Goal: Information Seeking & Learning: Learn about a topic

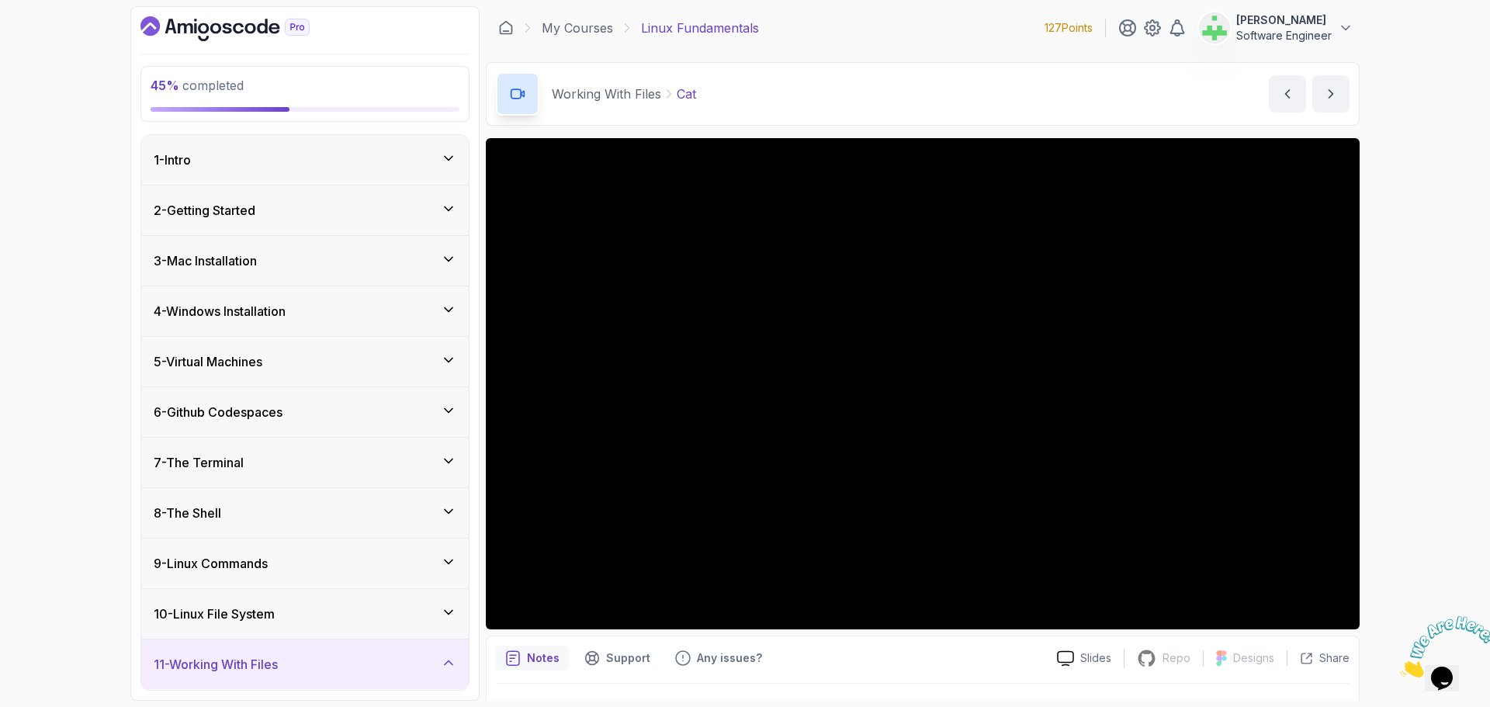
scroll to position [466, 0]
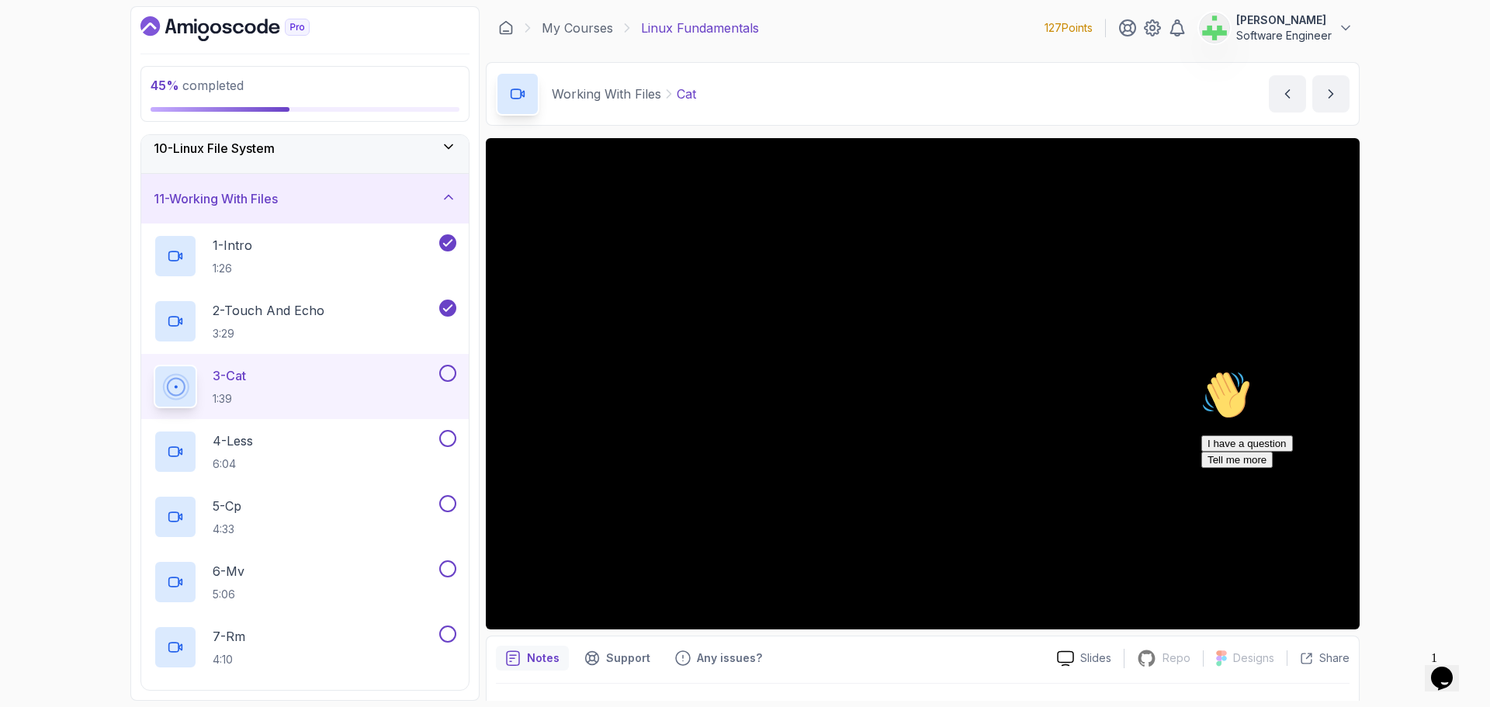
click at [1202, 370] on icon "Chat attention grabber" at bounding box center [1202, 370] width 0 height 0
click at [1439, 473] on div "45 % completed 1 - Intro 2 - Getting Started 3 - Mac Installation 4 - Windows I…" at bounding box center [745, 353] width 1490 height 707
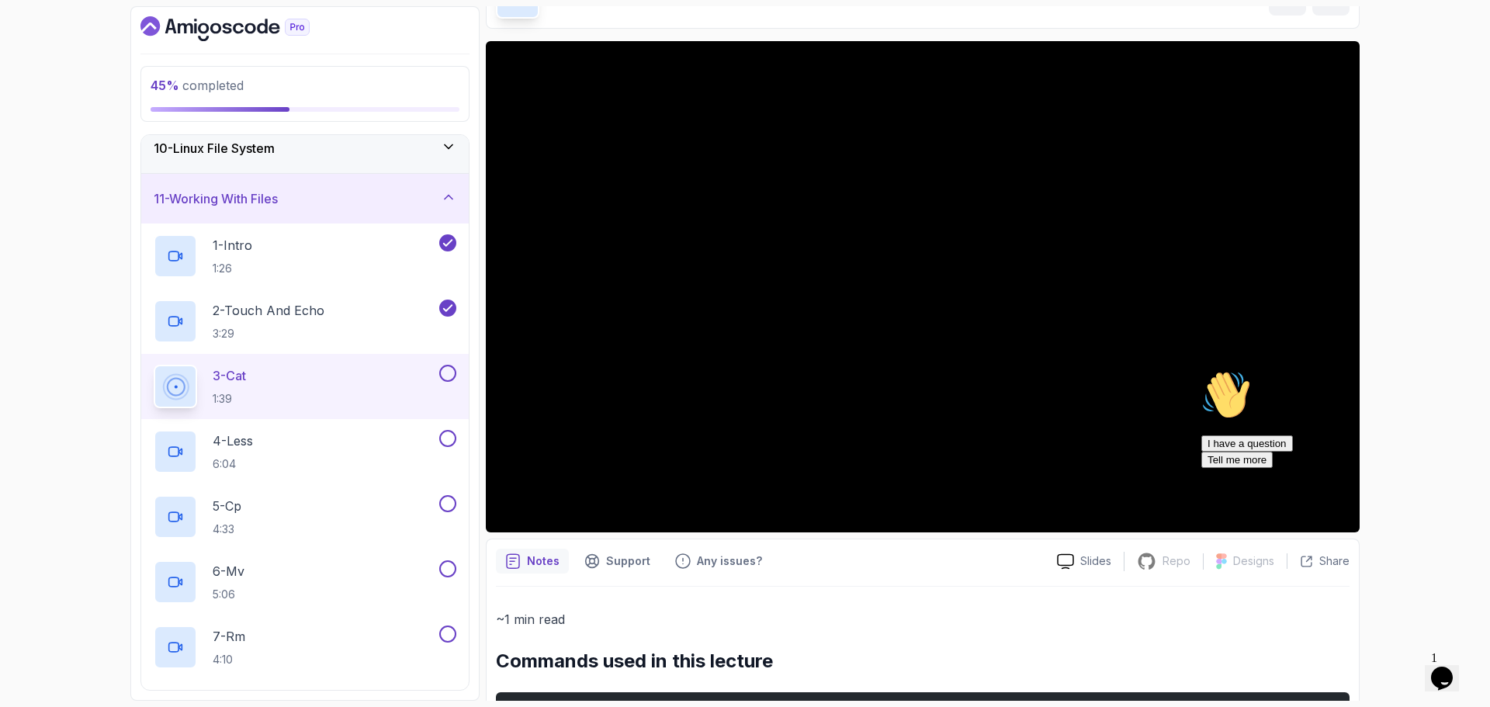
scroll to position [205, 0]
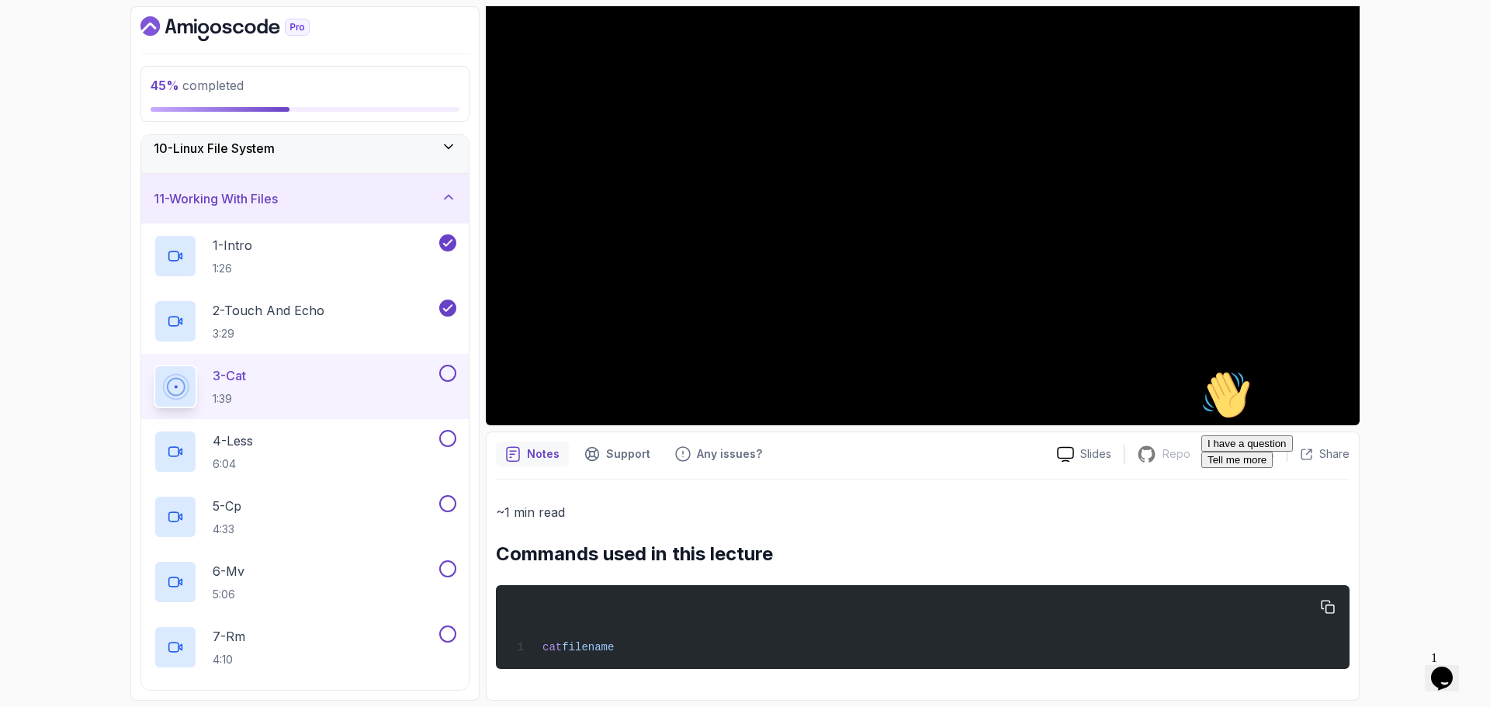
drag, startPoint x: 501, startPoint y: 557, endPoint x: 643, endPoint y: 626, distance: 157.6
click at [643, 626] on div "~1 min read Commands used in this lecture cat filename" at bounding box center [923, 585] width 854 height 168
copy div "Commands used in this lecture cat filename"
click at [642, 626] on div "cat filename" at bounding box center [922, 627] width 829 height 65
click at [602, 541] on div "~1 min read Commands used in this lecture cat filename" at bounding box center [923, 585] width 854 height 168
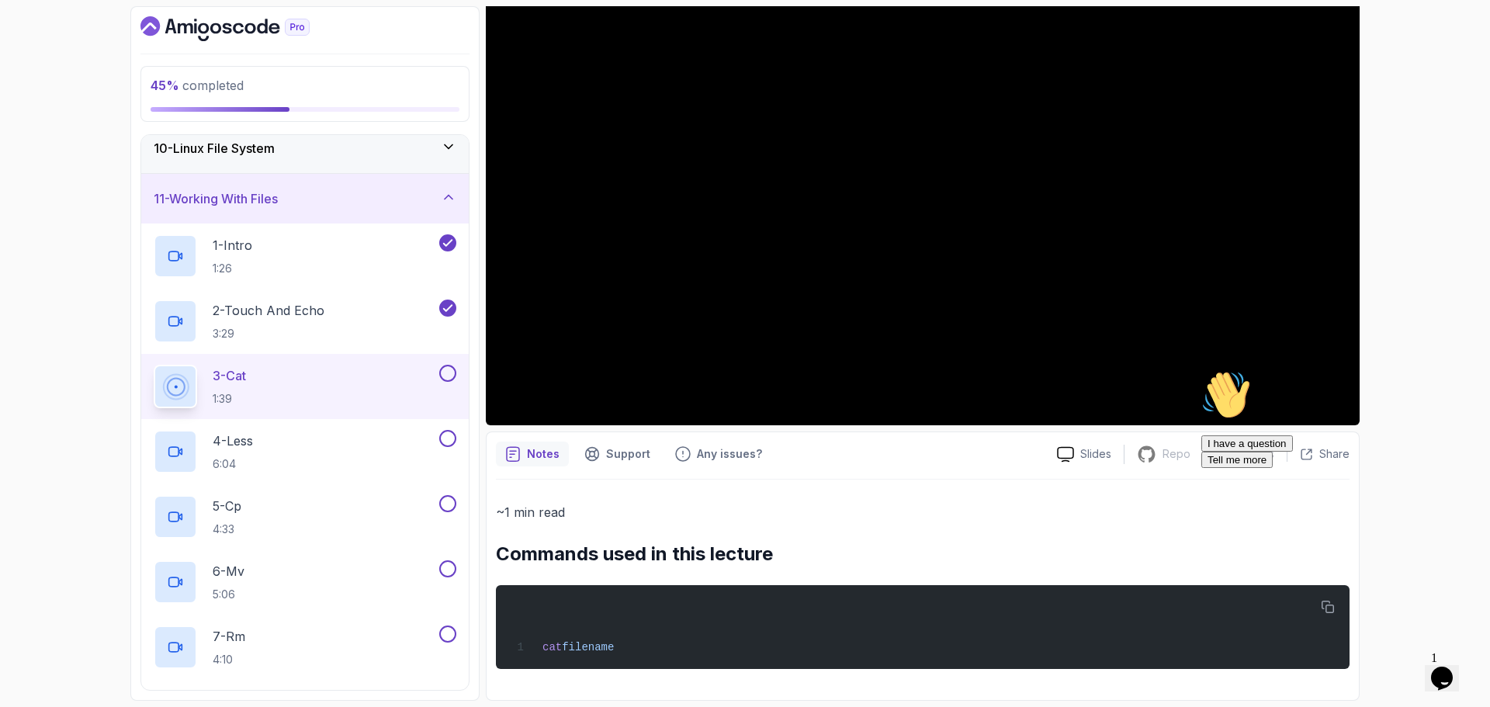
click at [591, 563] on h2 "Commands used in this lecture" at bounding box center [923, 554] width 854 height 25
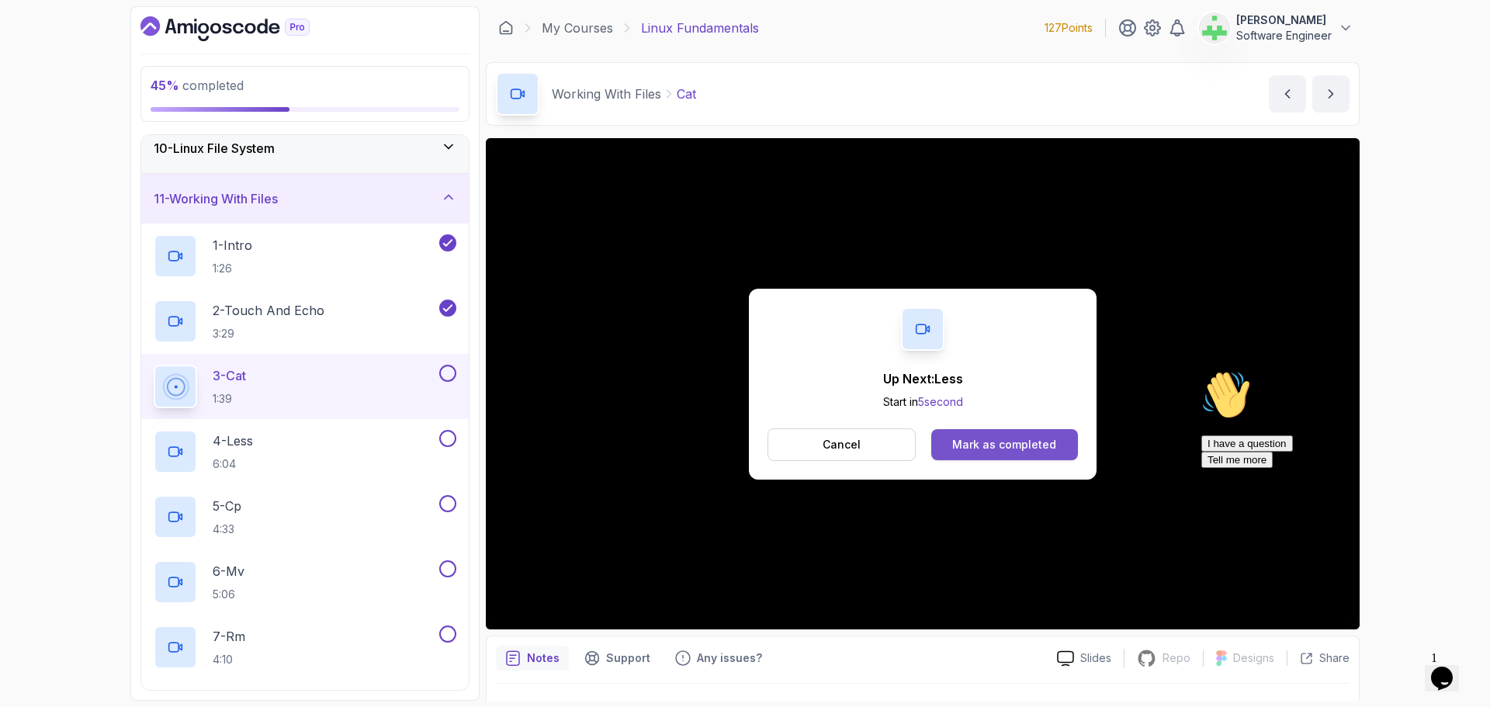
click at [1018, 447] on div "Mark as completed" at bounding box center [1004, 445] width 104 height 16
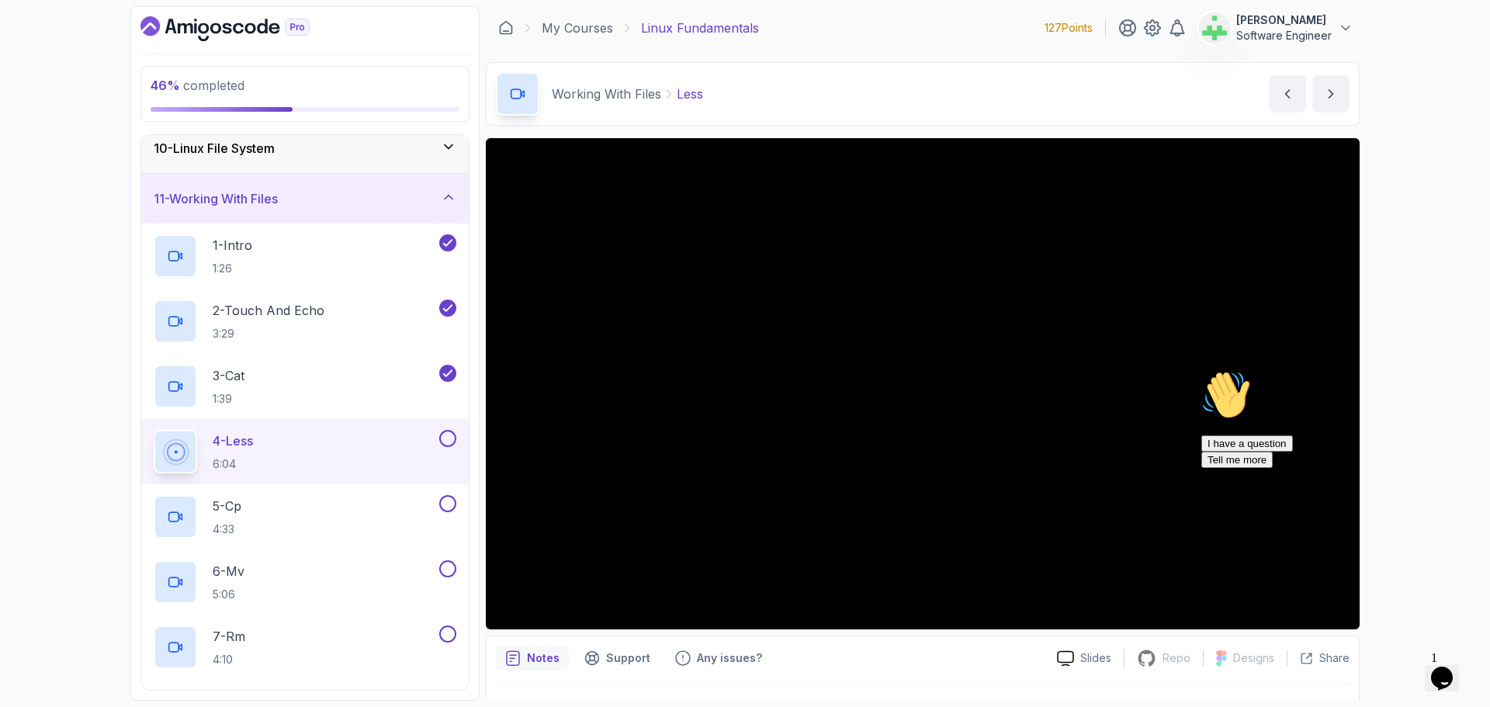
click at [1202, 370] on icon "Chat attention grabber" at bounding box center [1202, 370] width 0 height 0
click at [1400, 667] on icon "Close" at bounding box center [1400, 673] width 0 height 13
click at [1428, 394] on div "46 % completed 1 - Intro 2 - Getting Started 3 - Mac Installation 4 - Windows I…" at bounding box center [745, 353] width 1490 height 707
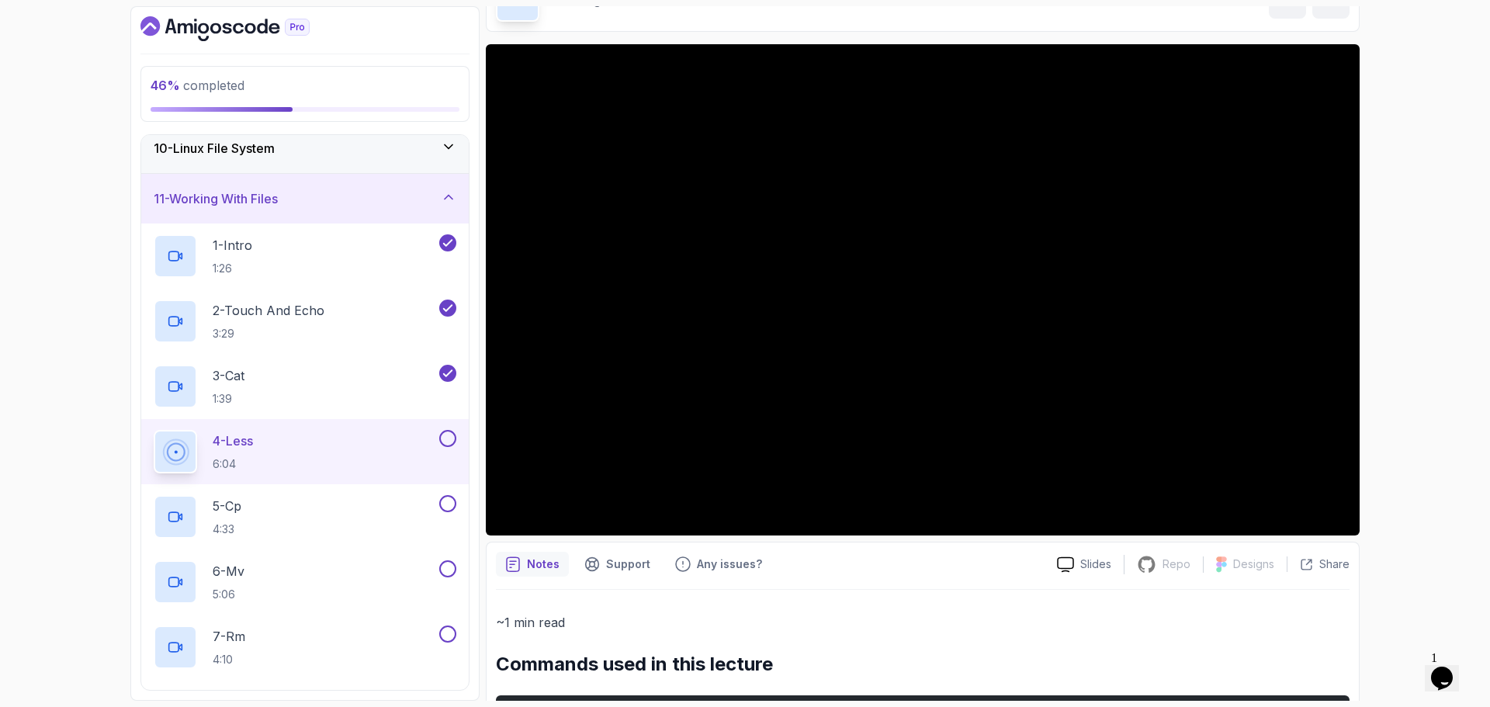
scroll to position [205, 0]
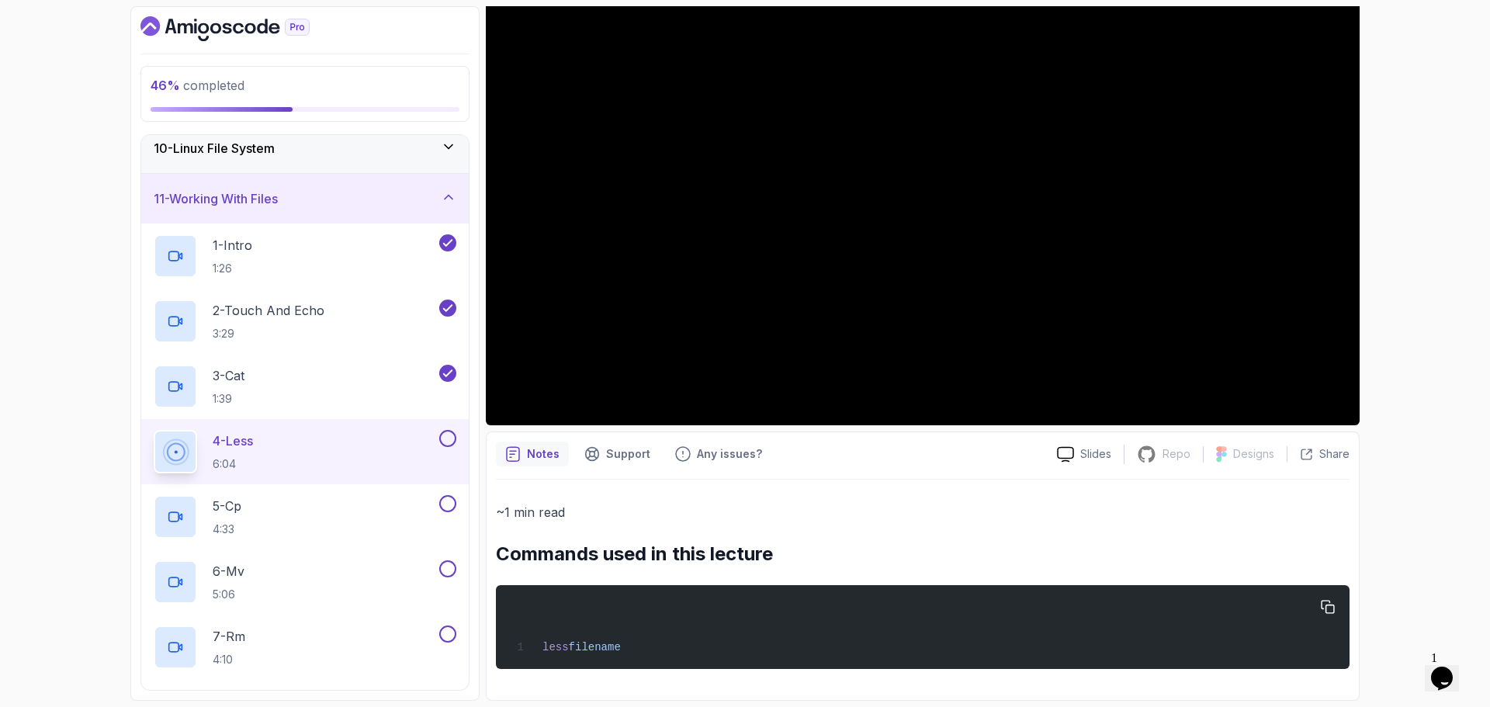
drag, startPoint x: 497, startPoint y: 557, endPoint x: 671, endPoint y: 634, distance: 191.1
click at [671, 634] on div "~1 min read Commands used in this lecture less filename" at bounding box center [923, 585] width 854 height 168
copy div "Commands used in this lecture less filename"
click at [698, 638] on div "less filename" at bounding box center [922, 627] width 829 height 65
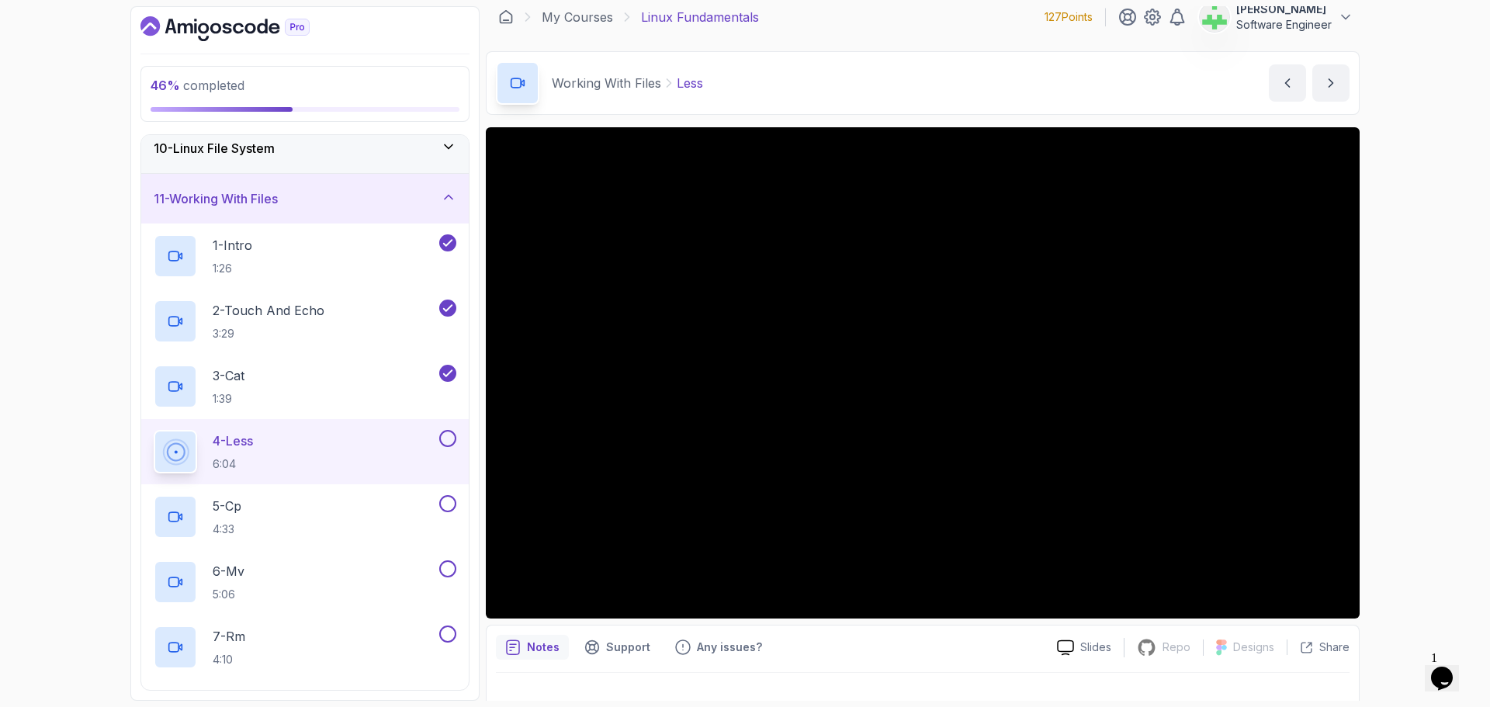
scroll to position [0, 0]
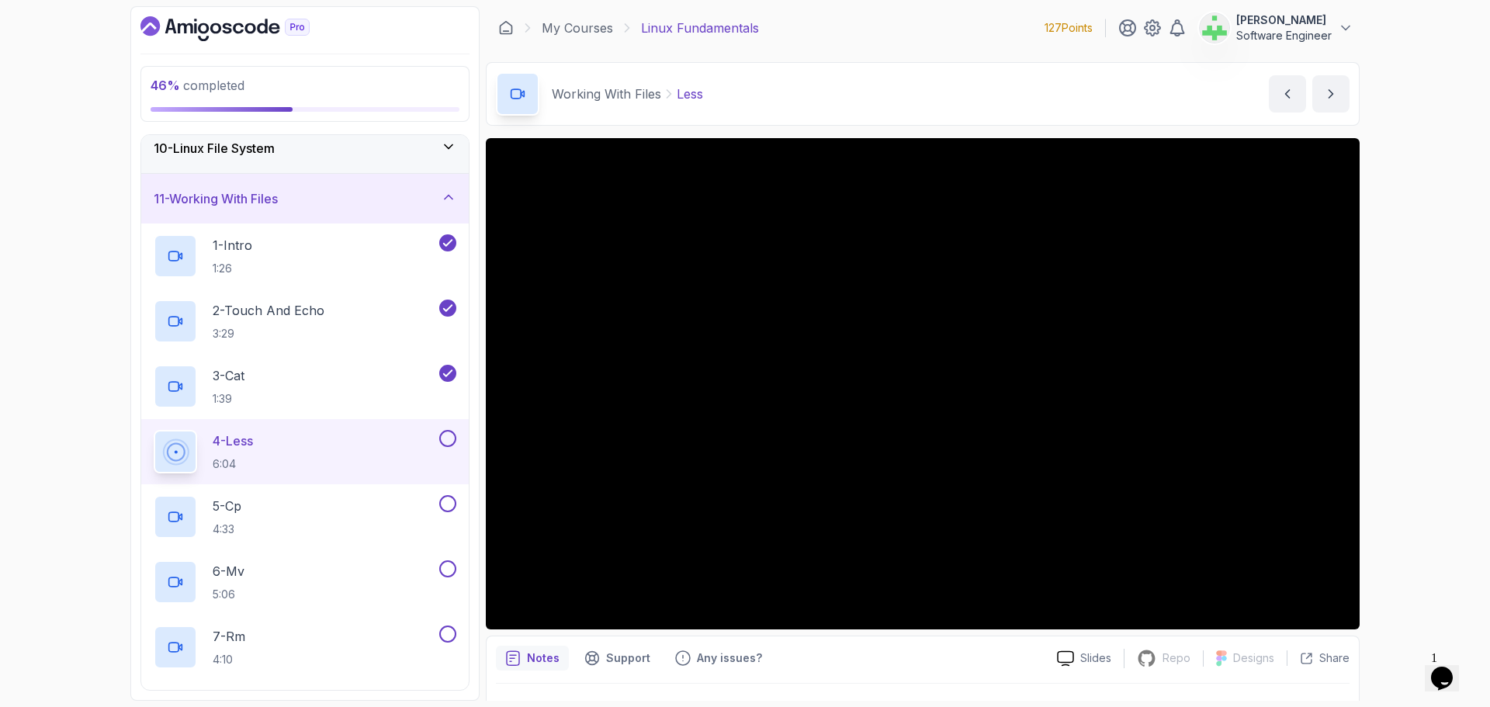
click at [1404, 508] on div "46 % completed 1 - Intro 2 - Getting Started 3 - Mac Installation 4 - Windows I…" at bounding box center [745, 353] width 1490 height 707
drag, startPoint x: 1440, startPoint y: 522, endPoint x: 1440, endPoint y: 535, distance: 12.4
click at [1440, 535] on div "46 % completed 1 - Intro 2 - Getting Started 3 - Mac Installation 4 - Windows I…" at bounding box center [745, 353] width 1490 height 707
click at [1408, 553] on div "46 % completed 1 - Intro 2 - Getting Started 3 - Mac Installation 4 - Windows I…" at bounding box center [745, 353] width 1490 height 707
click at [1453, 492] on div "46 % completed 1 - Intro 2 - Getting Started 3 - Mac Installation 4 - Windows I…" at bounding box center [745, 353] width 1490 height 707
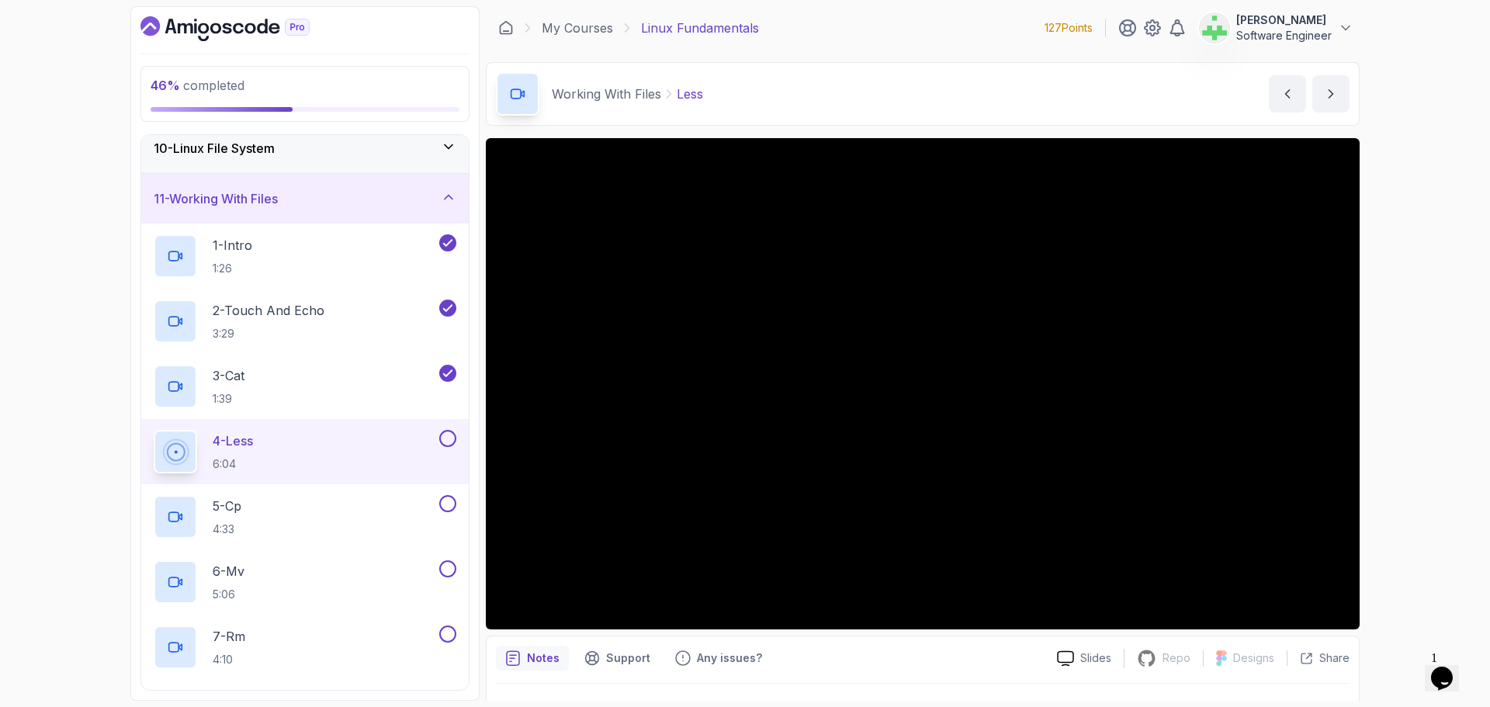
drag, startPoint x: 1470, startPoint y: 442, endPoint x: 1469, endPoint y: 461, distance: 18.7
click at [1469, 461] on div "46 % completed 1 - Intro 2 - Getting Started 3 - Mac Installation 4 - Windows I…" at bounding box center [745, 353] width 1490 height 707
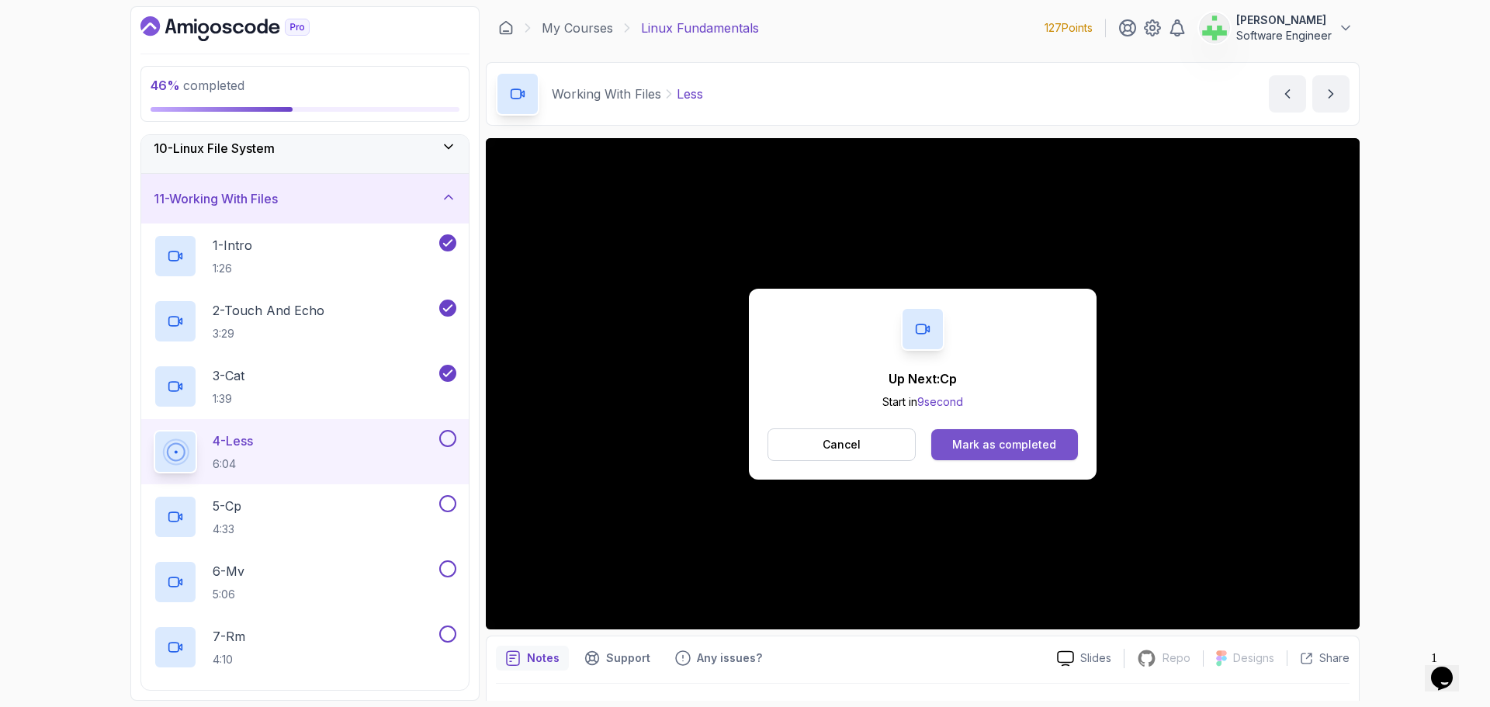
click at [1016, 441] on div "Mark as completed" at bounding box center [1004, 445] width 104 height 16
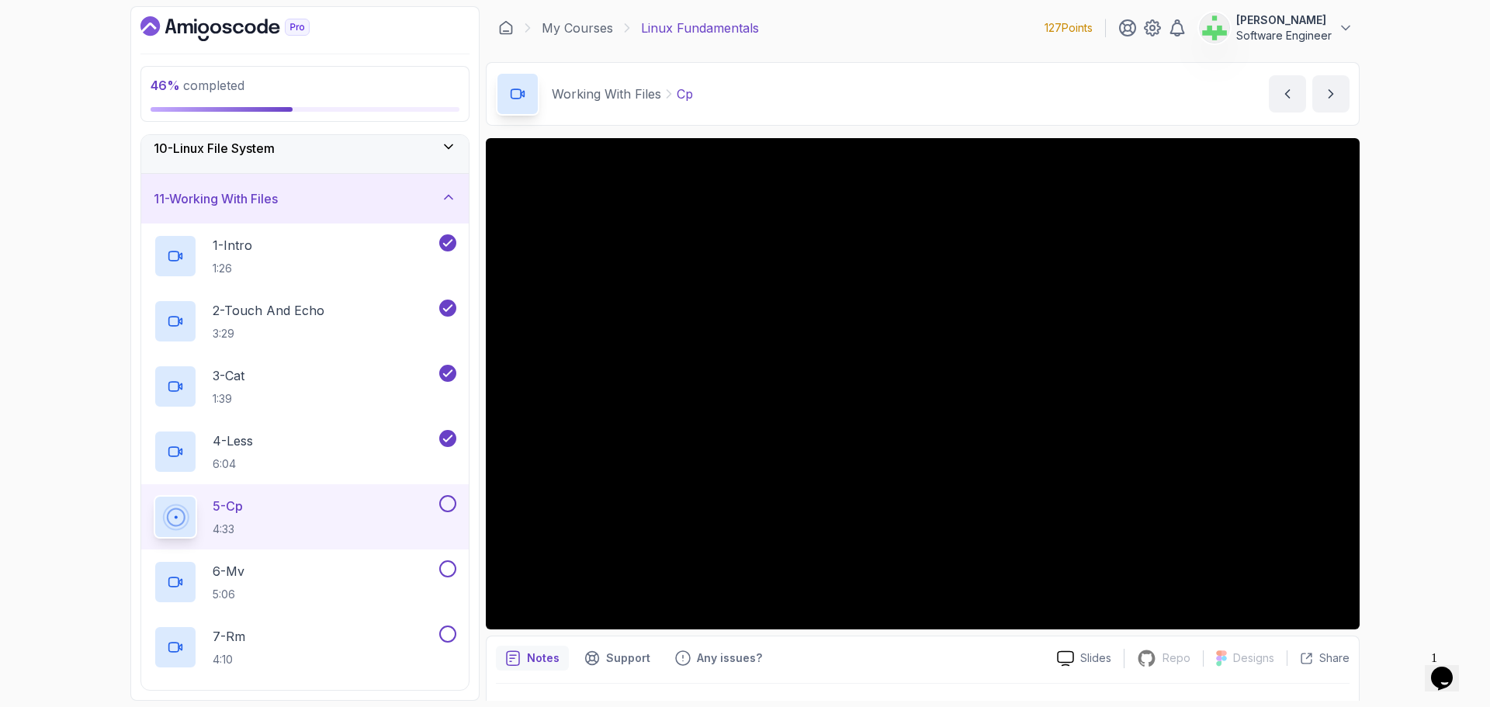
click at [2, 382] on div "46 % completed 1 - Intro 2 - Getting Started 3 - Mac Installation 4 - Windows I…" at bounding box center [745, 353] width 1490 height 707
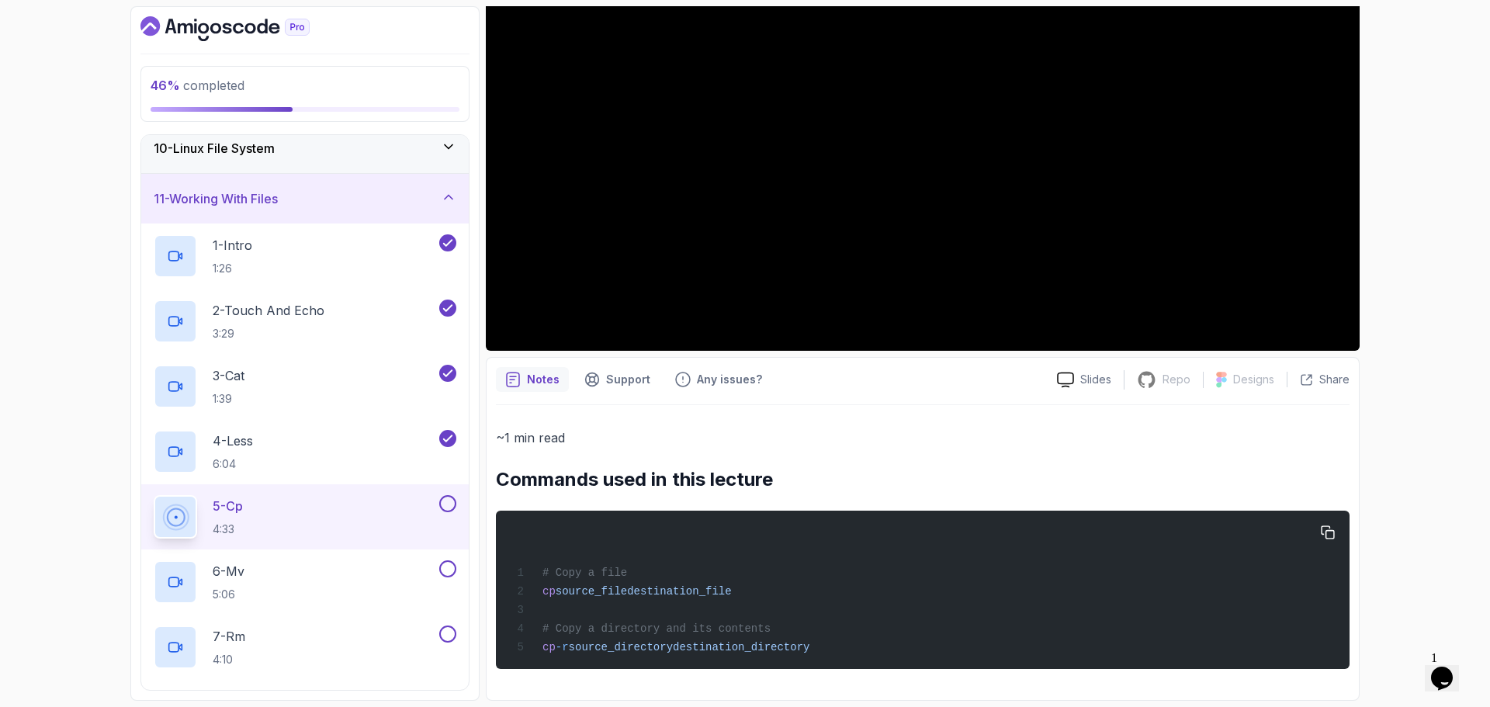
drag, startPoint x: 498, startPoint y: 481, endPoint x: 838, endPoint y: 663, distance: 386.5
click at [838, 663] on div "~1 min read Commands used in this lecture # Copy a file cp source_file destinat…" at bounding box center [923, 548] width 854 height 242
copy div "Commands used in this lecture # Copy a file cp source_file destination_file # C…"
click at [780, 505] on div "~1 min read Commands used in this lecture # Copy a file cp source_file destinat…" at bounding box center [923, 548] width 854 height 242
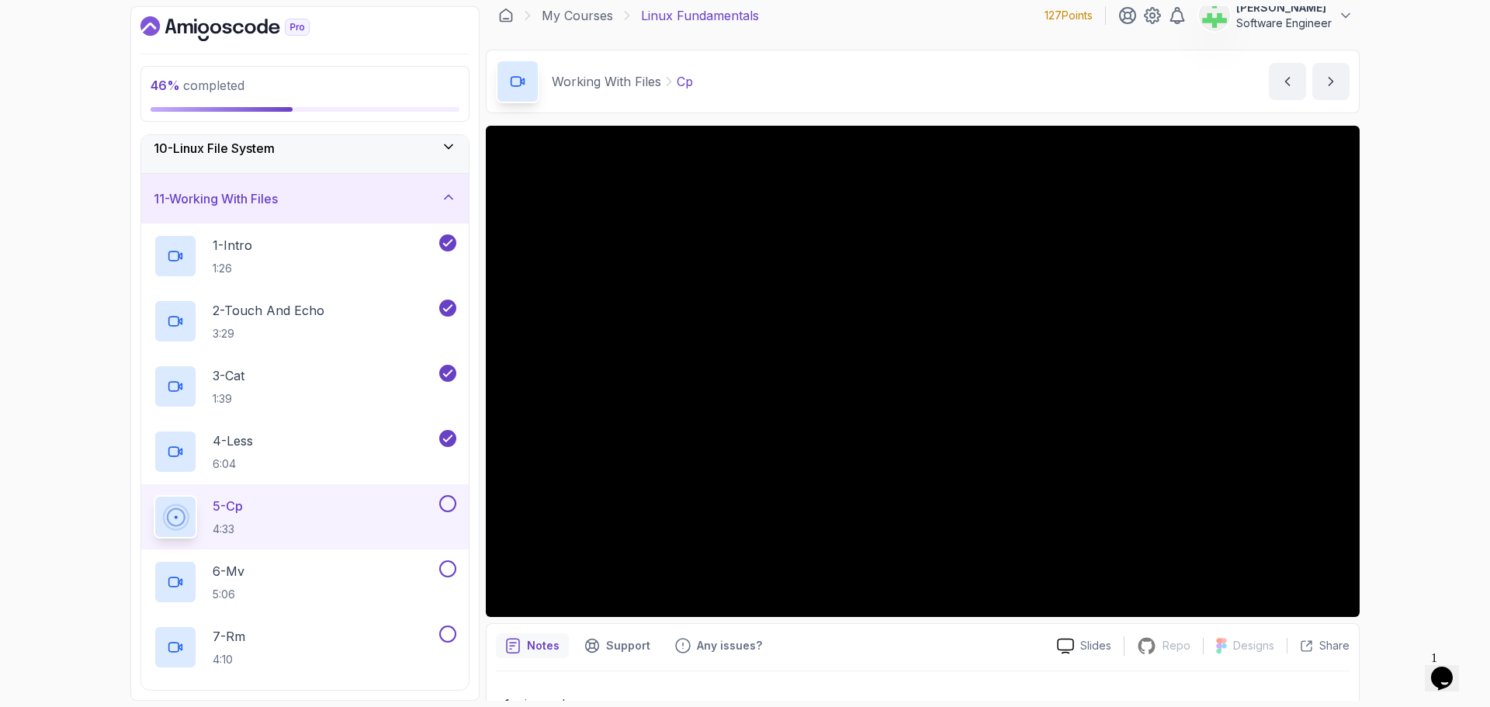
scroll to position [0, 0]
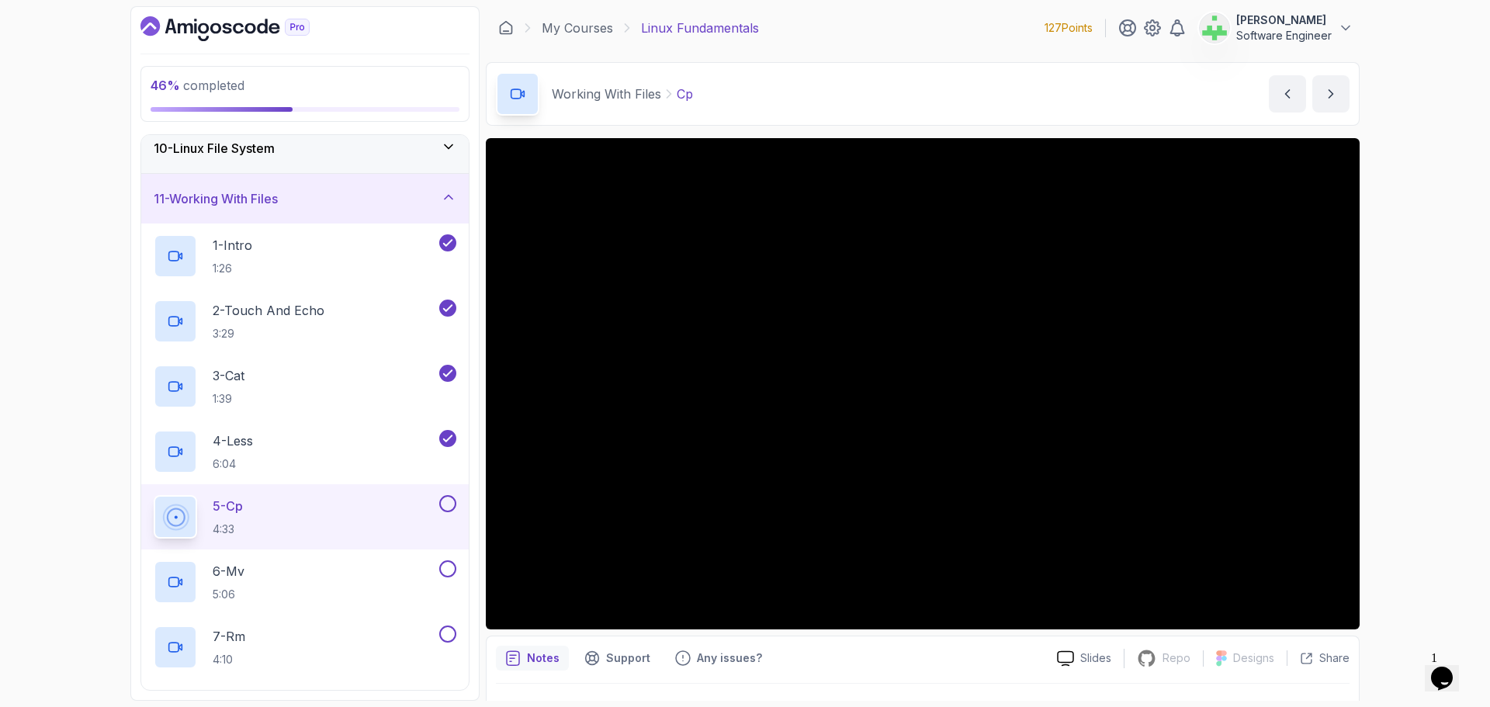
click at [26, 433] on div "46 % completed 1 - Intro 2 - Getting Started 3 - Mac Installation 4 - Windows I…" at bounding box center [745, 353] width 1490 height 707
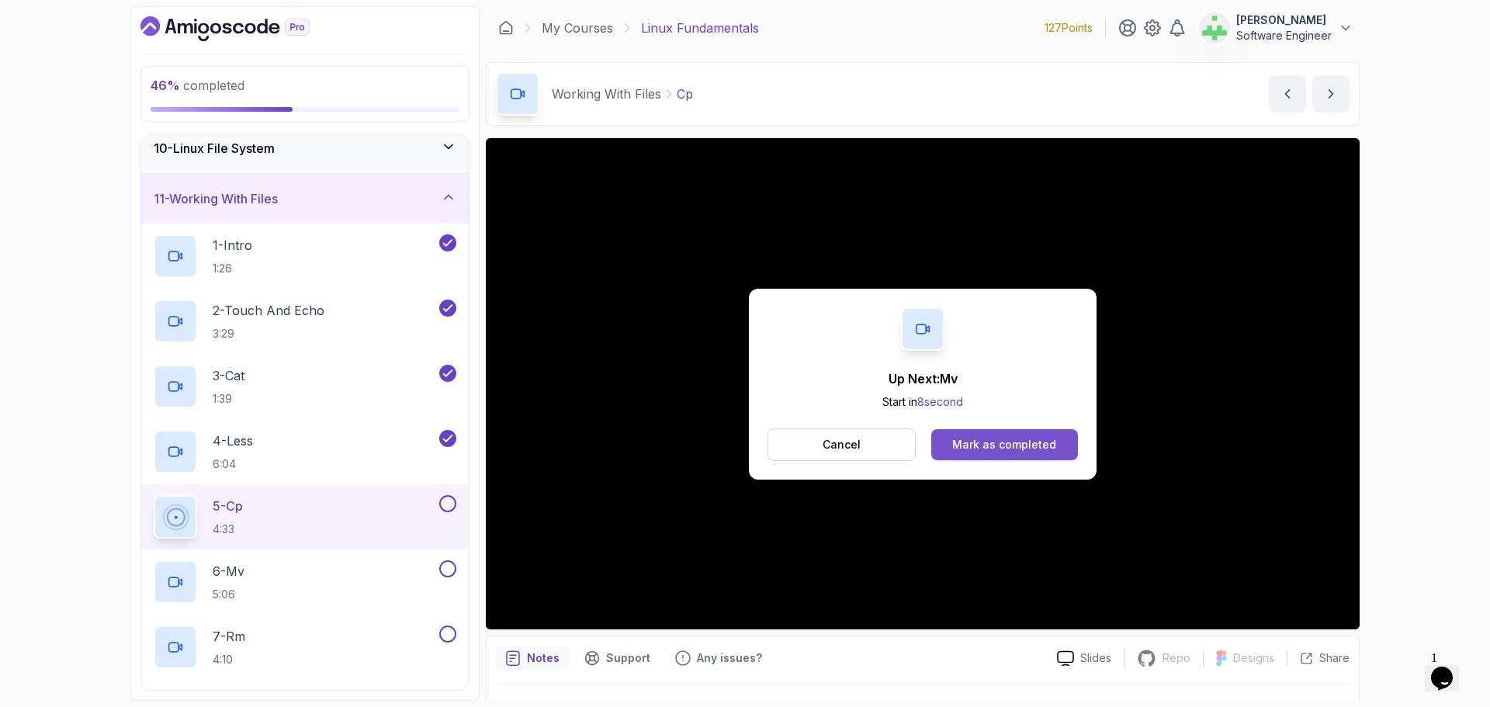
click at [1027, 449] on div "Mark as completed" at bounding box center [1004, 445] width 104 height 16
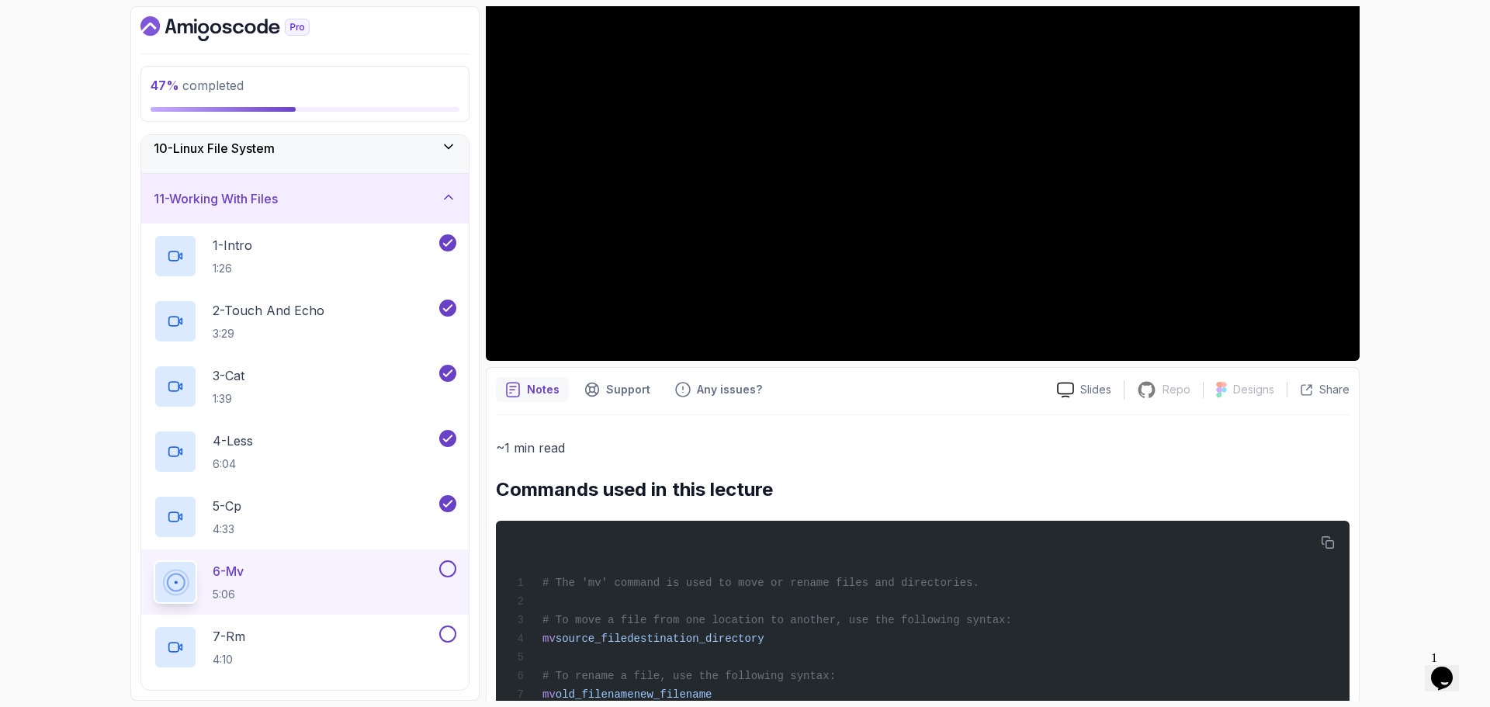
scroll to position [438, 0]
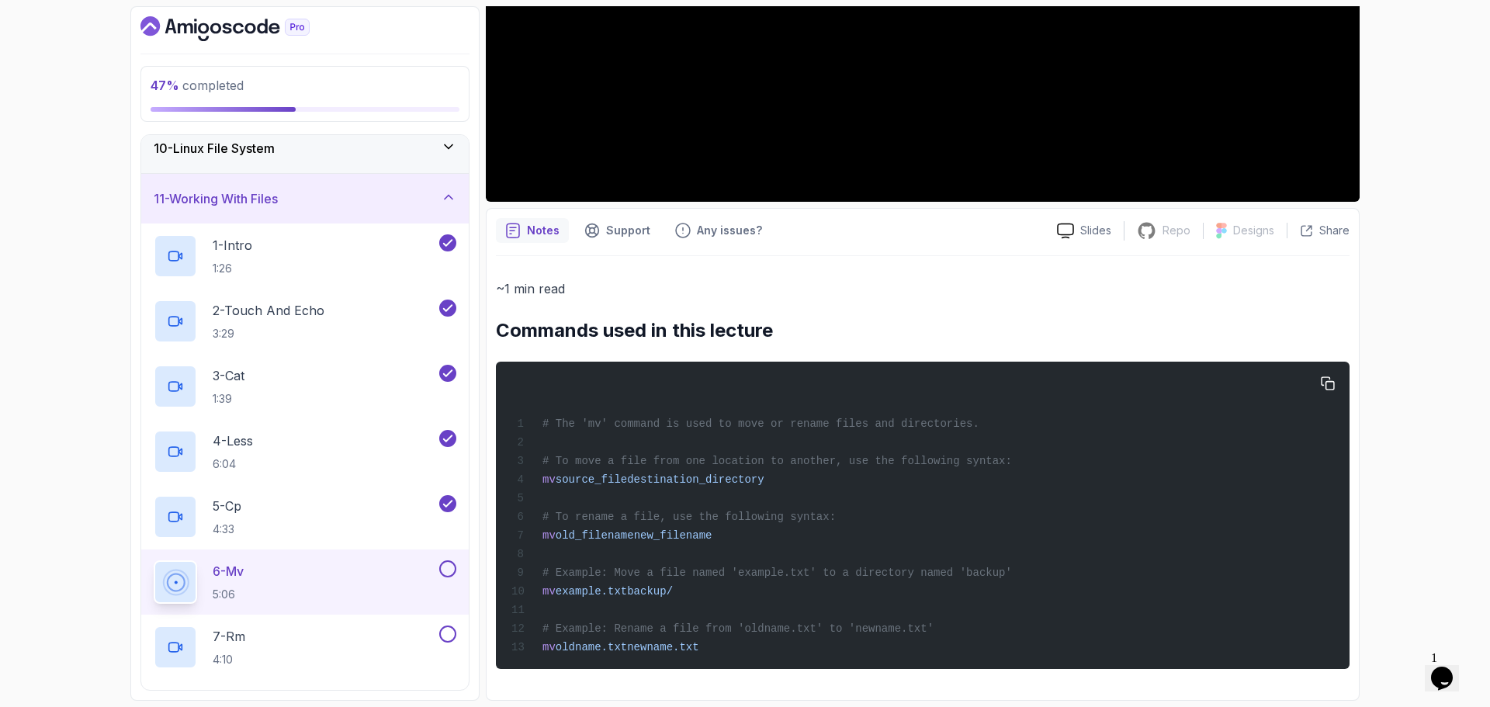
drag, startPoint x: 499, startPoint y: 324, endPoint x: 769, endPoint y: 666, distance: 435.6
click at [769, 666] on div "~1 min read Commands used in this lecture # The 'mv' command is used to move or…" at bounding box center [923, 473] width 854 height 391
copy div "Commands used in this lecture # The 'mv' command is used to move or rename file…"
click at [1109, 637] on div "# The 'mv' command is used to move or rename files and directories. # To move a…" at bounding box center [922, 515] width 829 height 289
drag, startPoint x: 1476, startPoint y: 234, endPoint x: 1464, endPoint y: 239, distance: 13.6
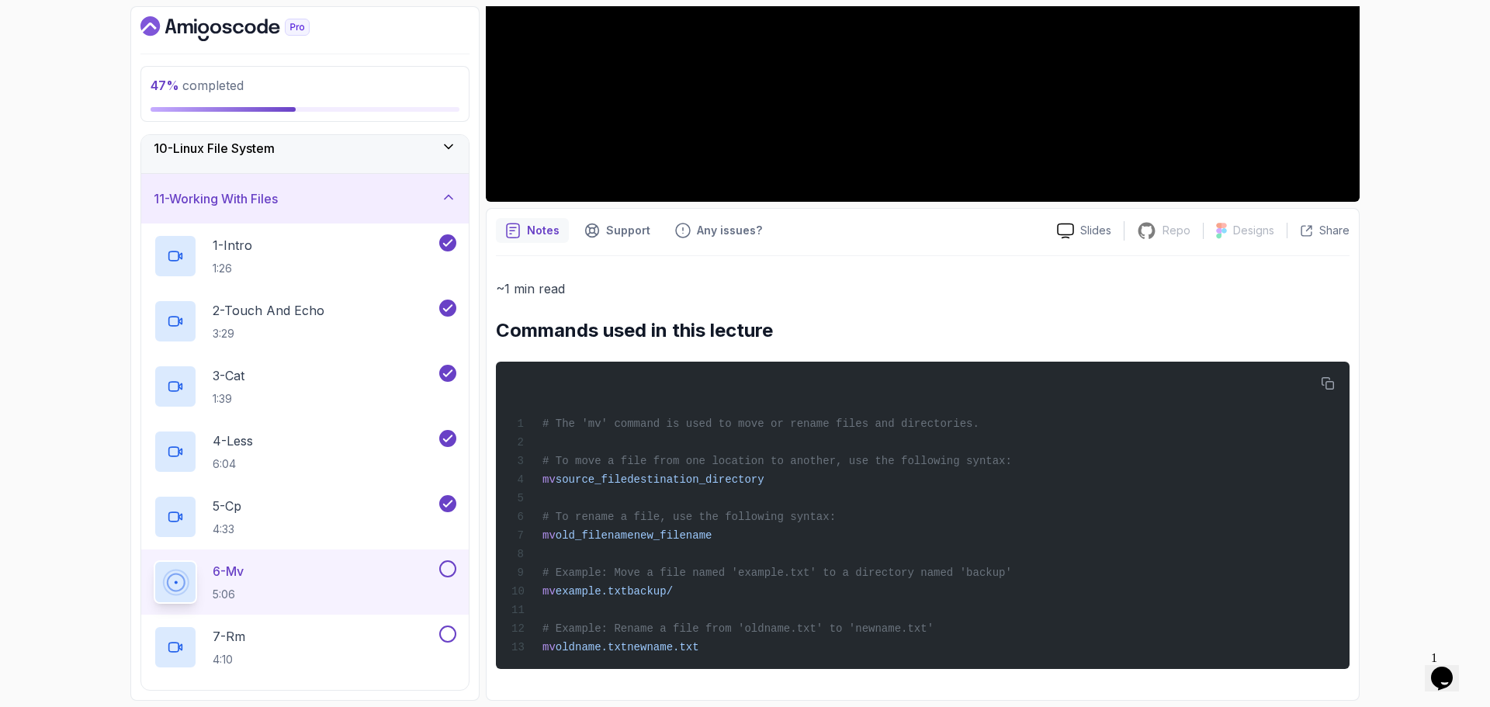
click at [1469, 238] on div "47 % completed 1 - Intro 2 - Getting Started 3 - Mac Installation 4 - Windows I…" at bounding box center [745, 353] width 1490 height 707
click at [1083, 279] on p "~1 min read" at bounding box center [923, 289] width 854 height 22
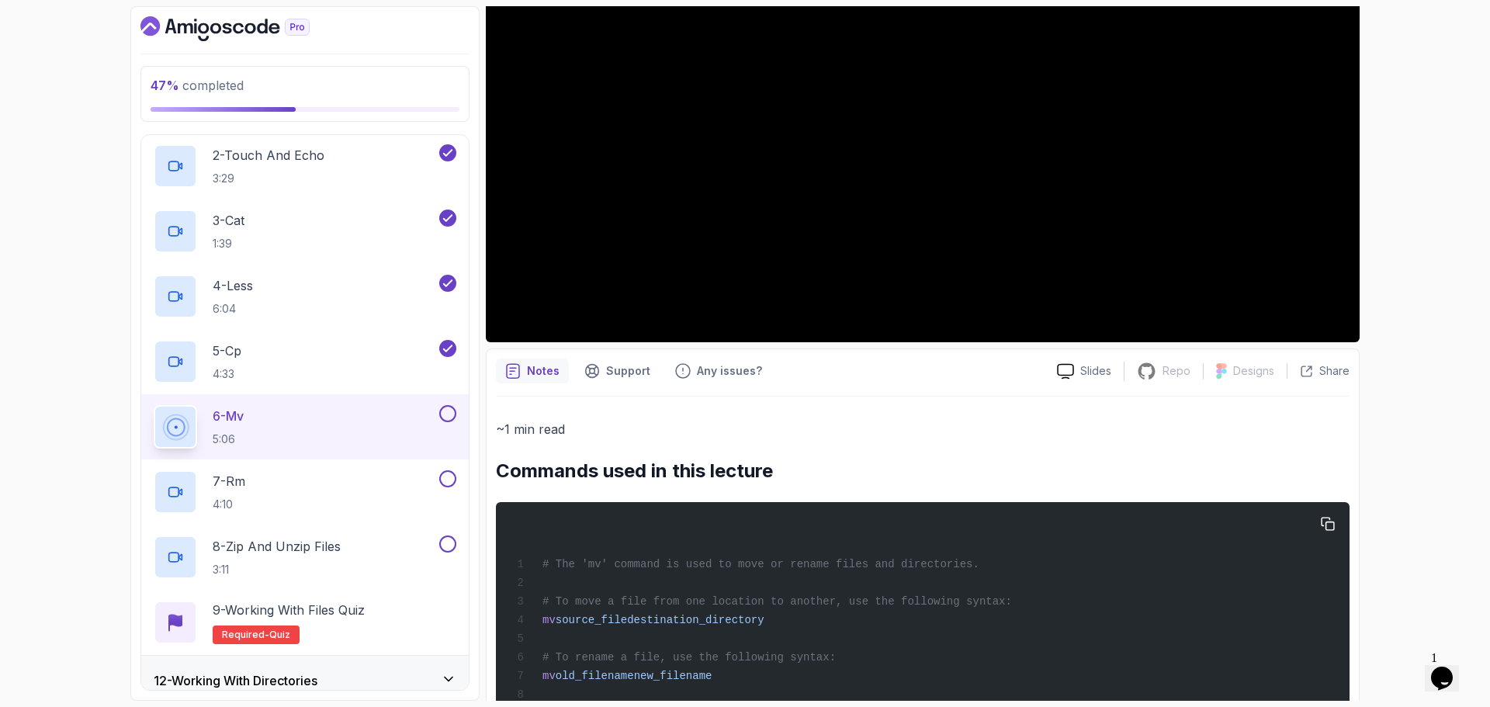
scroll to position [0, 0]
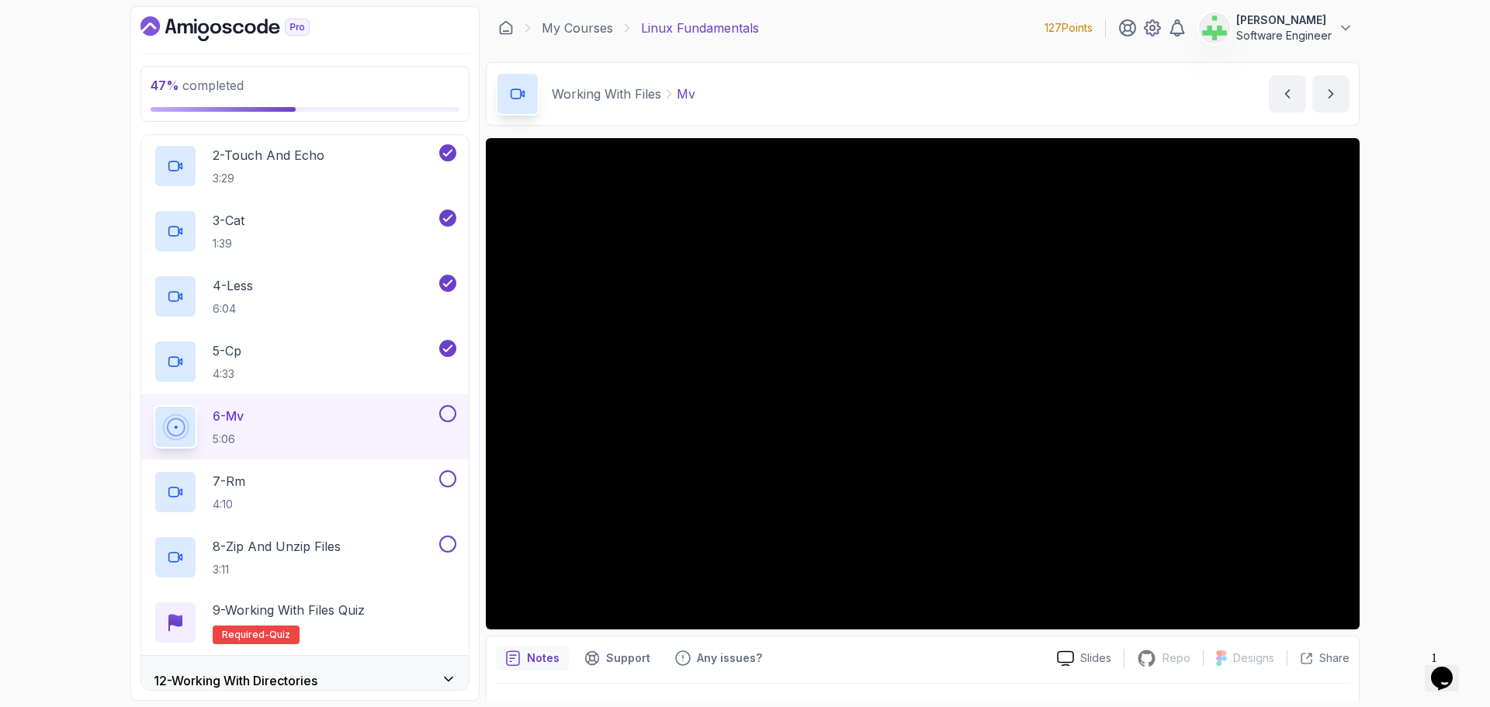
drag, startPoint x: 1305, startPoint y: 137, endPoint x: 917, endPoint y: 662, distance: 652.7
click at [917, 662] on div "Notes Support Any issues?" at bounding box center [770, 658] width 549 height 25
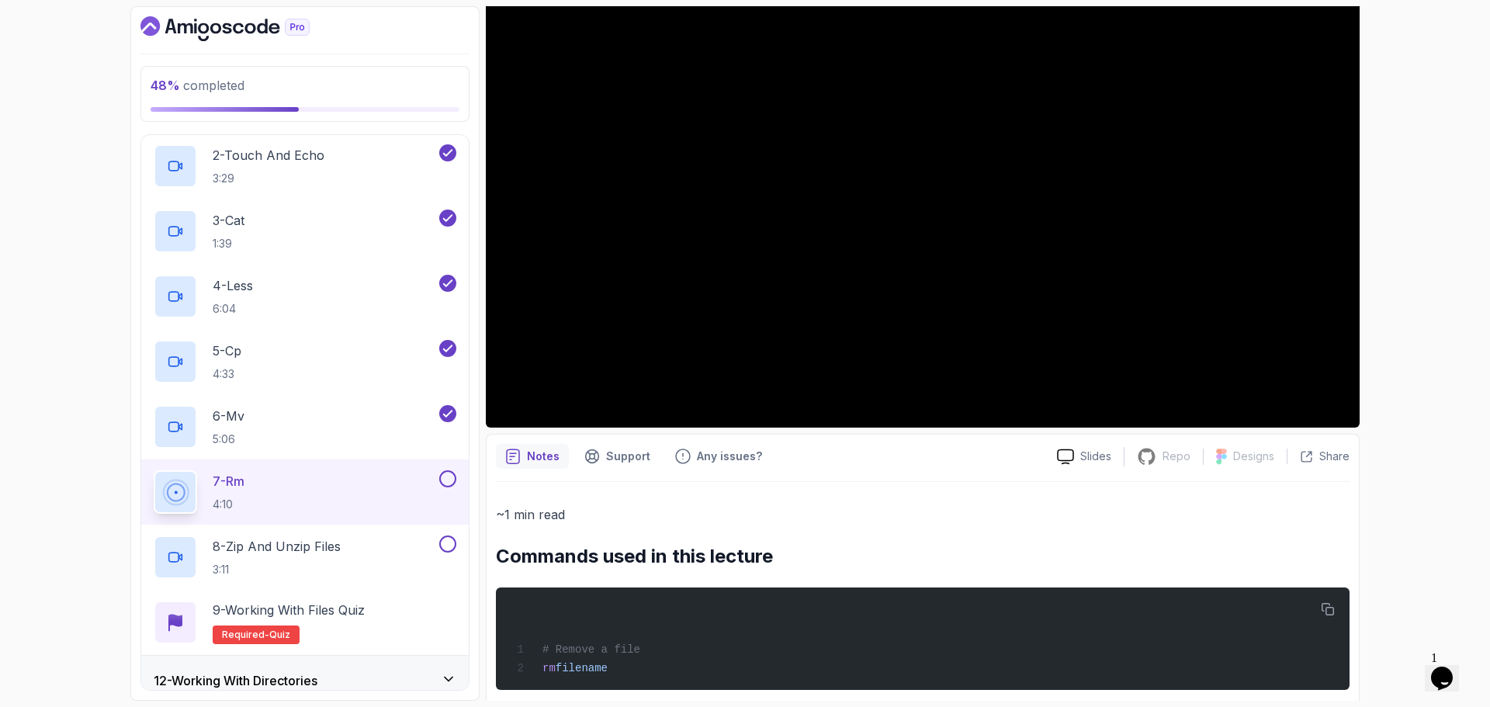
scroll to position [224, 0]
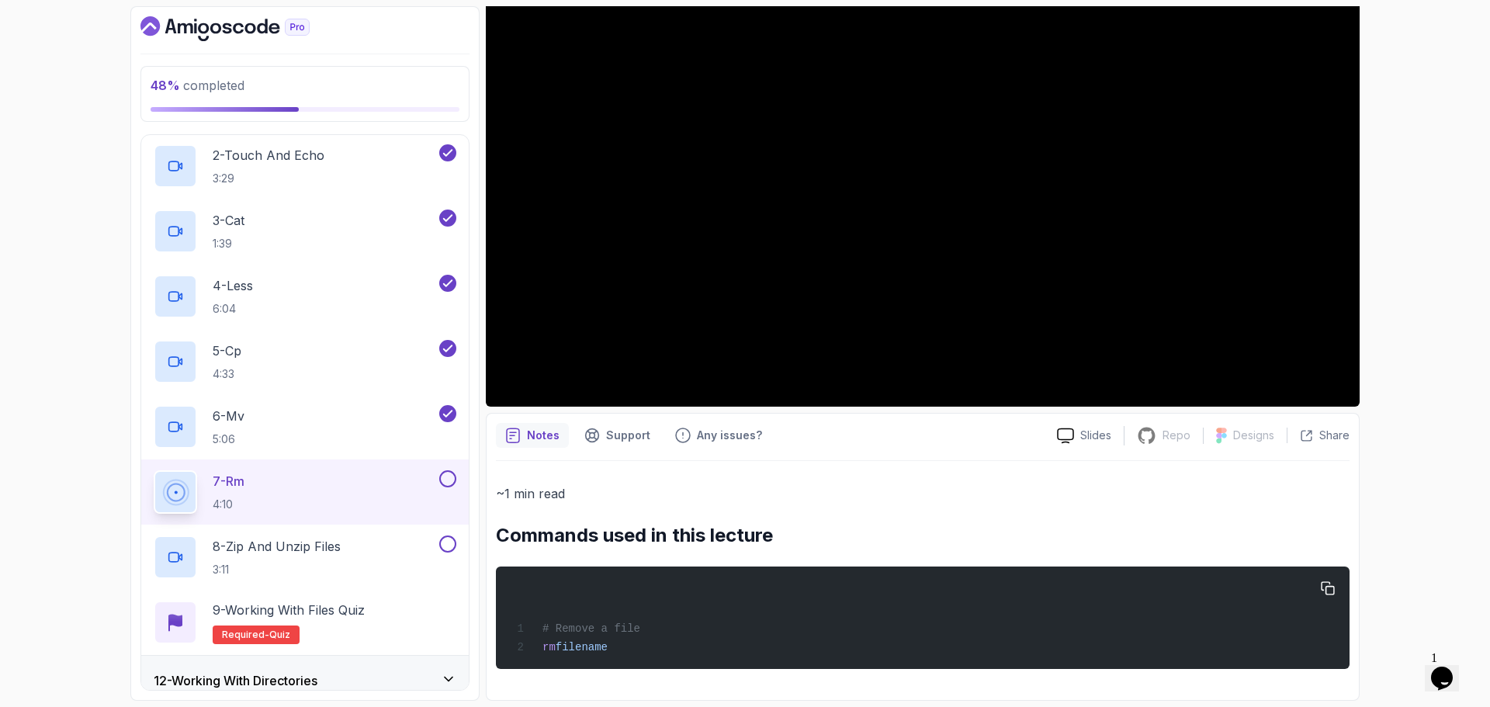
drag, startPoint x: 498, startPoint y: 536, endPoint x: 655, endPoint y: 661, distance: 201.6
click at [655, 661] on div "~1 min read Commands used in this lecture # Remove a file rm filename" at bounding box center [923, 576] width 854 height 186
copy div "Commands used in this lecture # Remove a file rm filename"
click at [755, 623] on div "# Remove a file rm filename" at bounding box center [922, 618] width 829 height 84
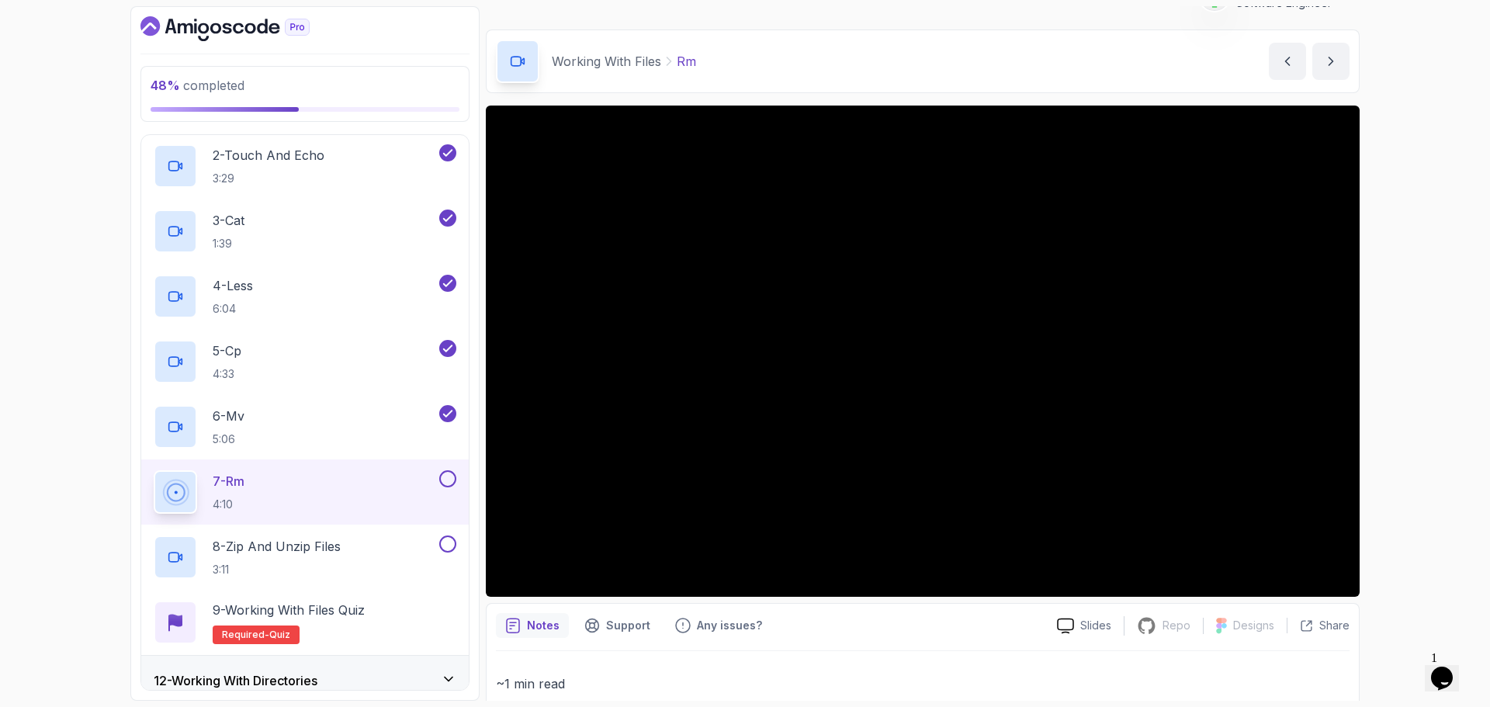
scroll to position [0, 0]
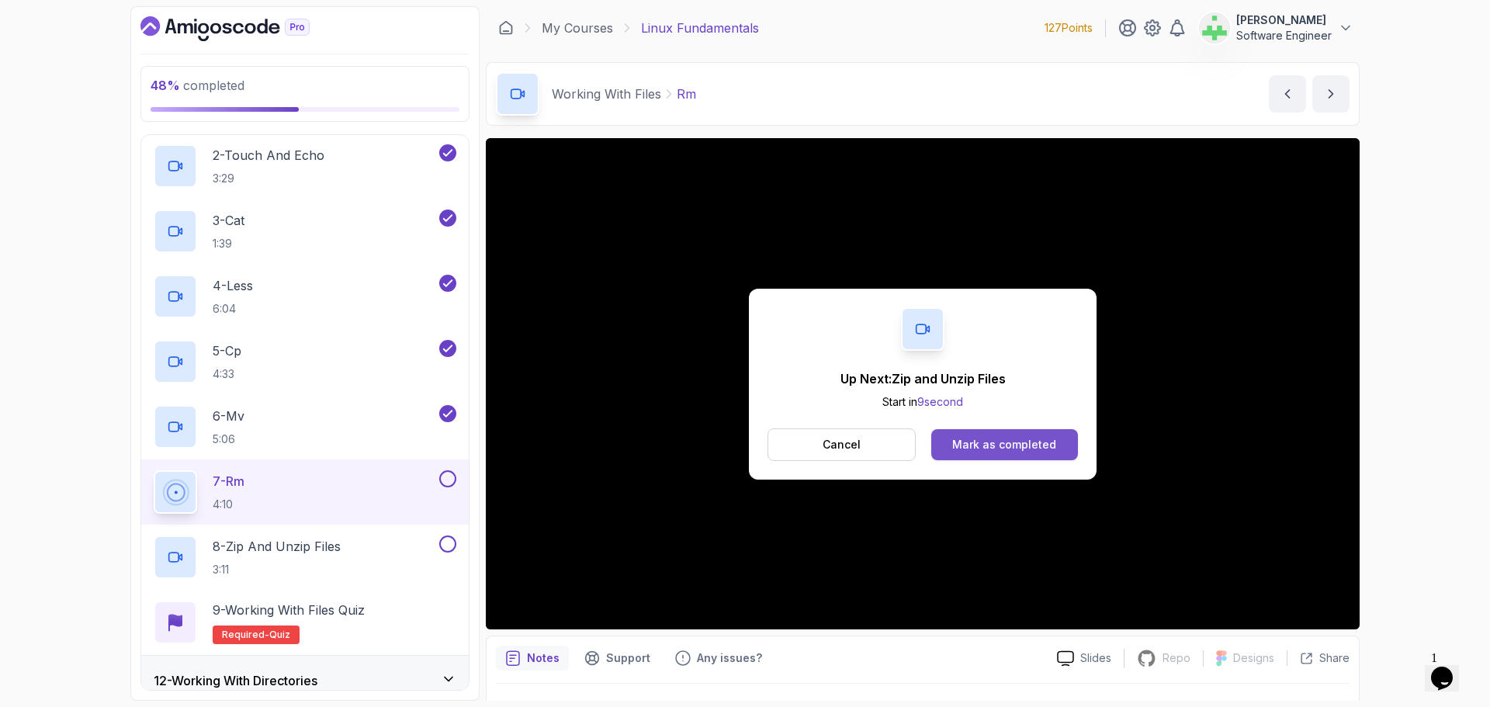
click at [987, 445] on div "Mark as completed" at bounding box center [1004, 445] width 104 height 16
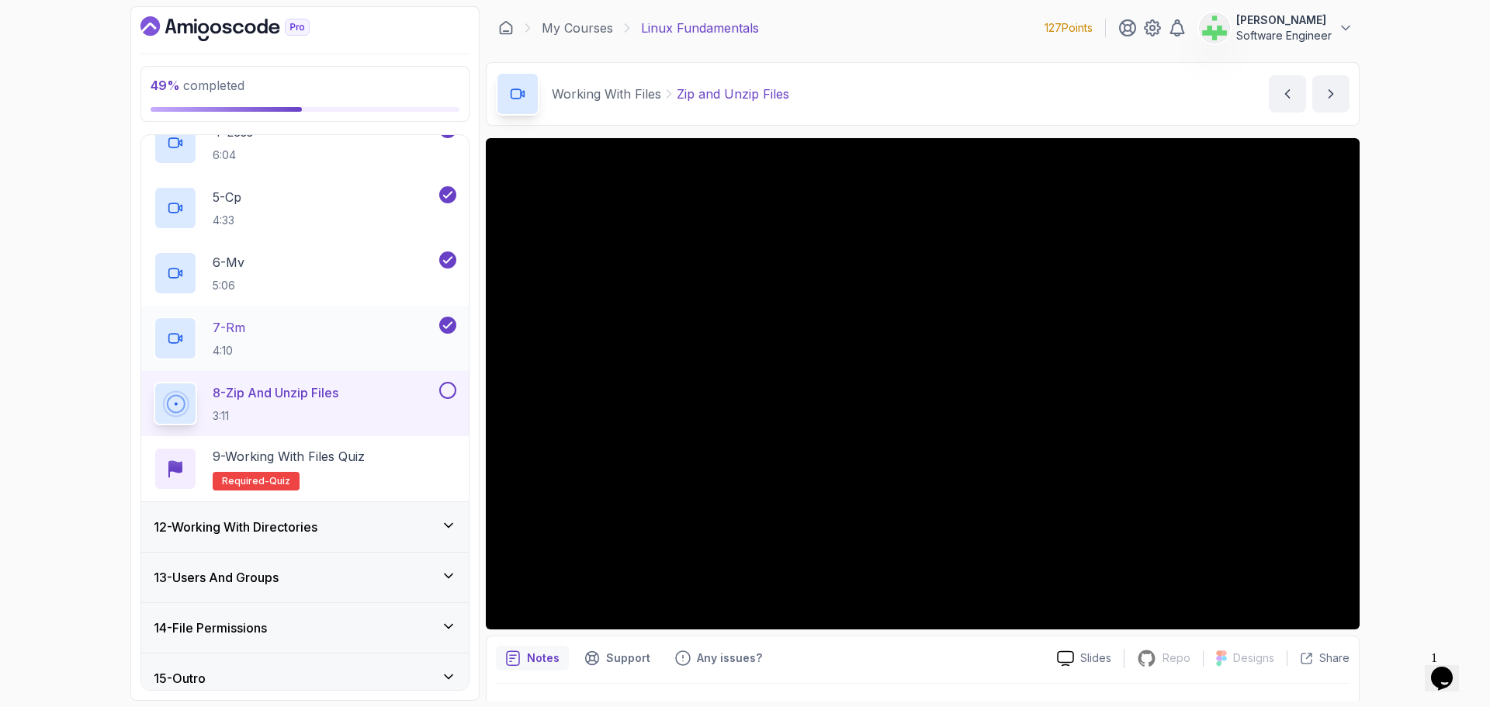
scroll to position [776, 0]
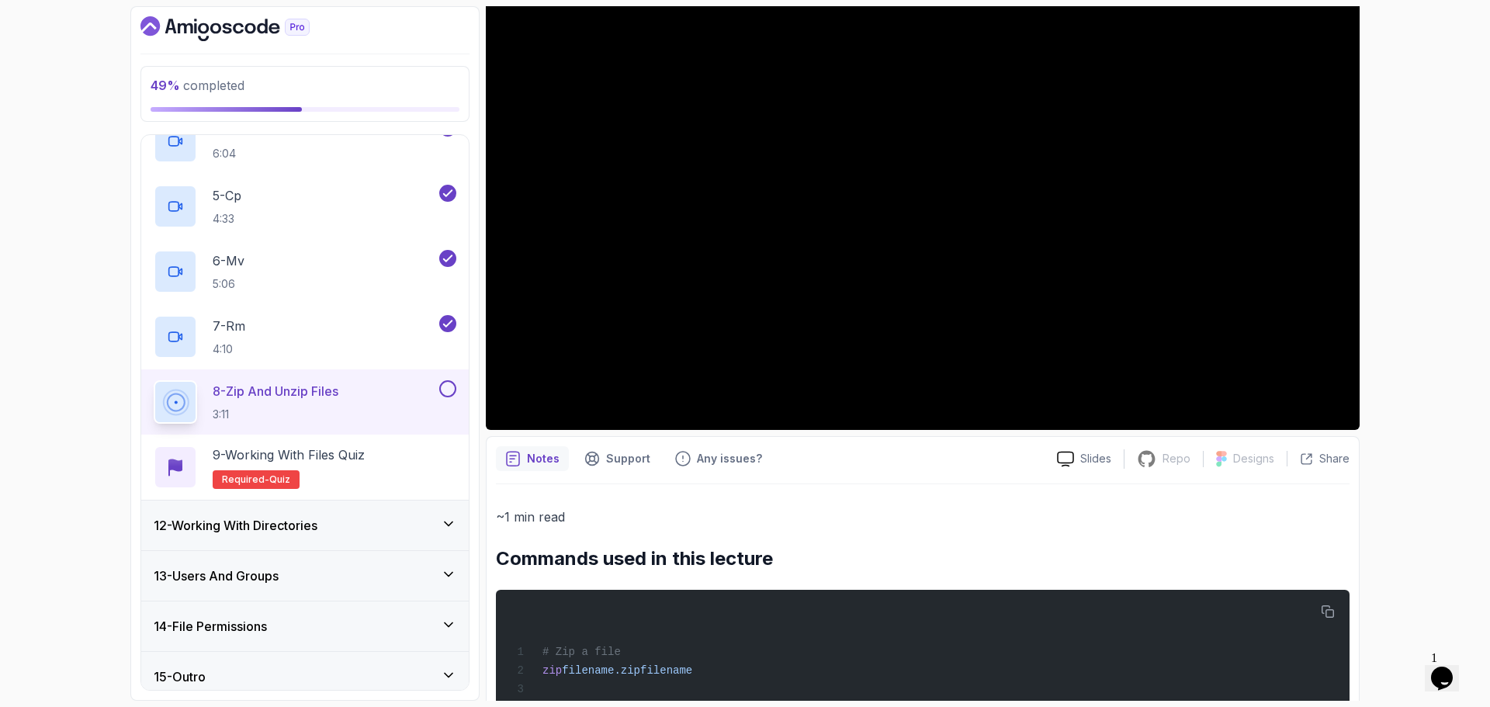
scroll to position [283, 0]
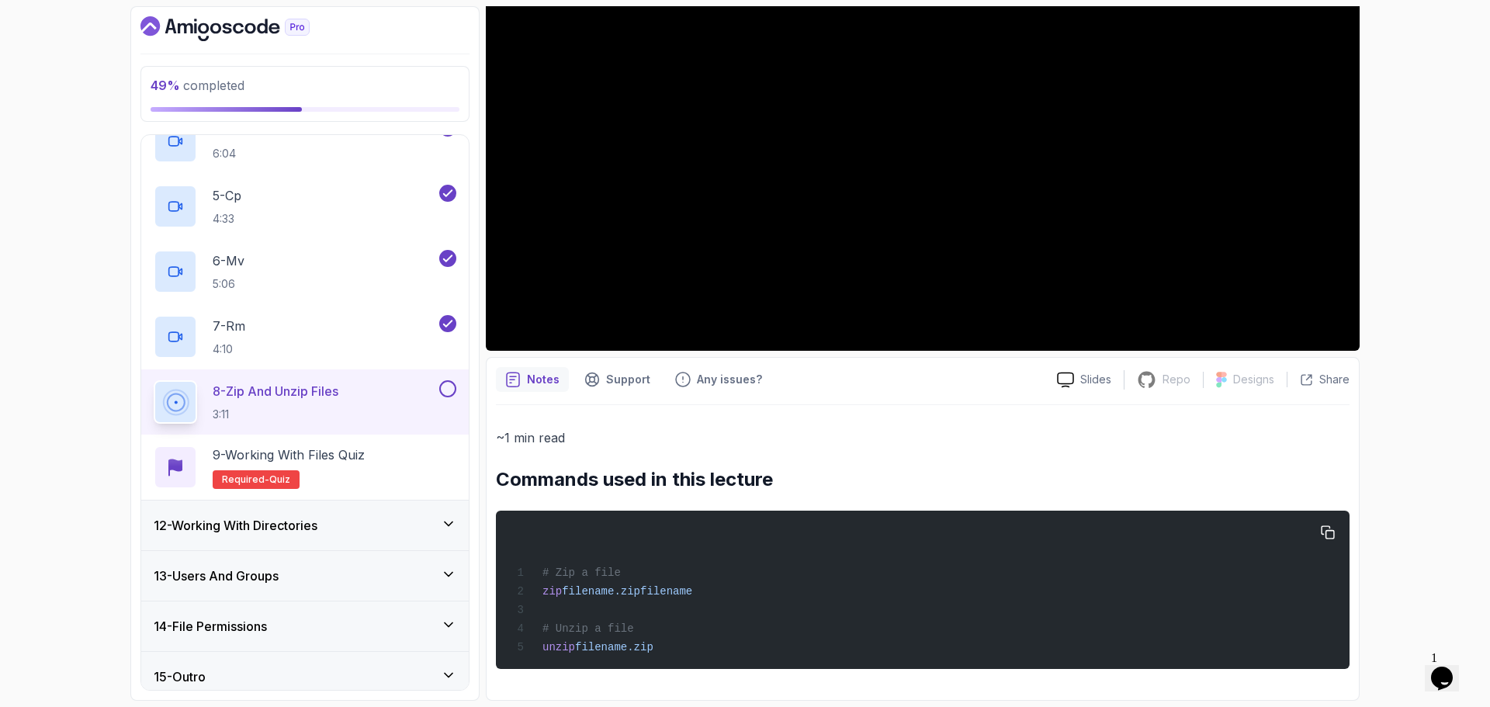
drag, startPoint x: 495, startPoint y: 477, endPoint x: 734, endPoint y: 647, distance: 293.8
click at [734, 647] on div "Notes Support Any issues? Slides Repo Repository not available Designs Design n…" at bounding box center [923, 529] width 874 height 344
copy div "Commands used in this lecture # Zip a file zip filename.zip filename # Unzip a …"
click at [726, 631] on div "# Zip a file zip filename.zip filename # Unzip a file unzip filename.zip" at bounding box center [922, 590] width 829 height 140
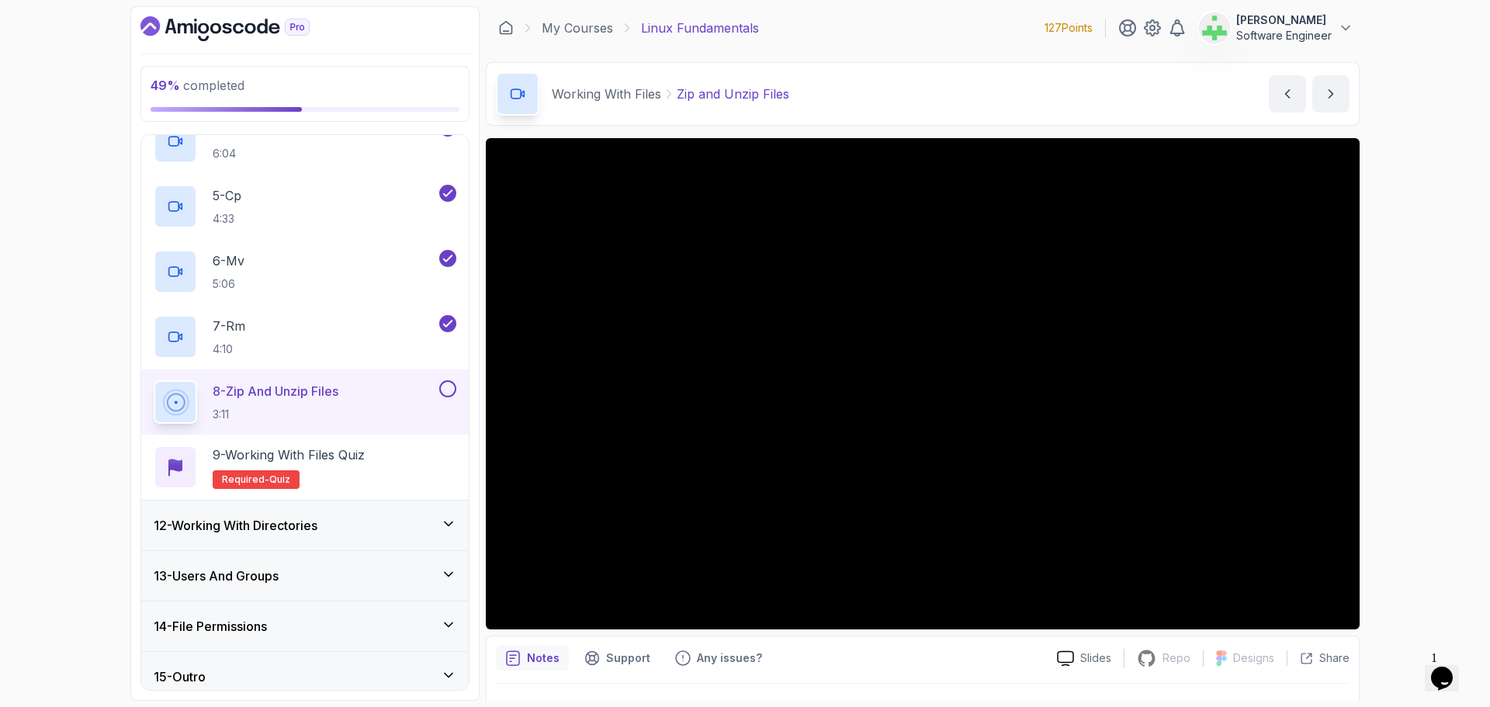
click at [1440, 558] on div "49 % completed 1 - Intro 2 - Getting Started 3 - Mac Installation 4 - Windows I…" at bounding box center [745, 353] width 1490 height 707
click at [1459, 440] on div "49 % completed 1 - Intro 2 - Getting Started 3 - Mac Installation 4 - Windows I…" at bounding box center [745, 353] width 1490 height 707
click at [1449, 487] on div "49 % completed 1 - Intro 2 - Getting Started 3 - Mac Installation 4 - Windows I…" at bounding box center [745, 353] width 1490 height 707
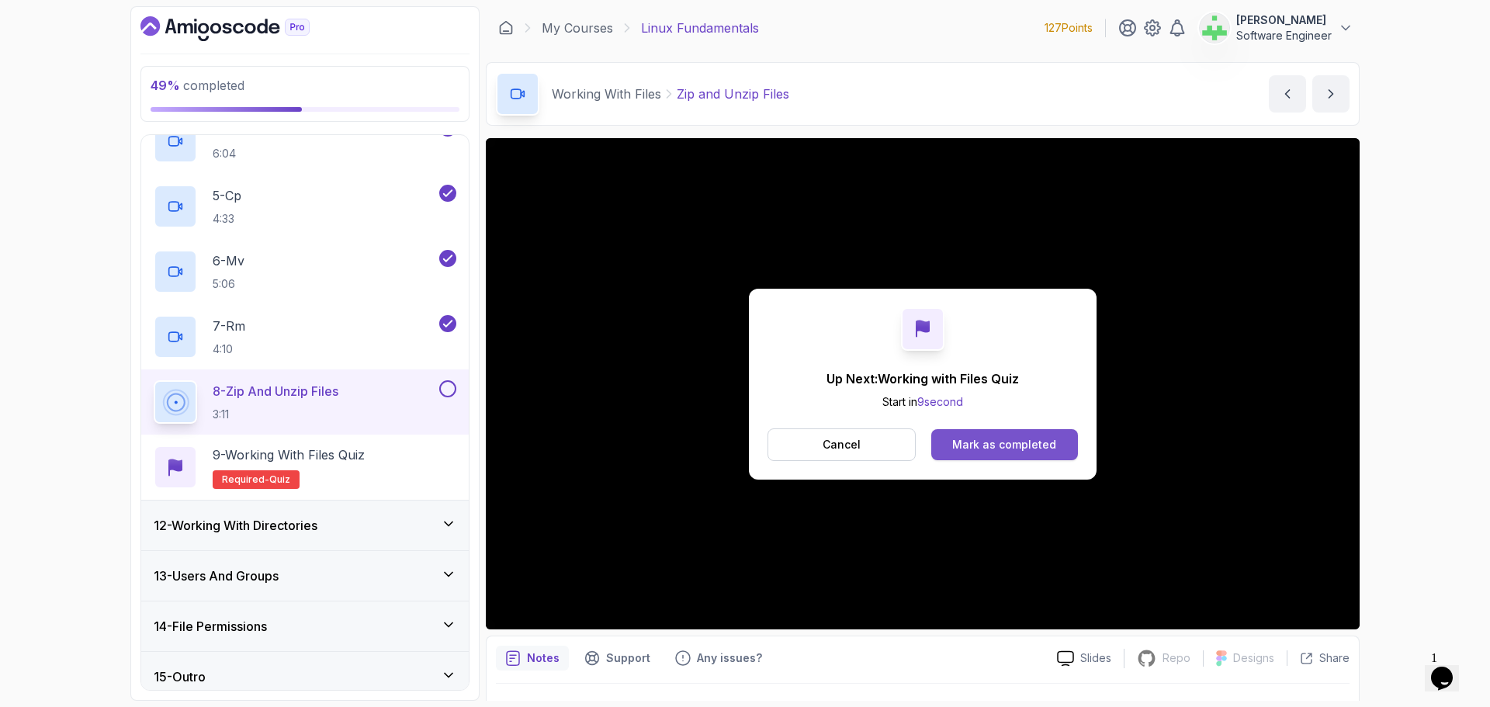
click at [1006, 451] on div "Mark as completed" at bounding box center [1004, 445] width 104 height 16
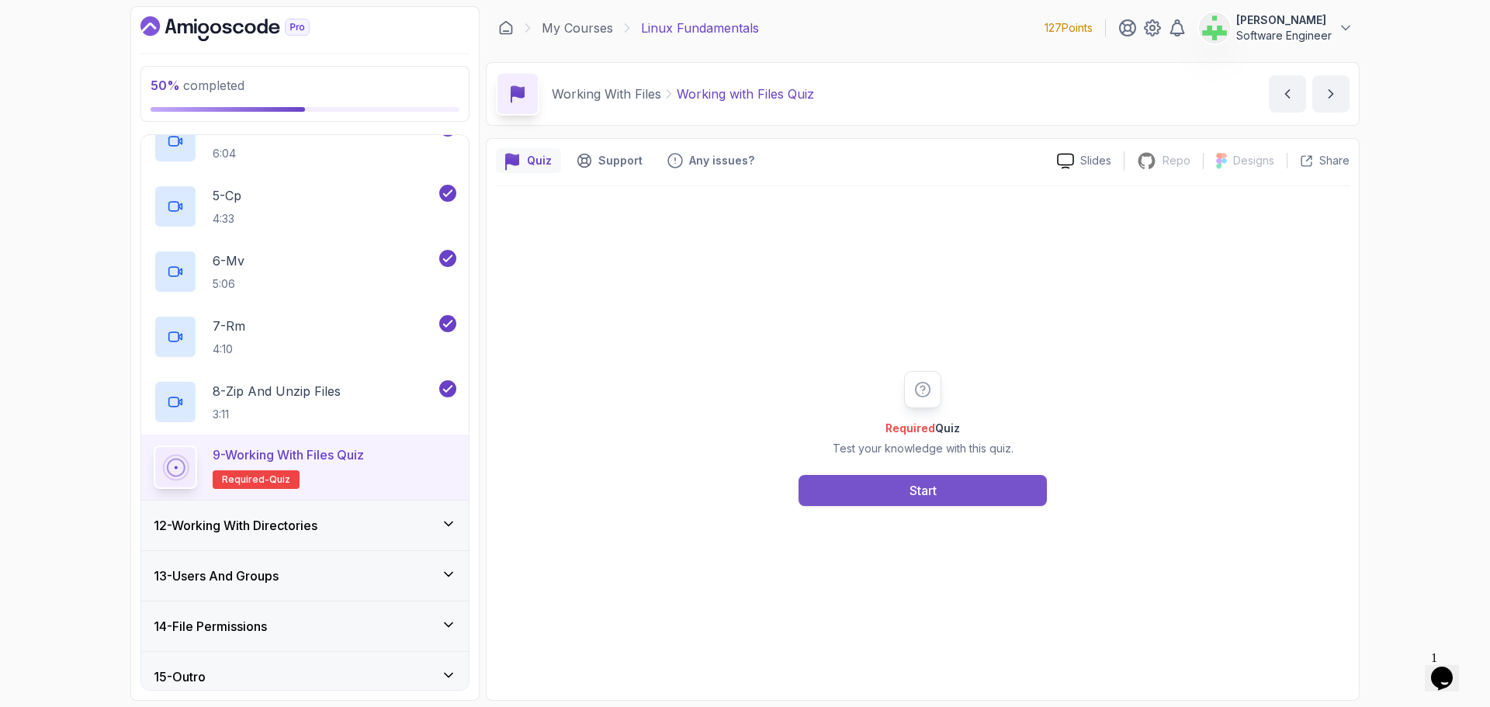
click at [943, 488] on button "Start" at bounding box center [923, 490] width 248 height 31
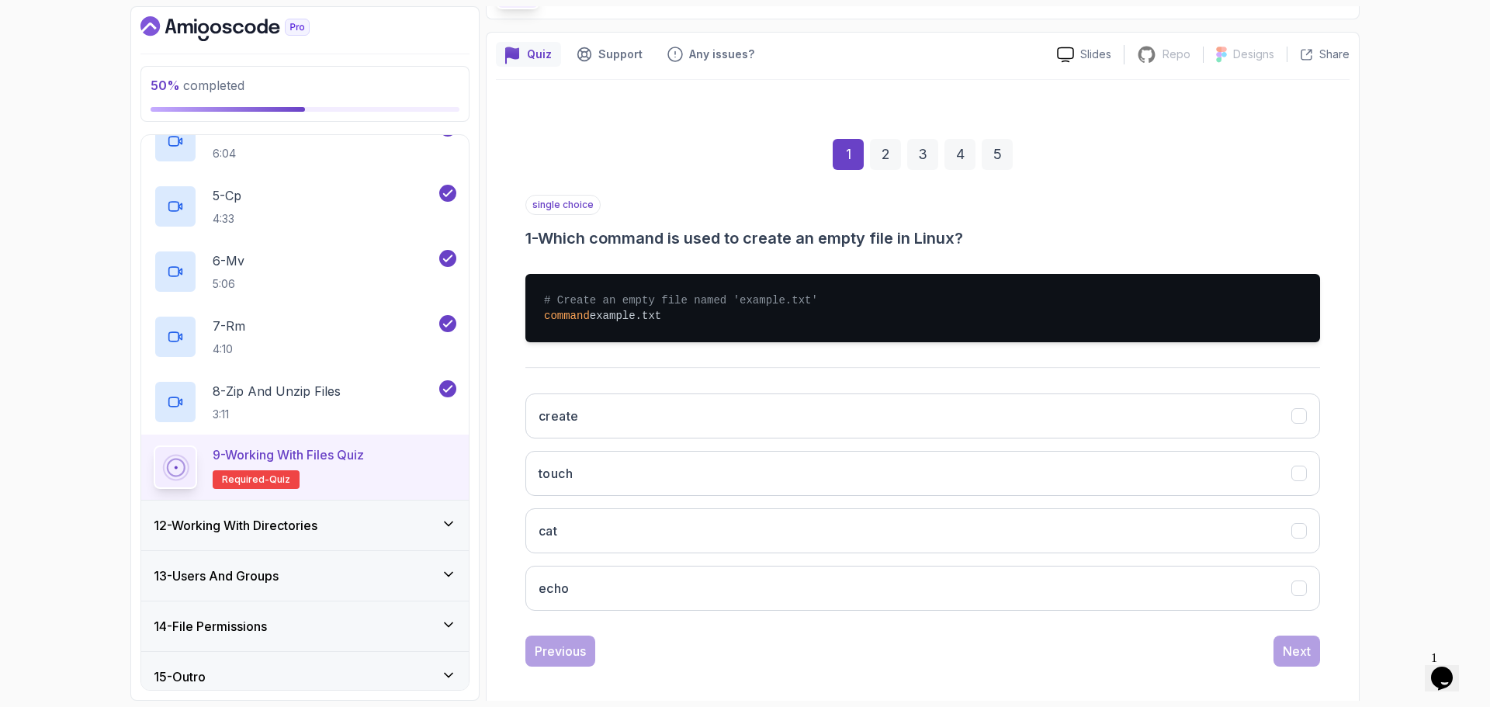
scroll to position [116, 0]
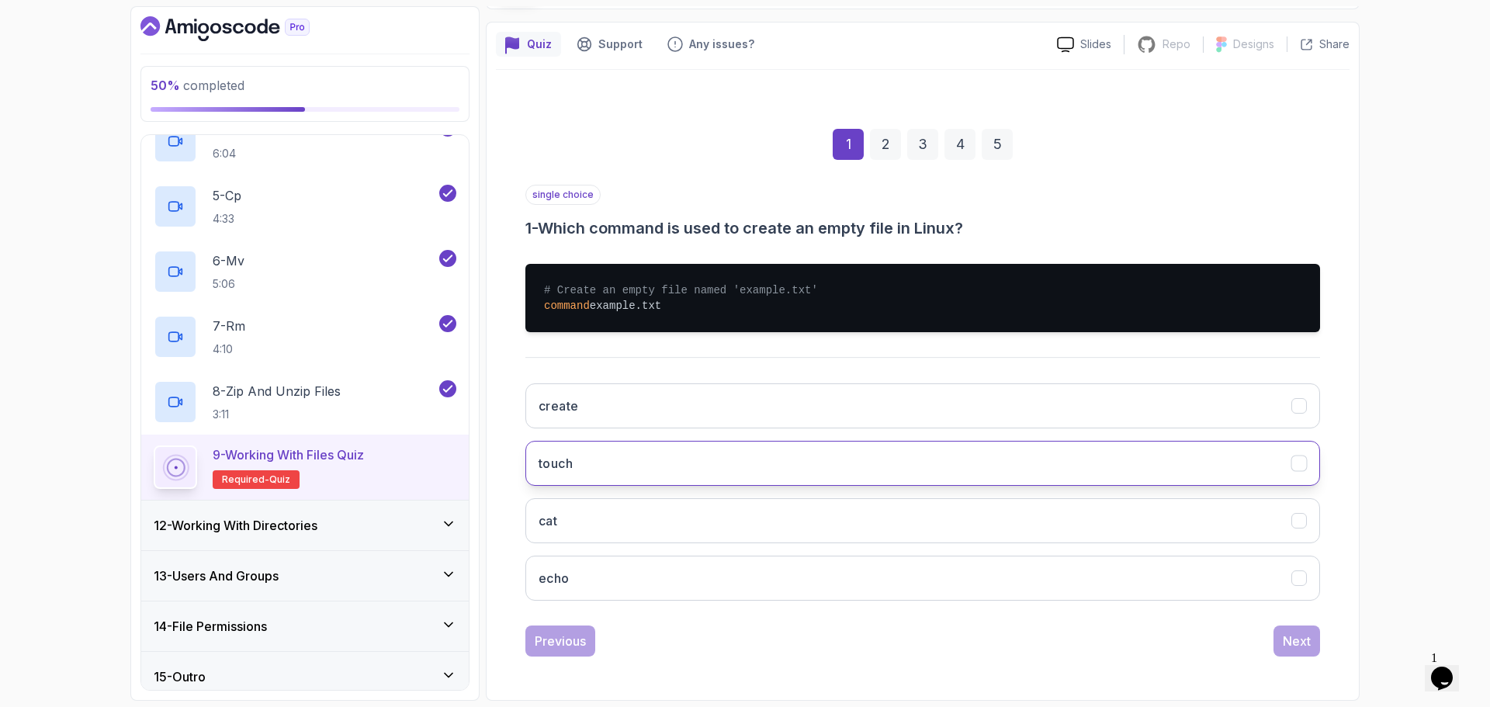
click at [678, 465] on button "touch" at bounding box center [923, 463] width 795 height 45
click at [1306, 645] on div "Next" at bounding box center [1297, 641] width 28 height 19
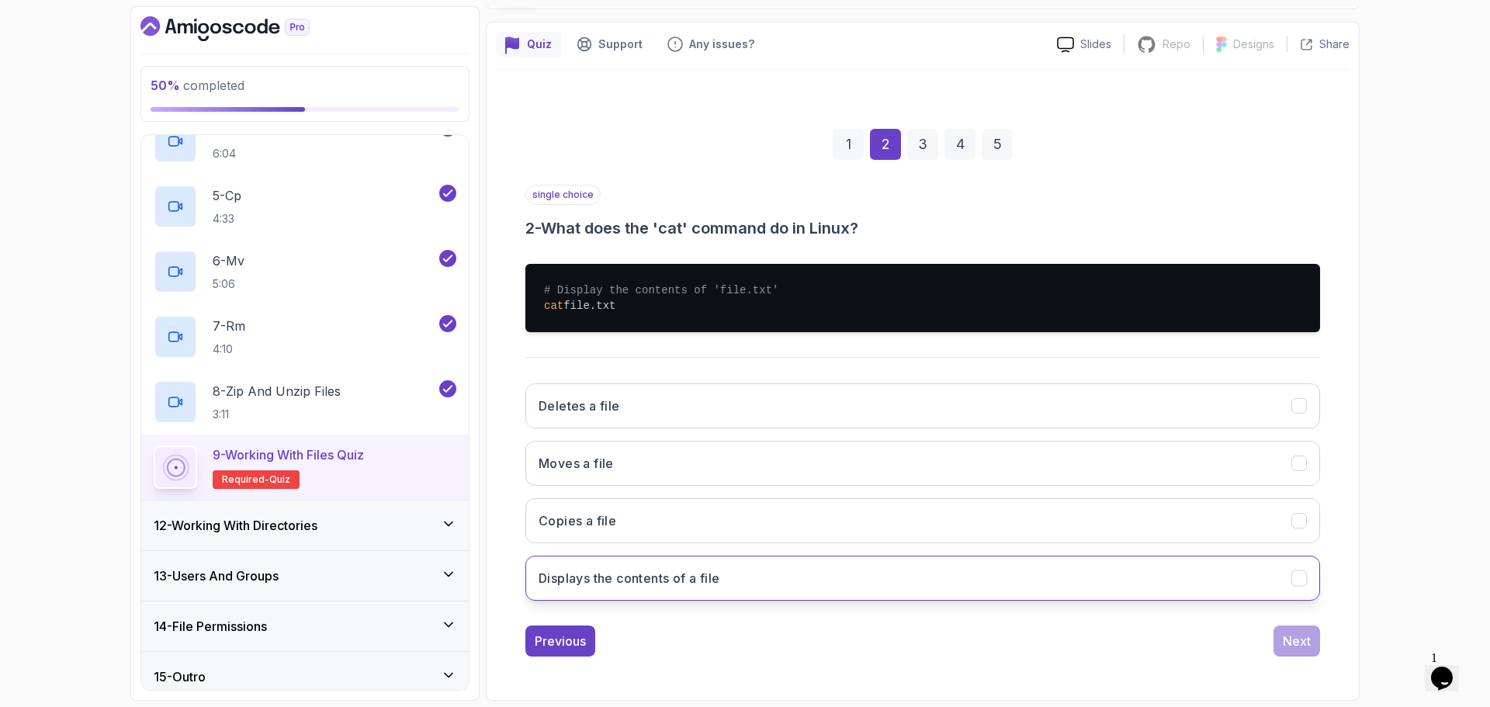
click at [814, 571] on button "Displays the contents of a file" at bounding box center [923, 578] width 795 height 45
click at [1306, 642] on div "Next" at bounding box center [1297, 641] width 28 height 19
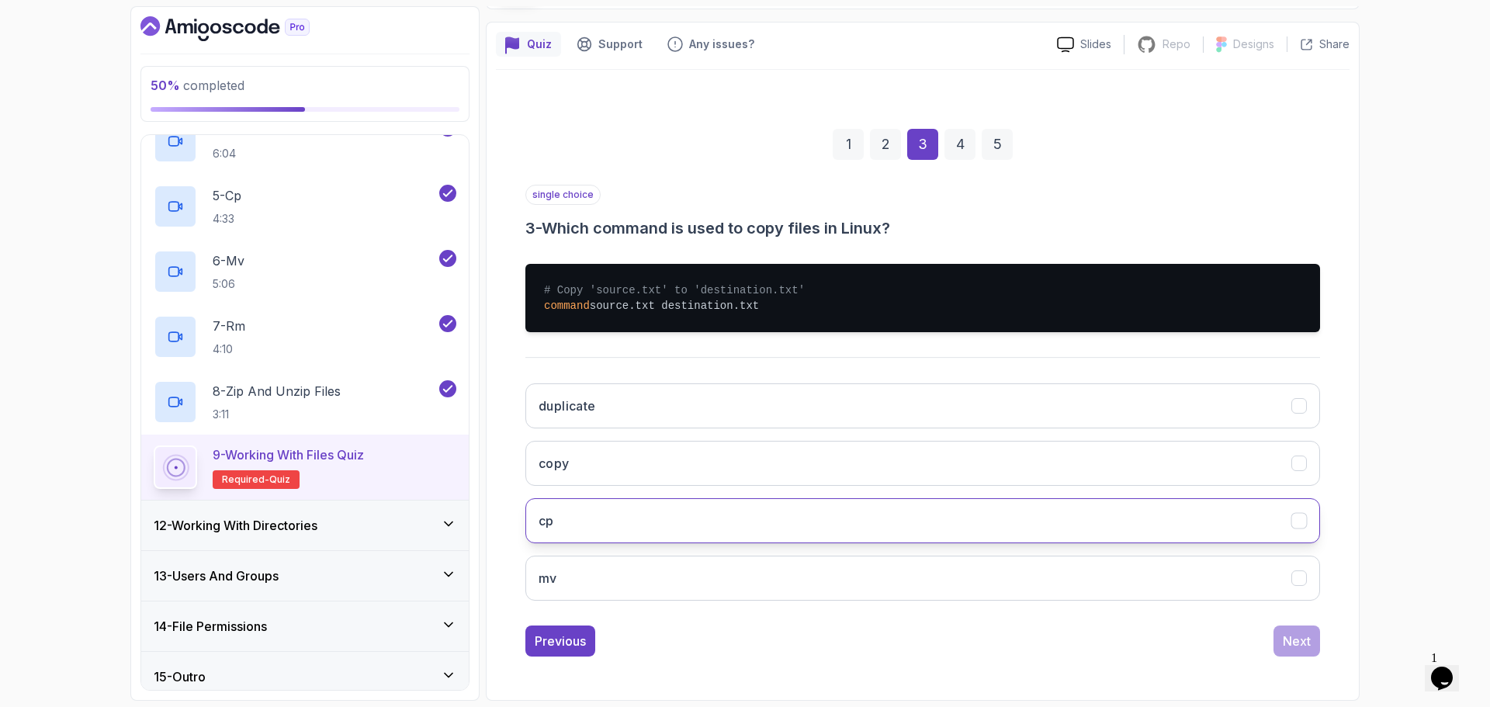
click at [592, 521] on button "cp" at bounding box center [923, 520] width 795 height 45
click at [1275, 633] on button "Next" at bounding box center [1297, 641] width 47 height 31
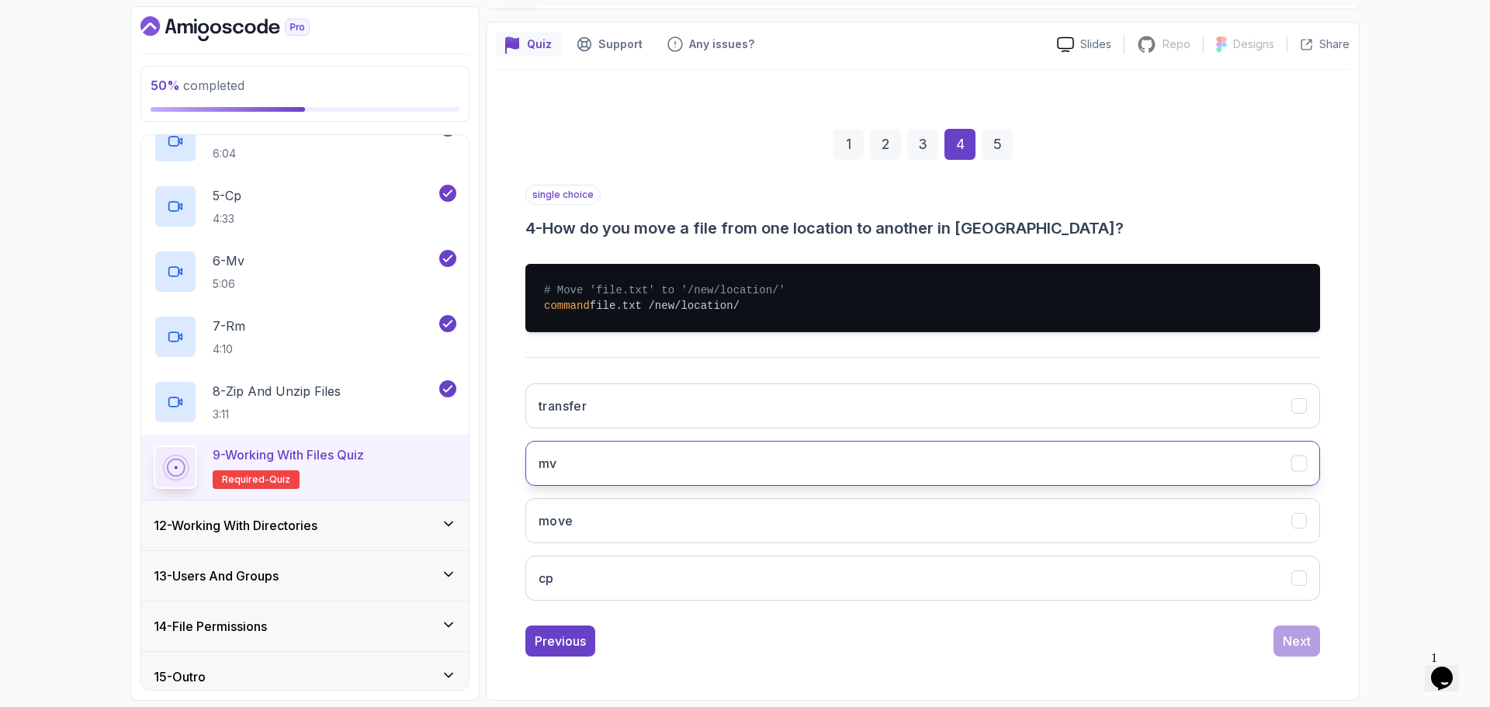
click at [593, 457] on button "mv" at bounding box center [923, 463] width 795 height 45
click at [1306, 639] on div "Next" at bounding box center [1297, 641] width 28 height 19
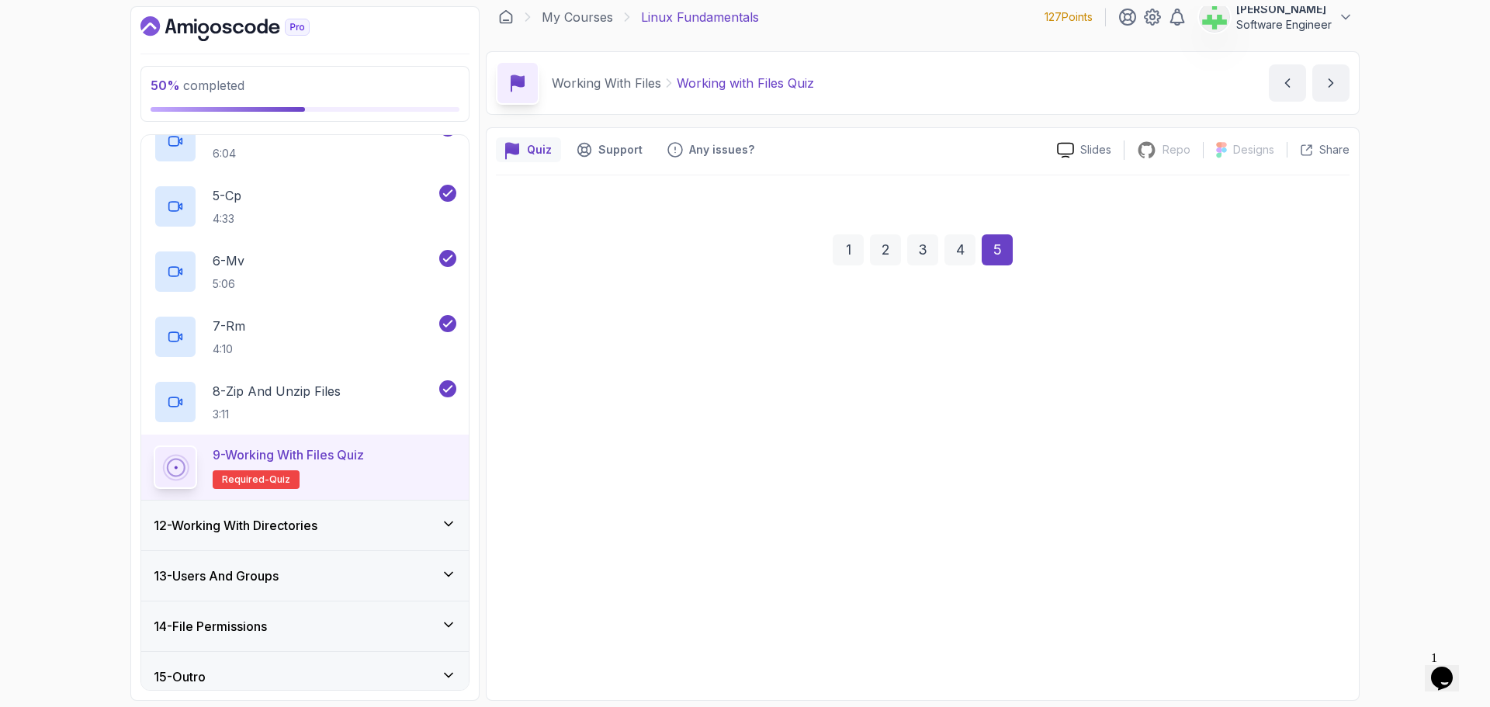
scroll to position [11, 0]
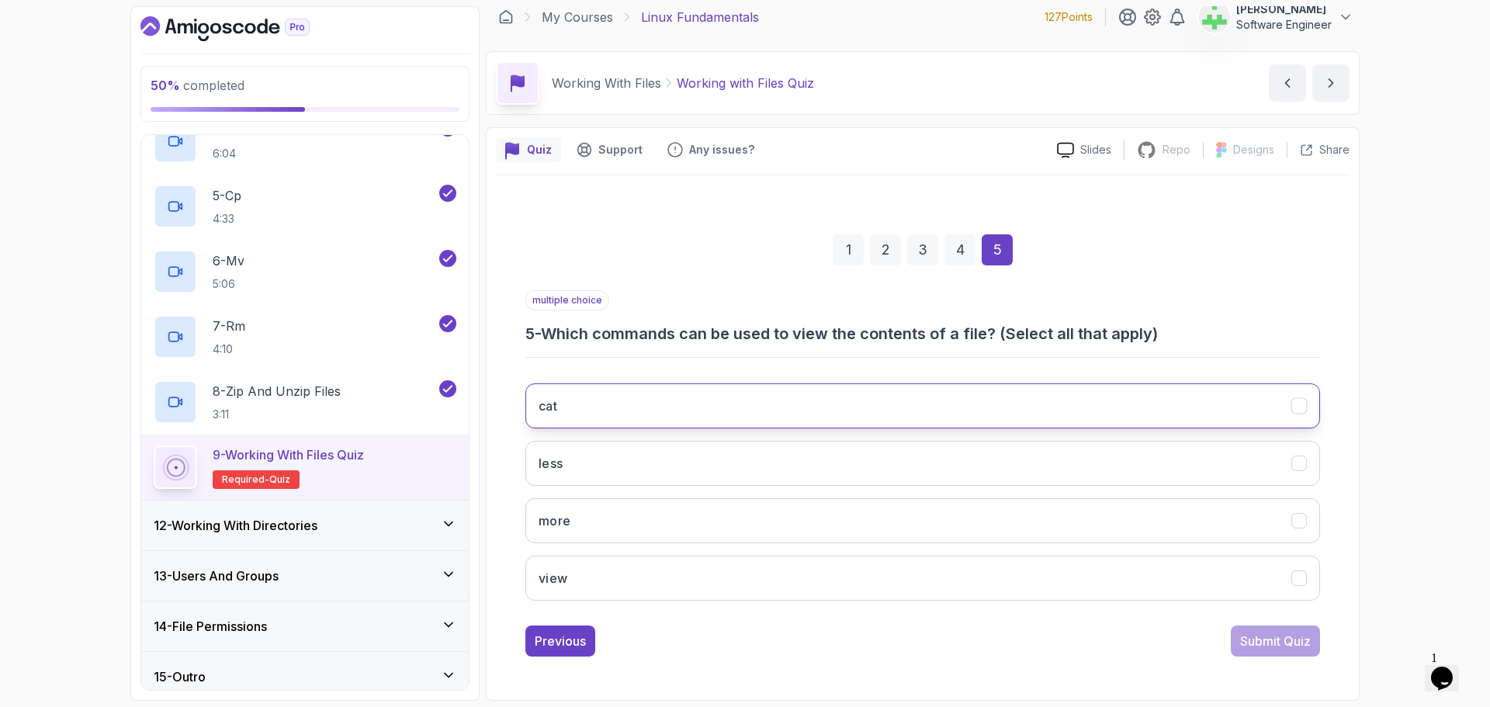
click at [619, 394] on button "cat" at bounding box center [923, 405] width 795 height 45
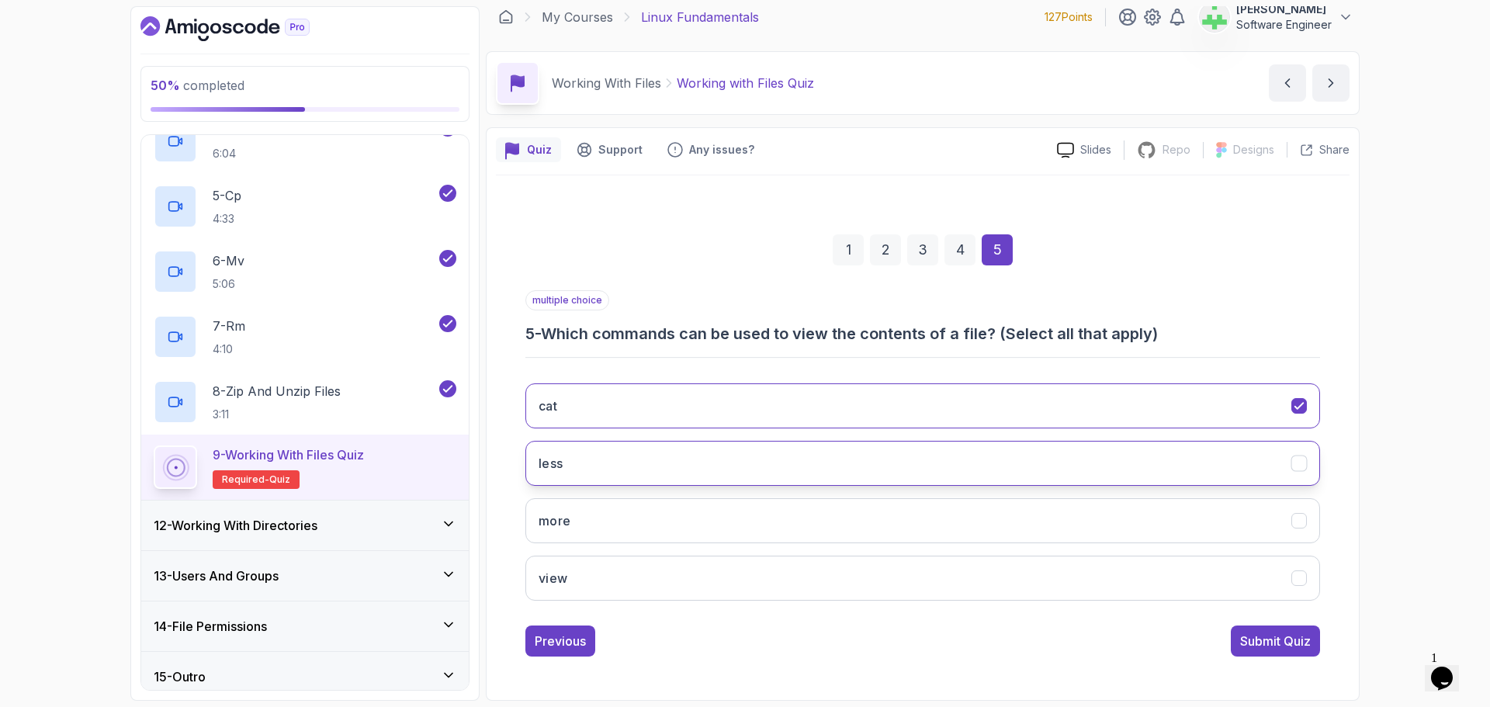
click at [620, 460] on button "less" at bounding box center [923, 463] width 795 height 45
click at [623, 519] on button "more" at bounding box center [923, 520] width 795 height 45
click at [1279, 640] on div "Submit Quiz" at bounding box center [1275, 641] width 71 height 19
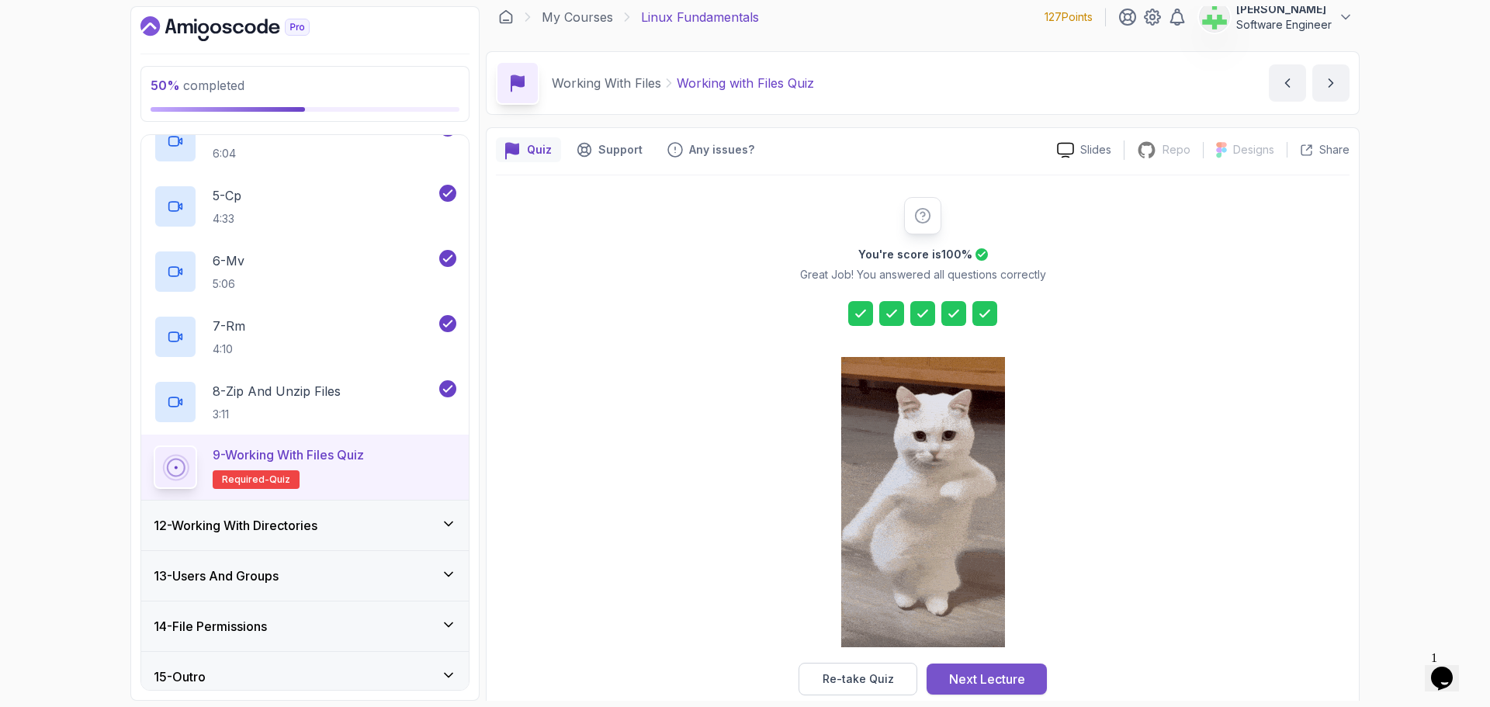
click at [1001, 685] on div "Next Lecture" at bounding box center [987, 679] width 76 height 19
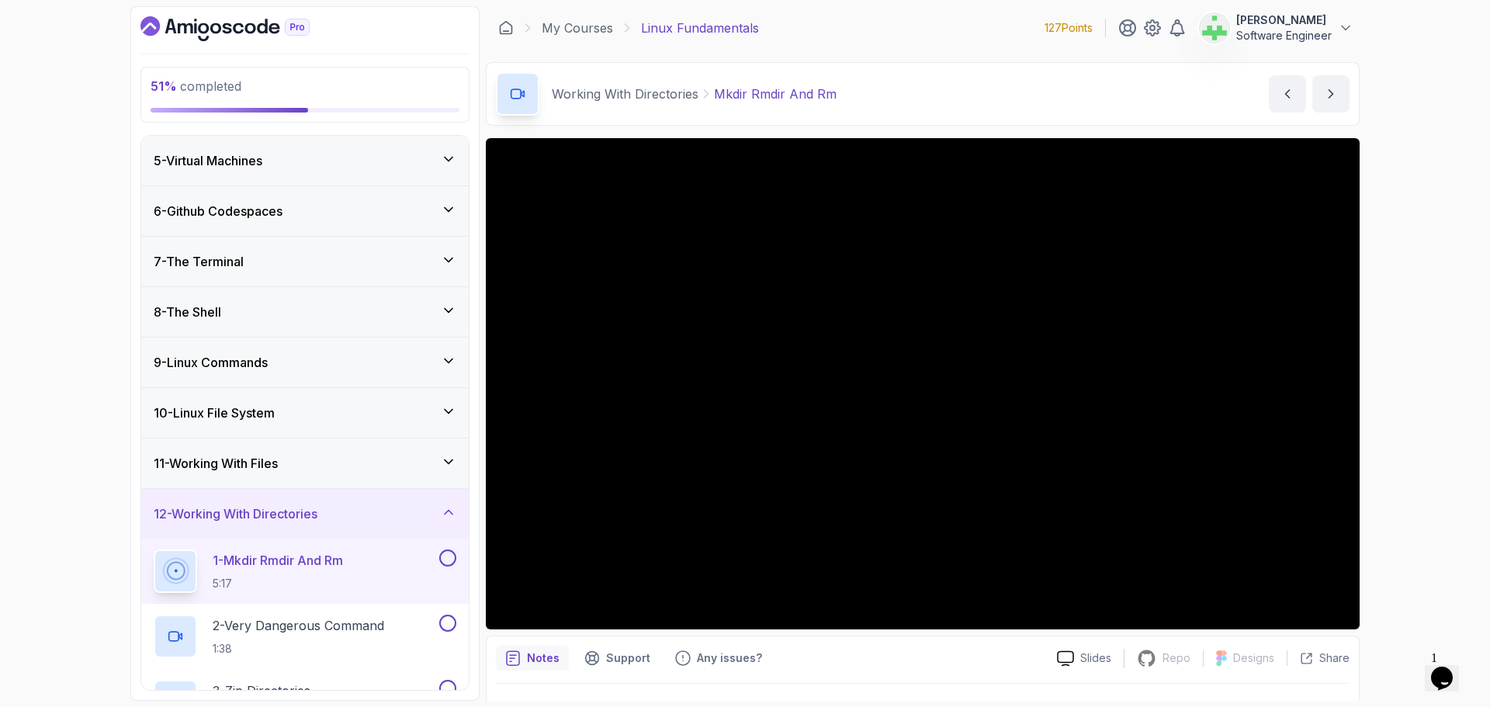
click at [345, 464] on div "11 - Working With Files" at bounding box center [305, 463] width 303 height 19
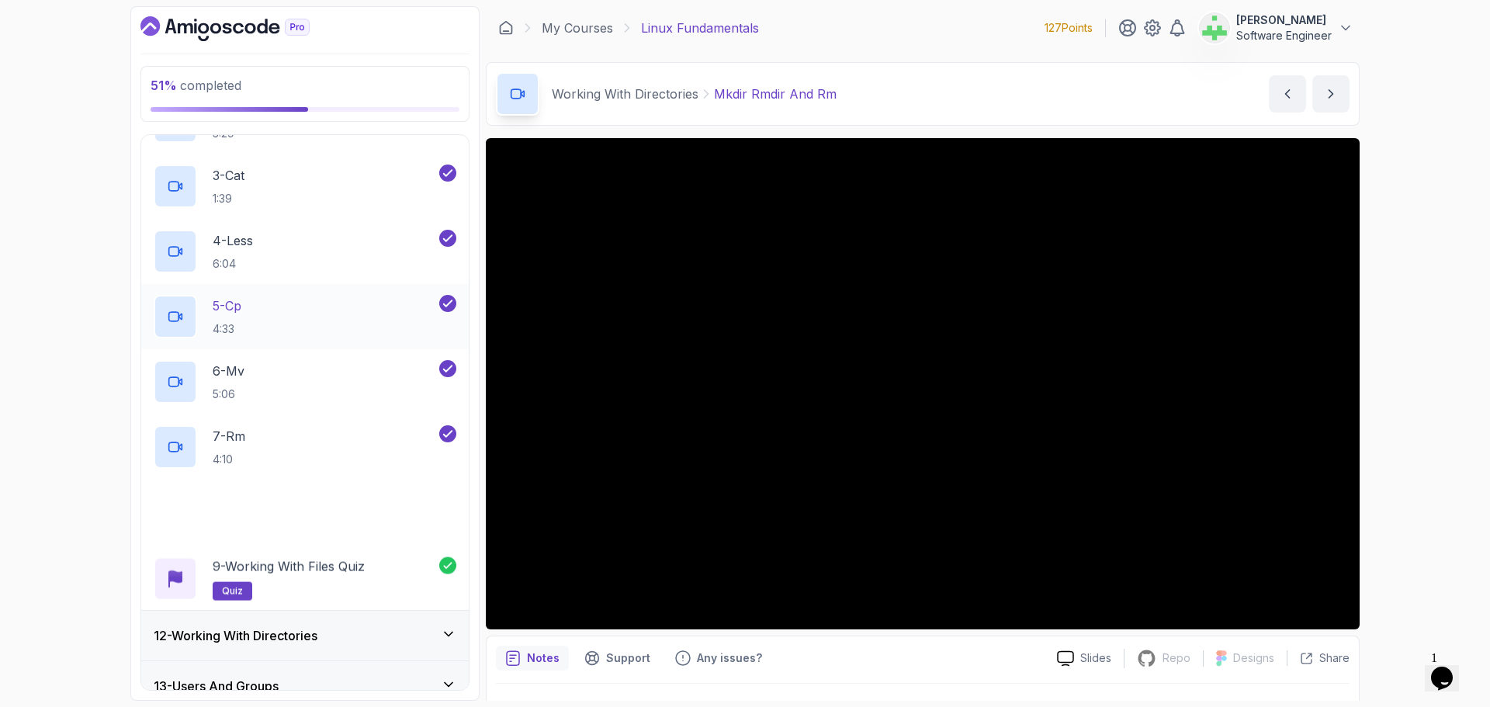
scroll to position [668, 0]
click at [263, 439] on div "7 - Rm 4:10" at bounding box center [295, 445] width 283 height 43
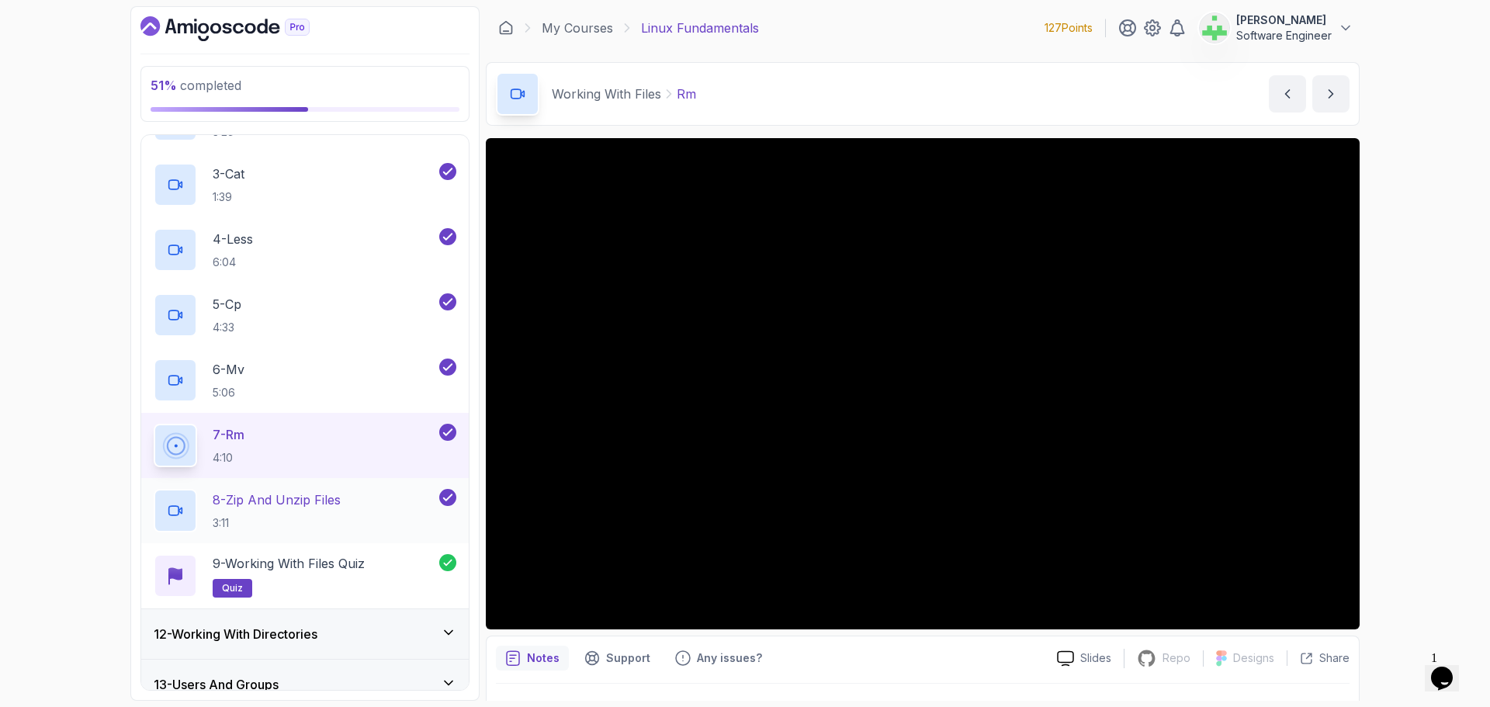
click at [337, 501] on p "8 - Zip and Unzip Files" at bounding box center [277, 500] width 128 height 19
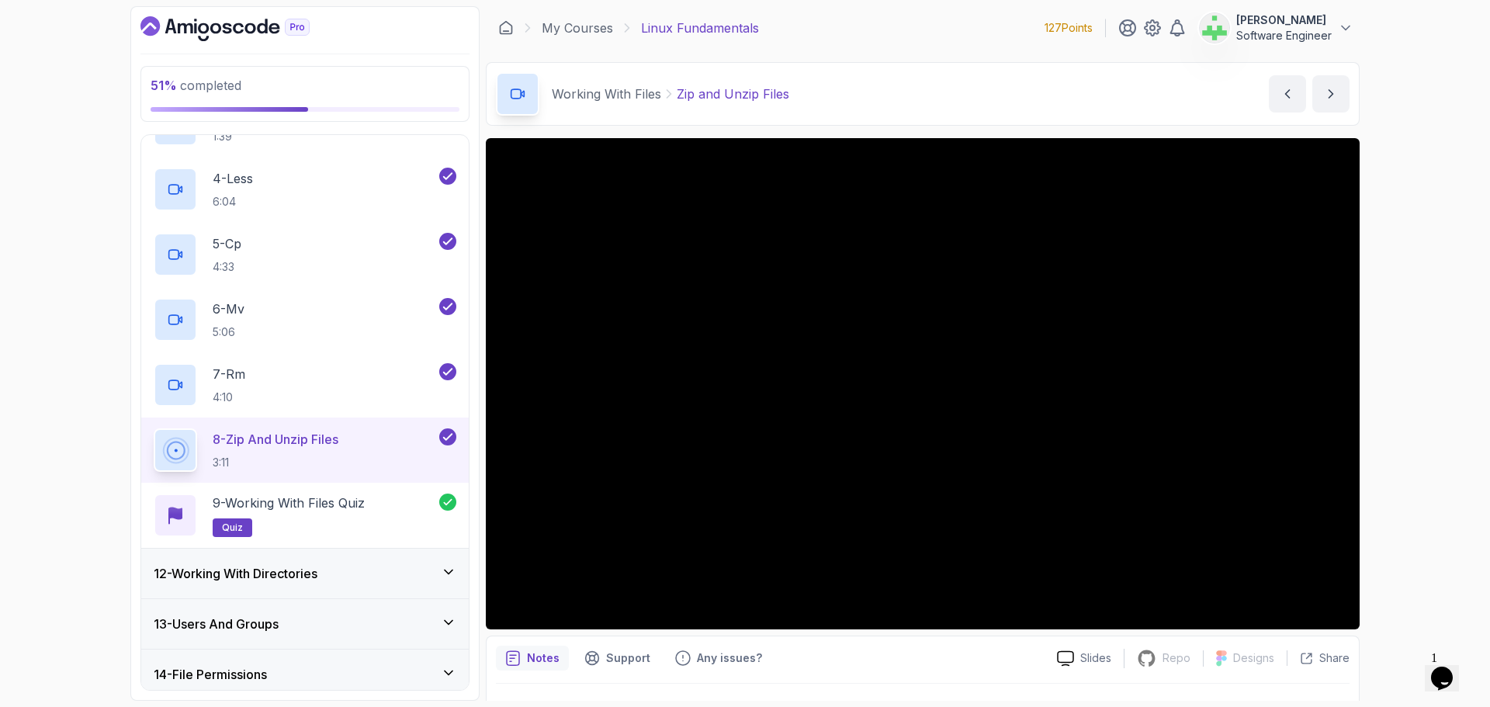
scroll to position [788, 0]
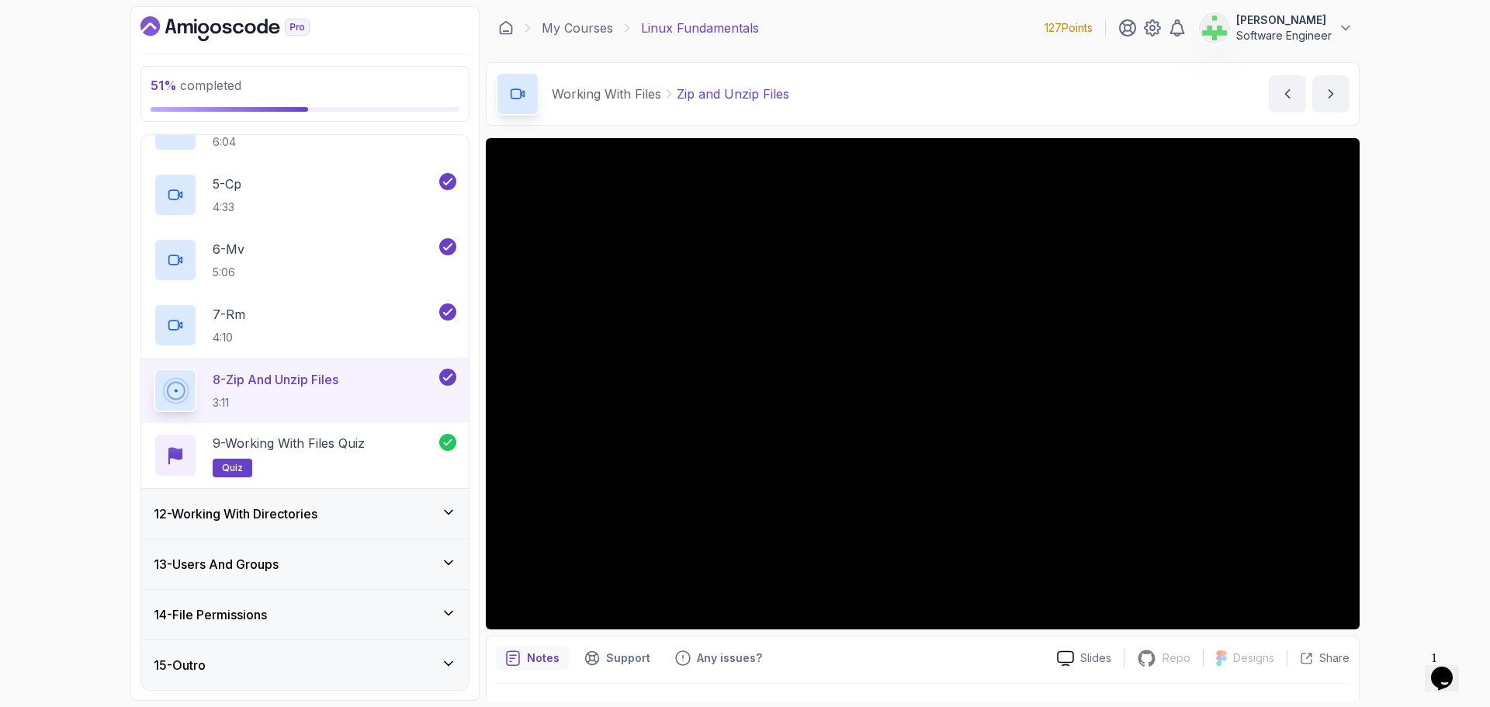
click at [375, 513] on div "12 - Working With Directories" at bounding box center [305, 514] width 303 height 19
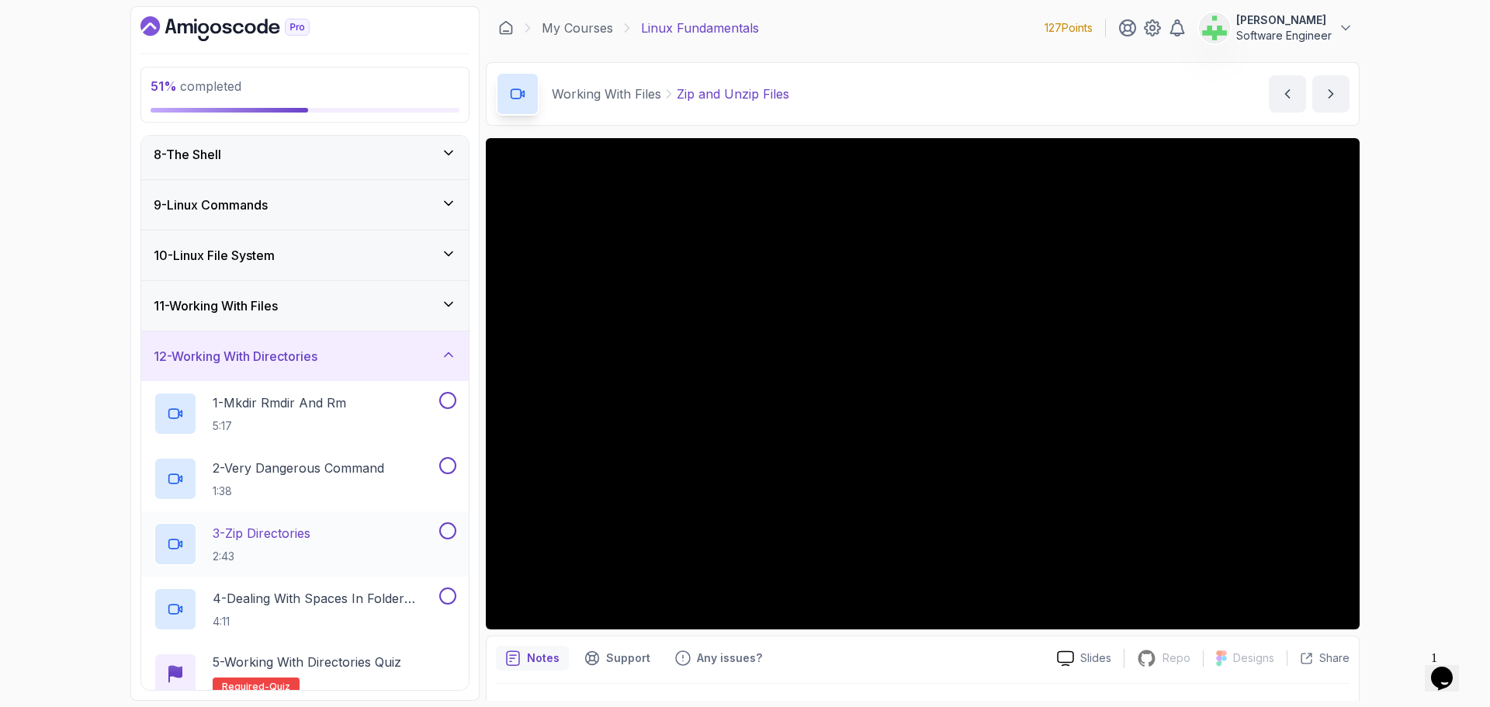
scroll to position [435, 0]
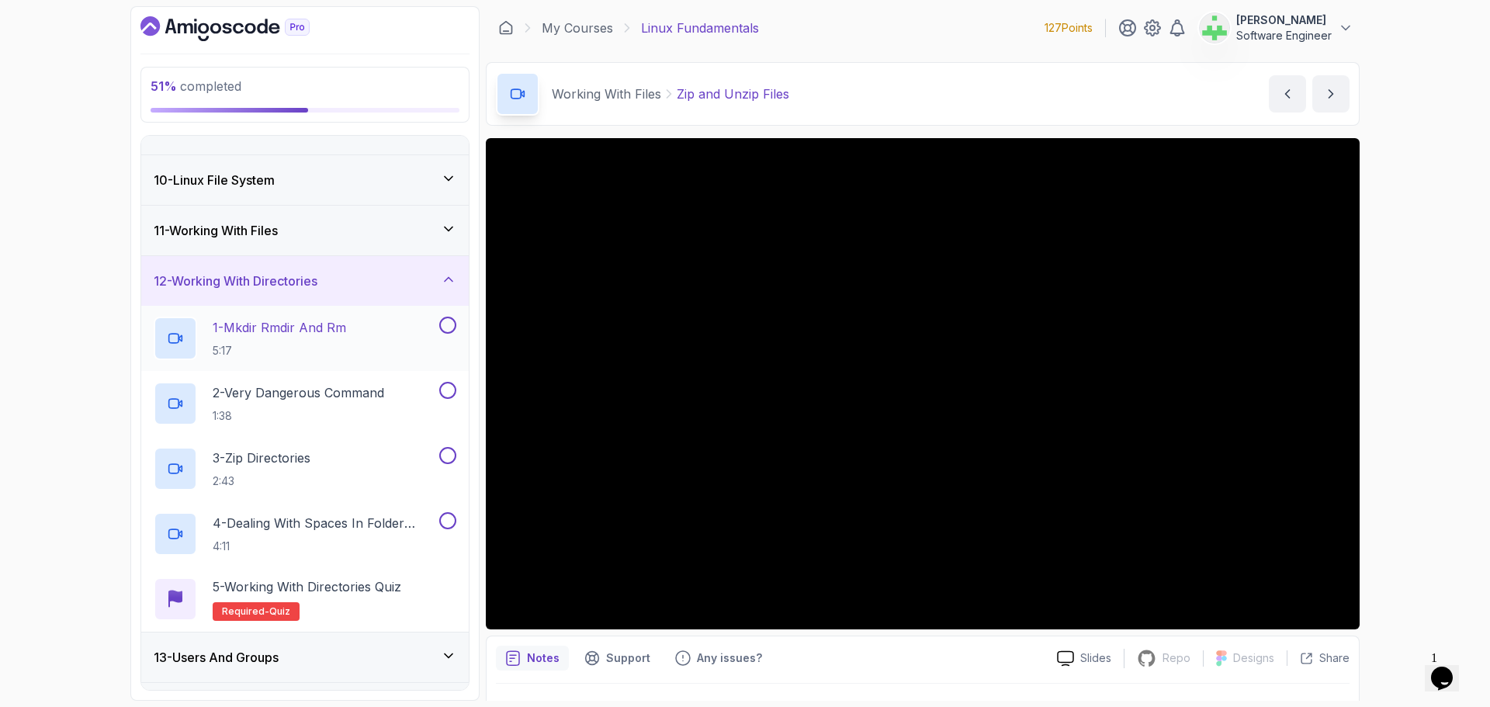
click at [286, 331] on p "1 - Mkdir Rmdir And Rm" at bounding box center [280, 327] width 134 height 19
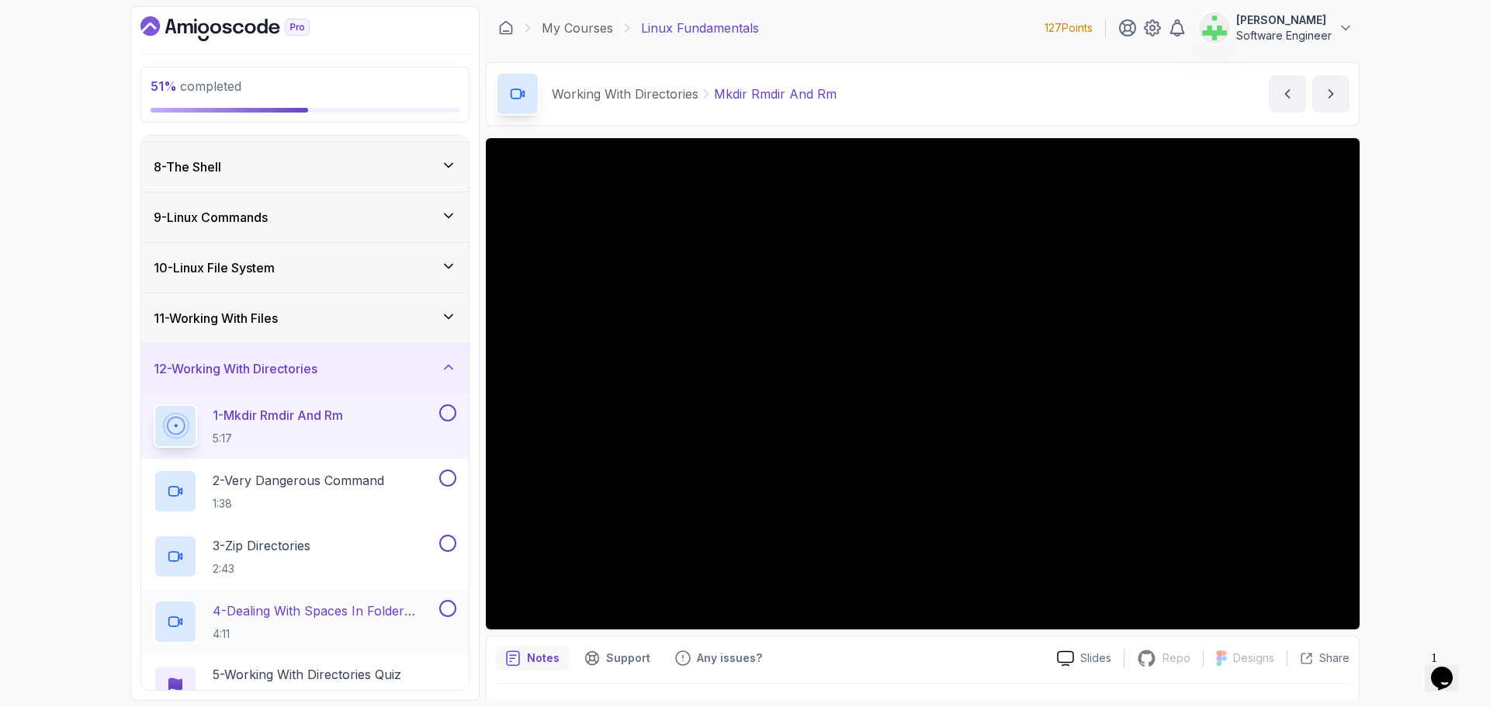
scroll to position [295, 0]
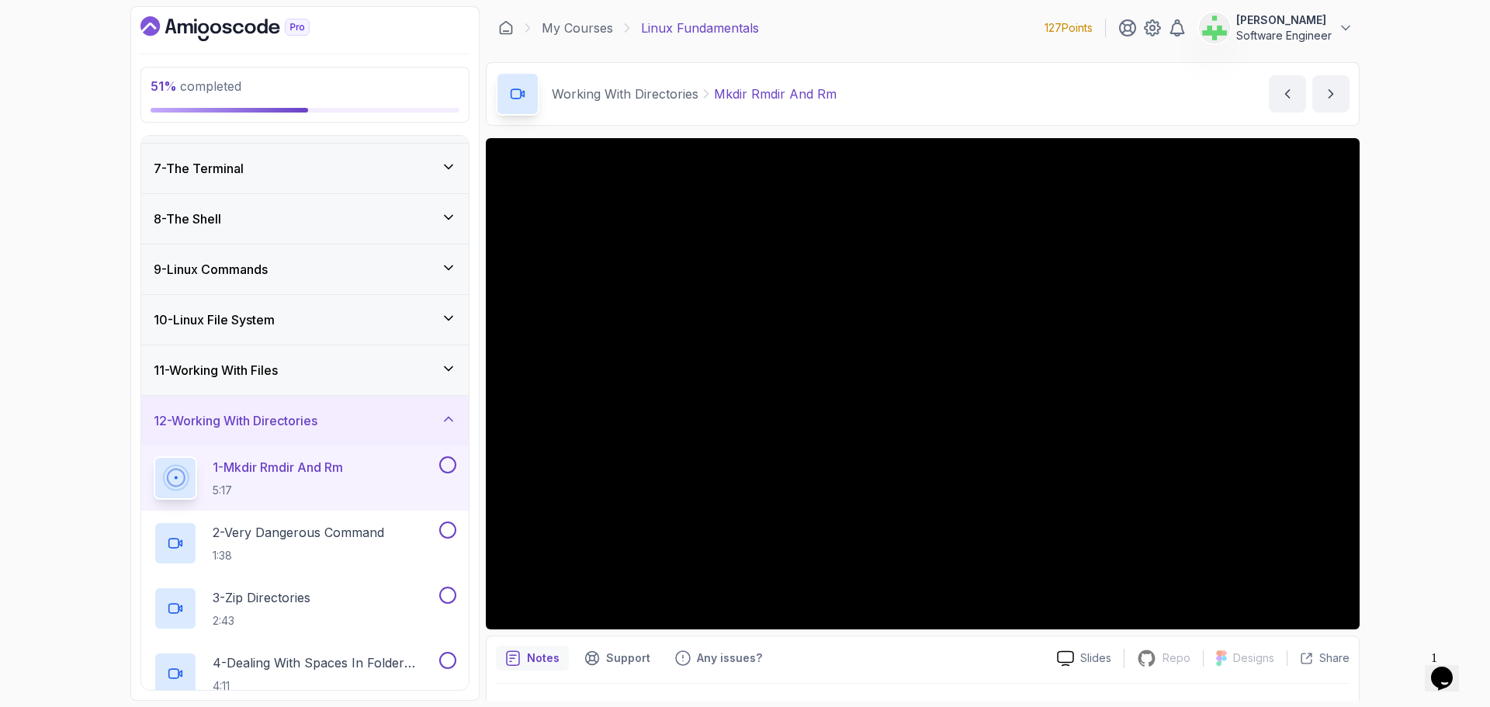
click at [396, 383] on div "11 - Working With Files" at bounding box center [305, 370] width 328 height 50
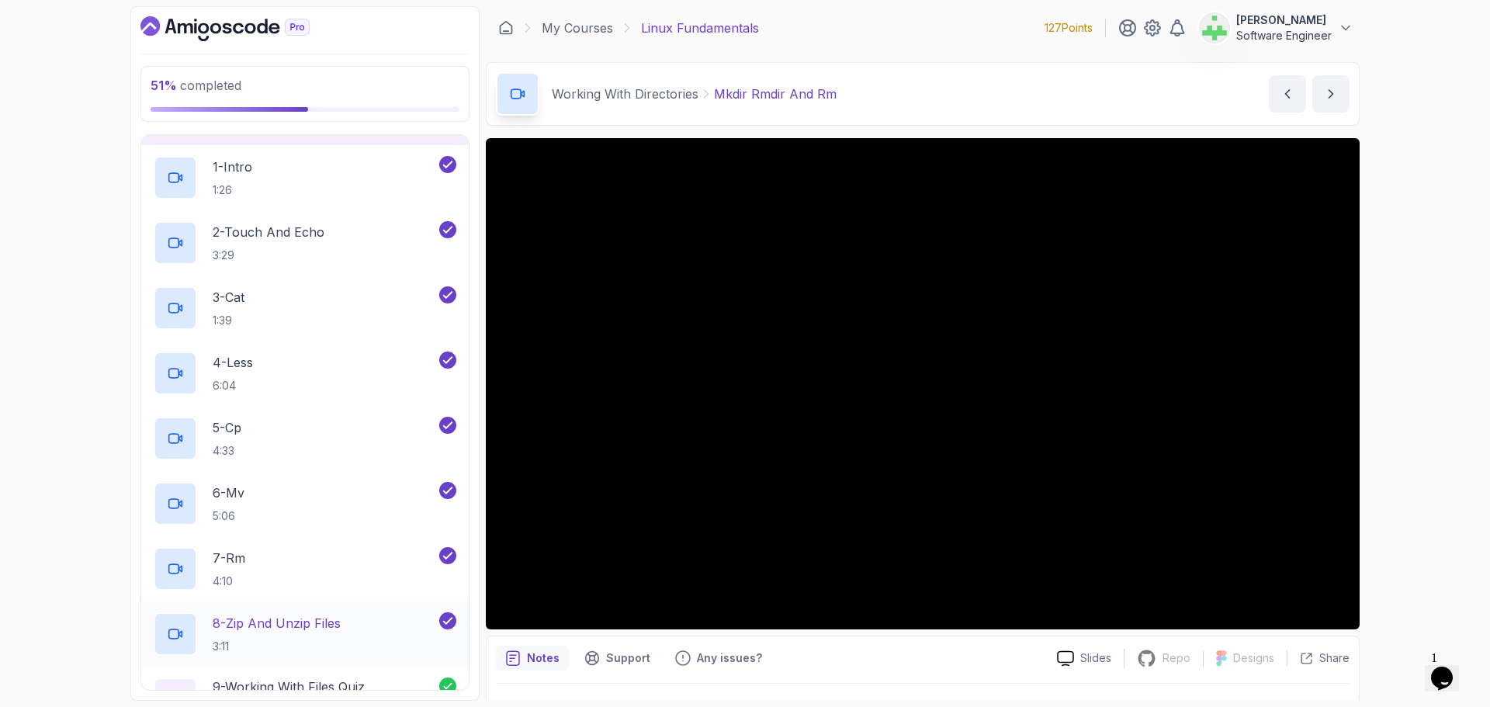
scroll to position [450, 0]
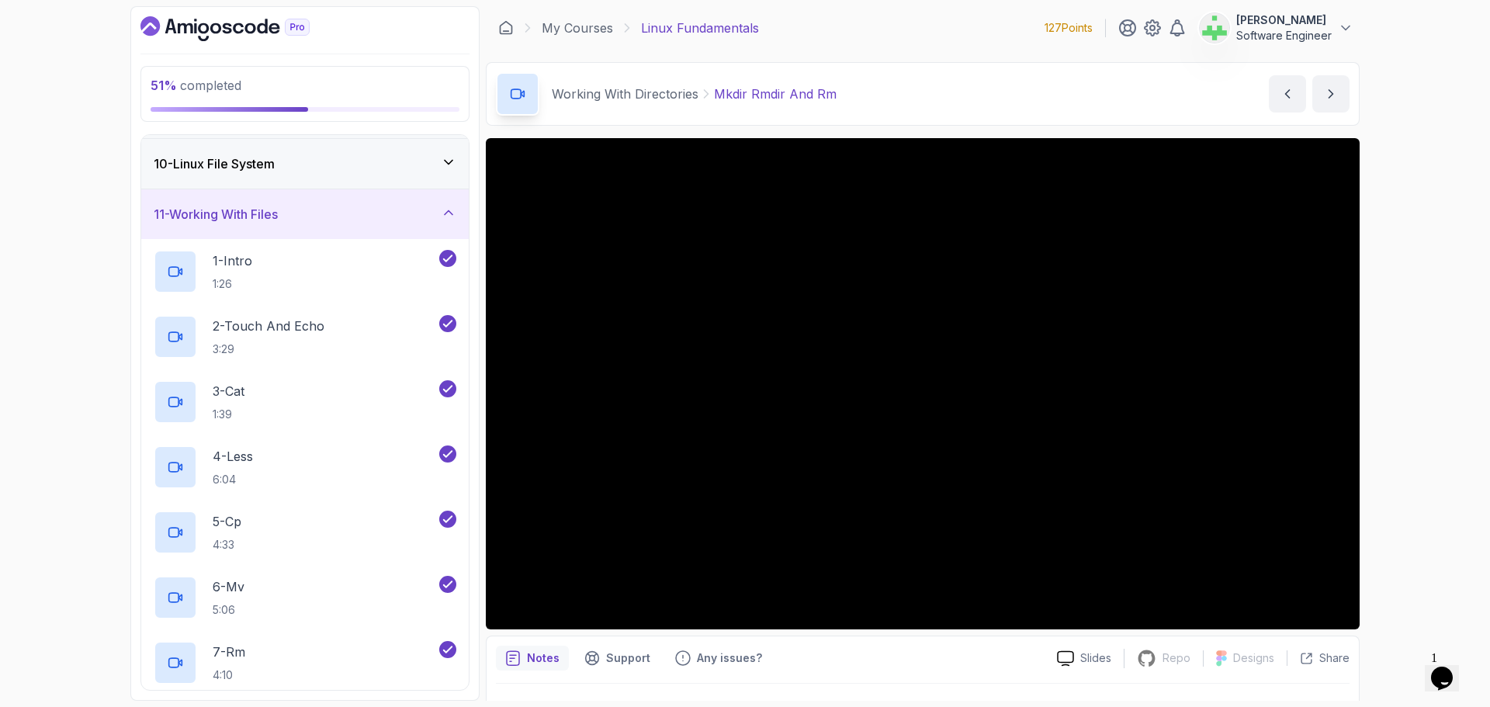
click at [398, 206] on div "11 - Working With Files" at bounding box center [305, 214] width 303 height 19
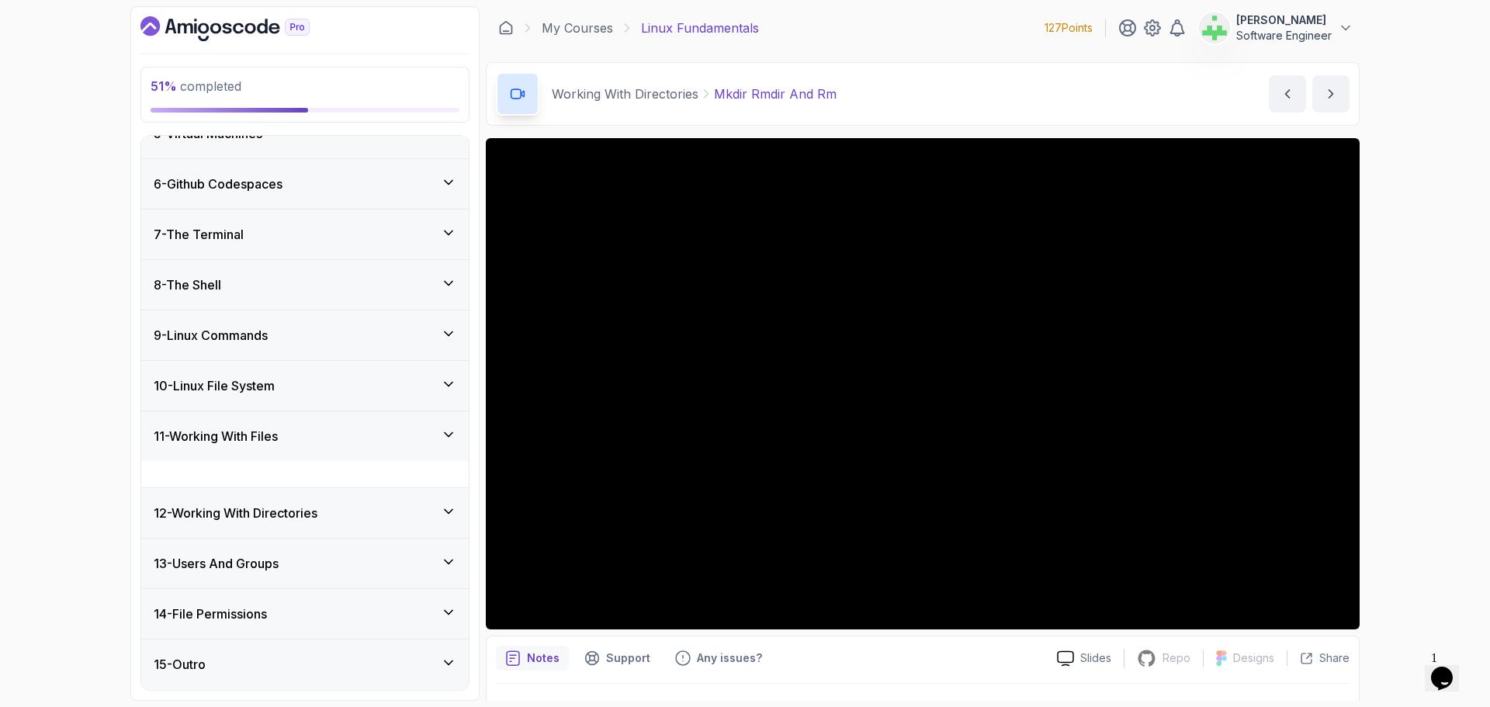
scroll to position [202, 0]
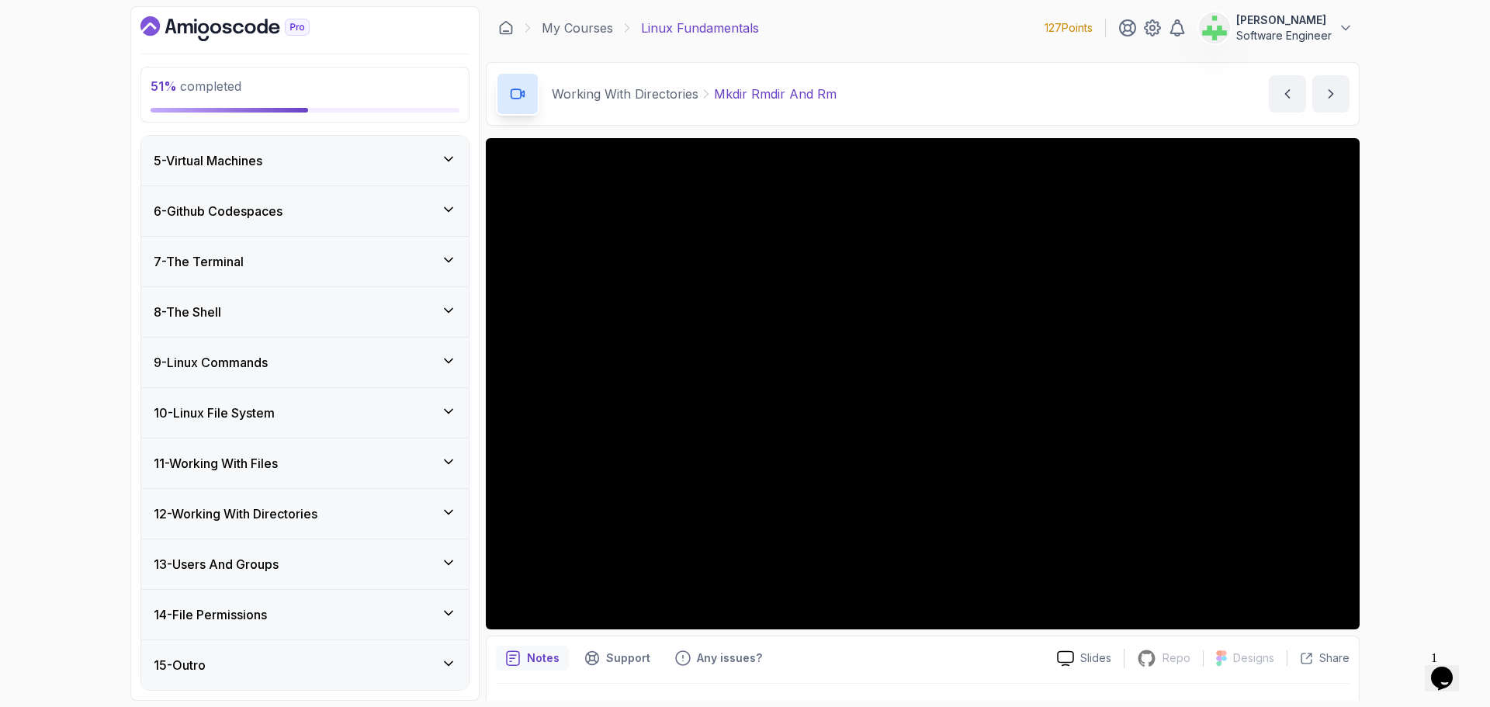
click at [373, 513] on div "12 - Working With Directories" at bounding box center [305, 514] width 303 height 19
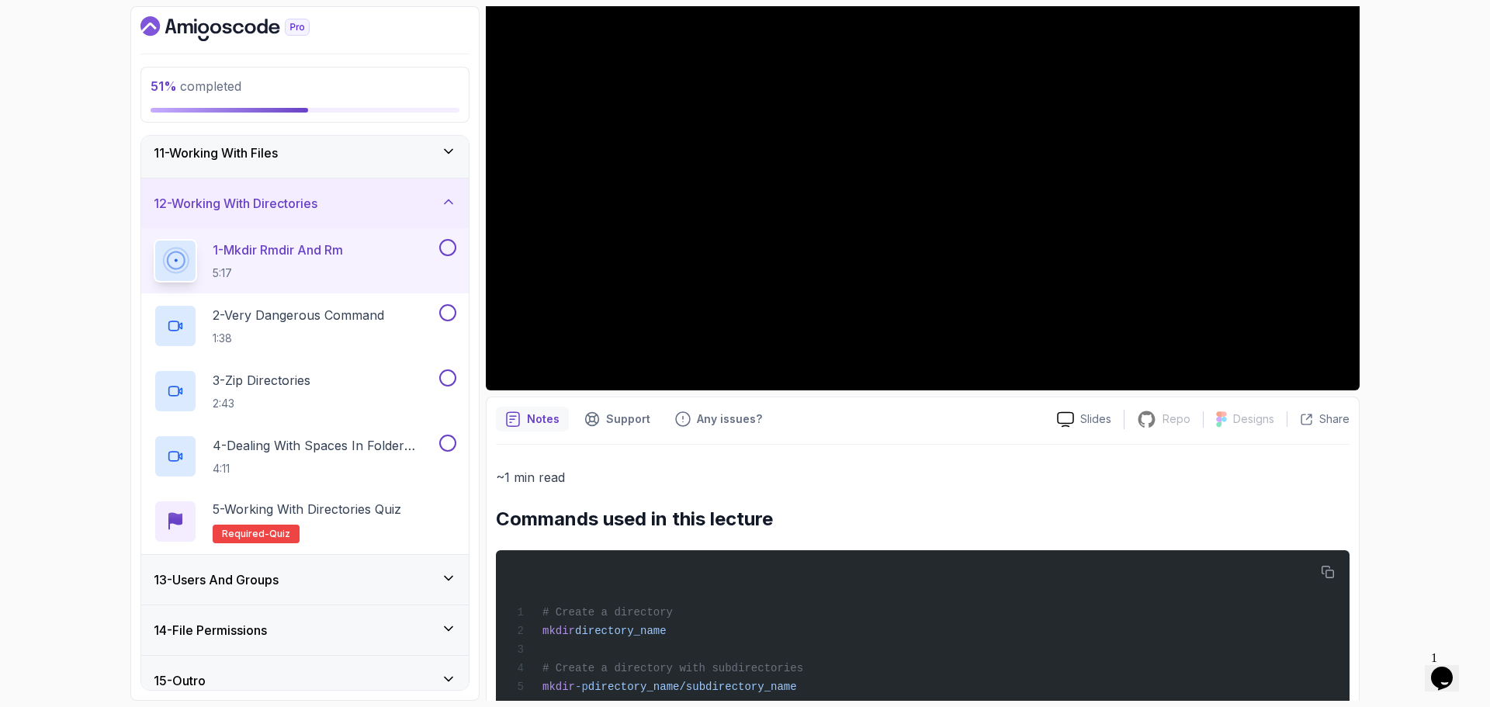
scroll to position [399, 0]
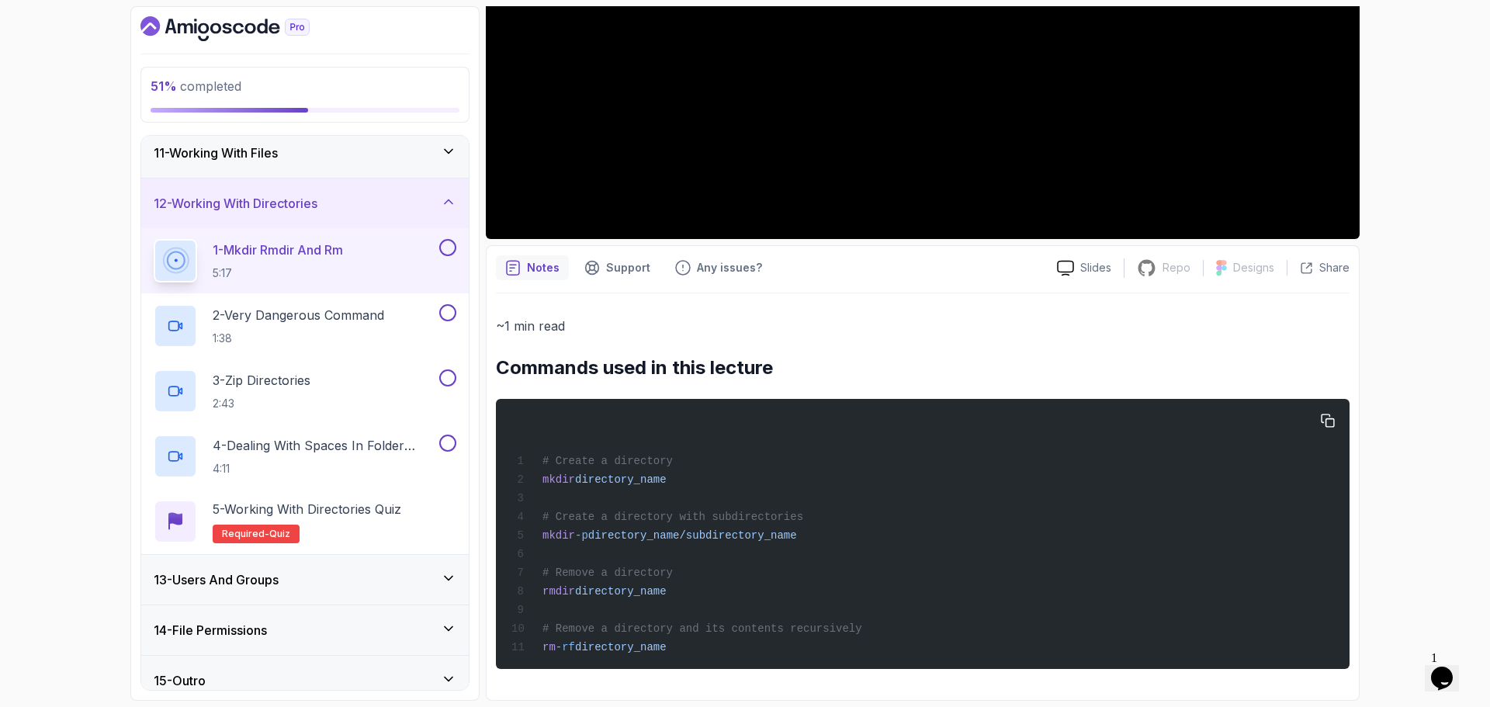
drag, startPoint x: 498, startPoint y: 359, endPoint x: 762, endPoint y: 654, distance: 396.9
click at [762, 654] on div "~1 min read Commands used in this lecture # Create a directory mkdir directory_…" at bounding box center [923, 492] width 854 height 354
copy div "Commands used in this lecture # Create a directory mkdir directory_name # Creat…"
click at [803, 517] on div "# Create a directory mkdir directory_name # Create a directory with subdirector…" at bounding box center [922, 534] width 829 height 252
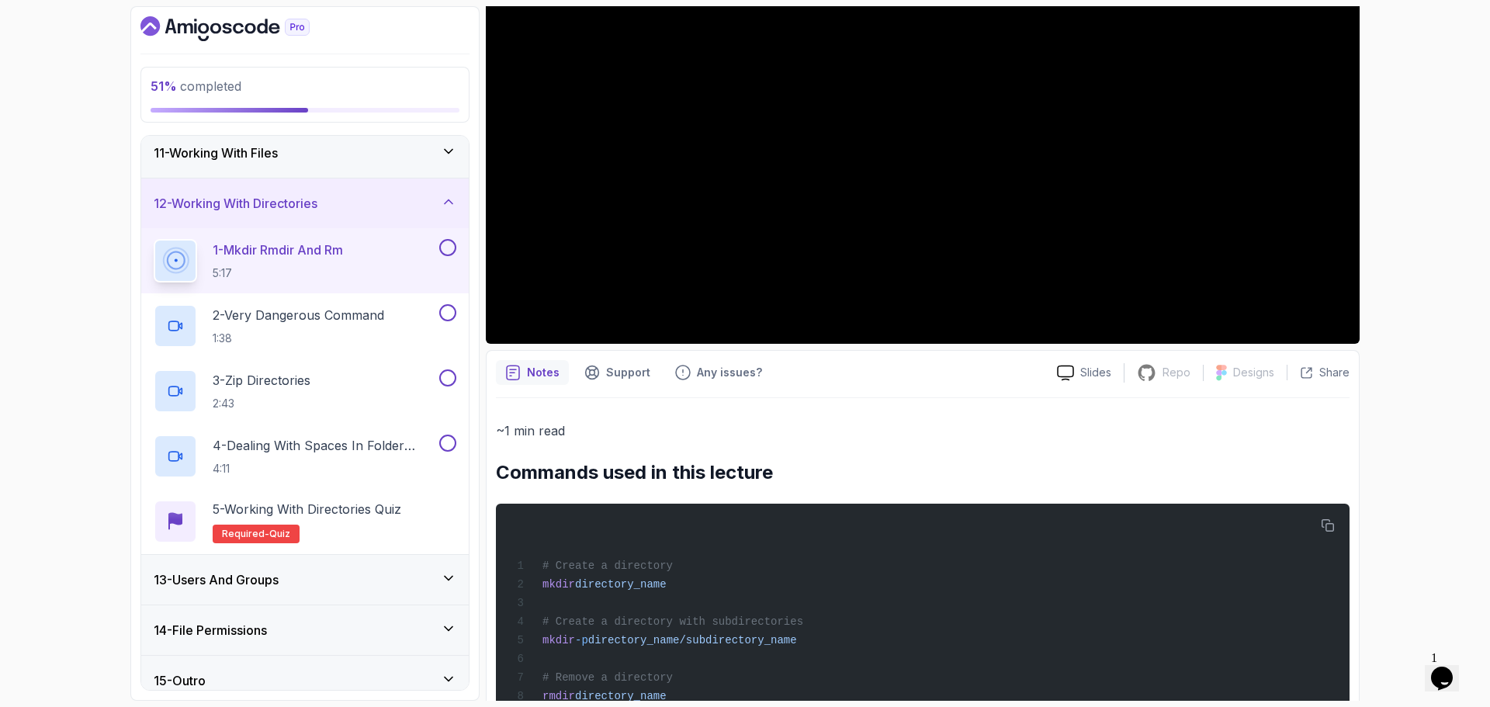
scroll to position [0, 0]
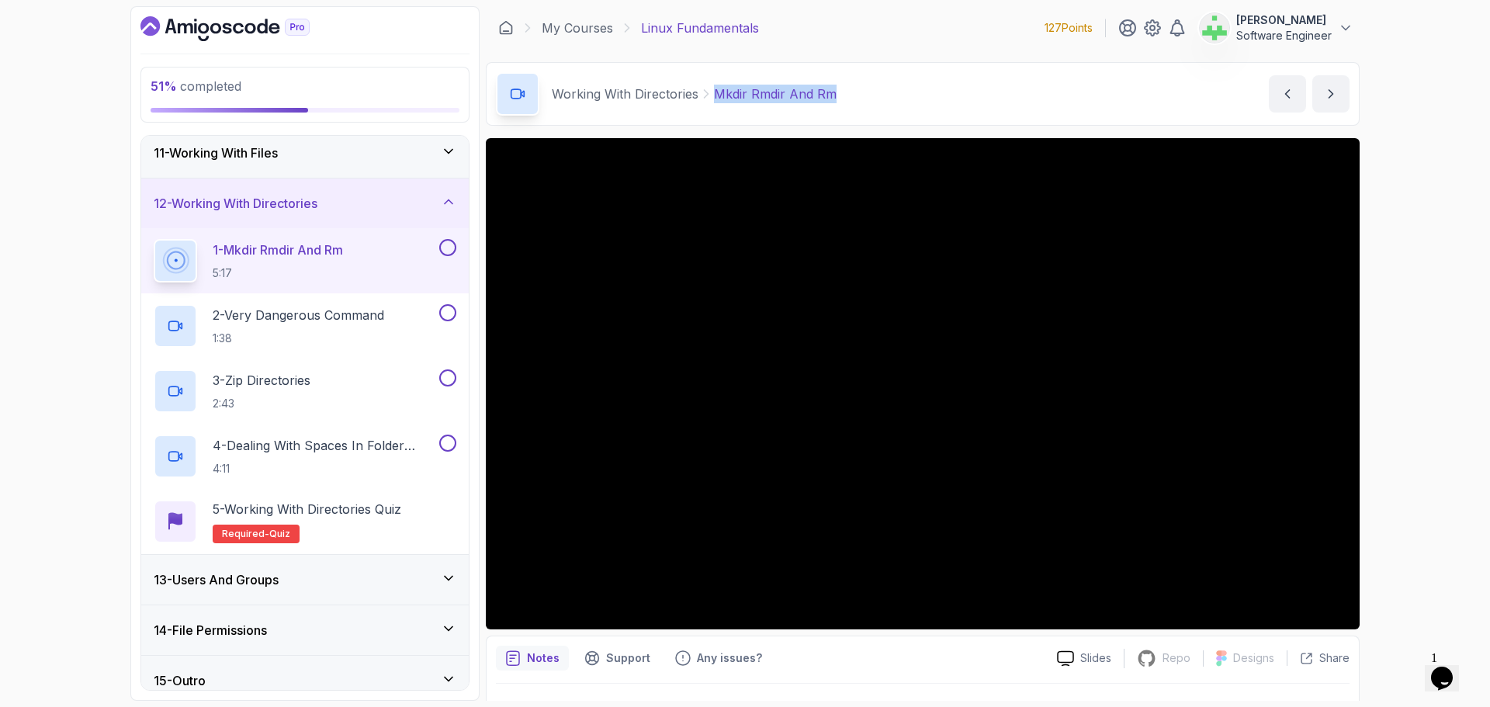
drag, startPoint x: 838, startPoint y: 95, endPoint x: 710, endPoint y: 96, distance: 128.1
click at [710, 96] on div "Working With Directories Mkdir Rmdir And Rm Mkdir Rmdir And Rm by [PERSON_NAME]" at bounding box center [923, 94] width 874 height 64
copy p "Mkdir Rmdir And Rm"
click at [64, 678] on div "51 % completed 1 - Intro 2 - Getting Started 3 - Mac Installation 4 - Windows I…" at bounding box center [745, 353] width 1490 height 707
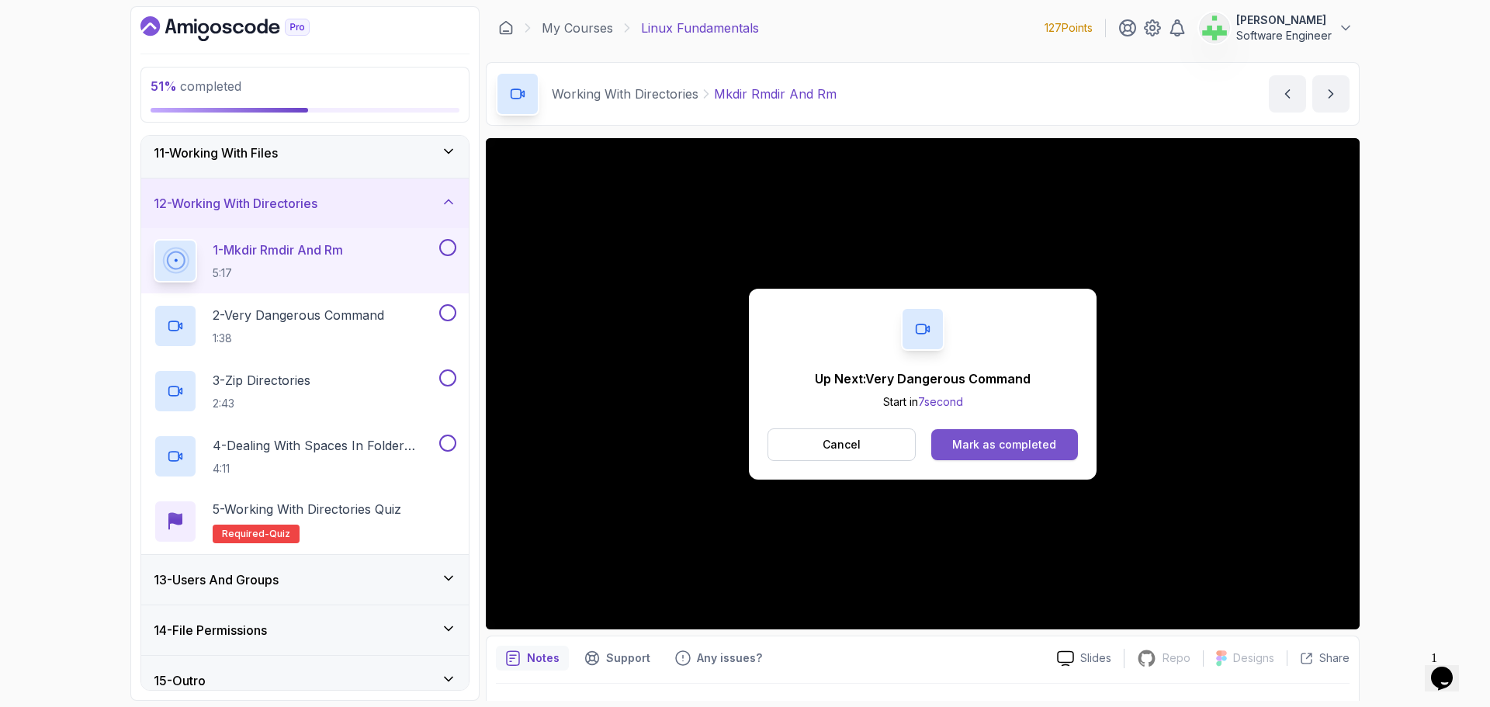
click at [966, 439] on div "Mark as completed" at bounding box center [1004, 445] width 104 height 16
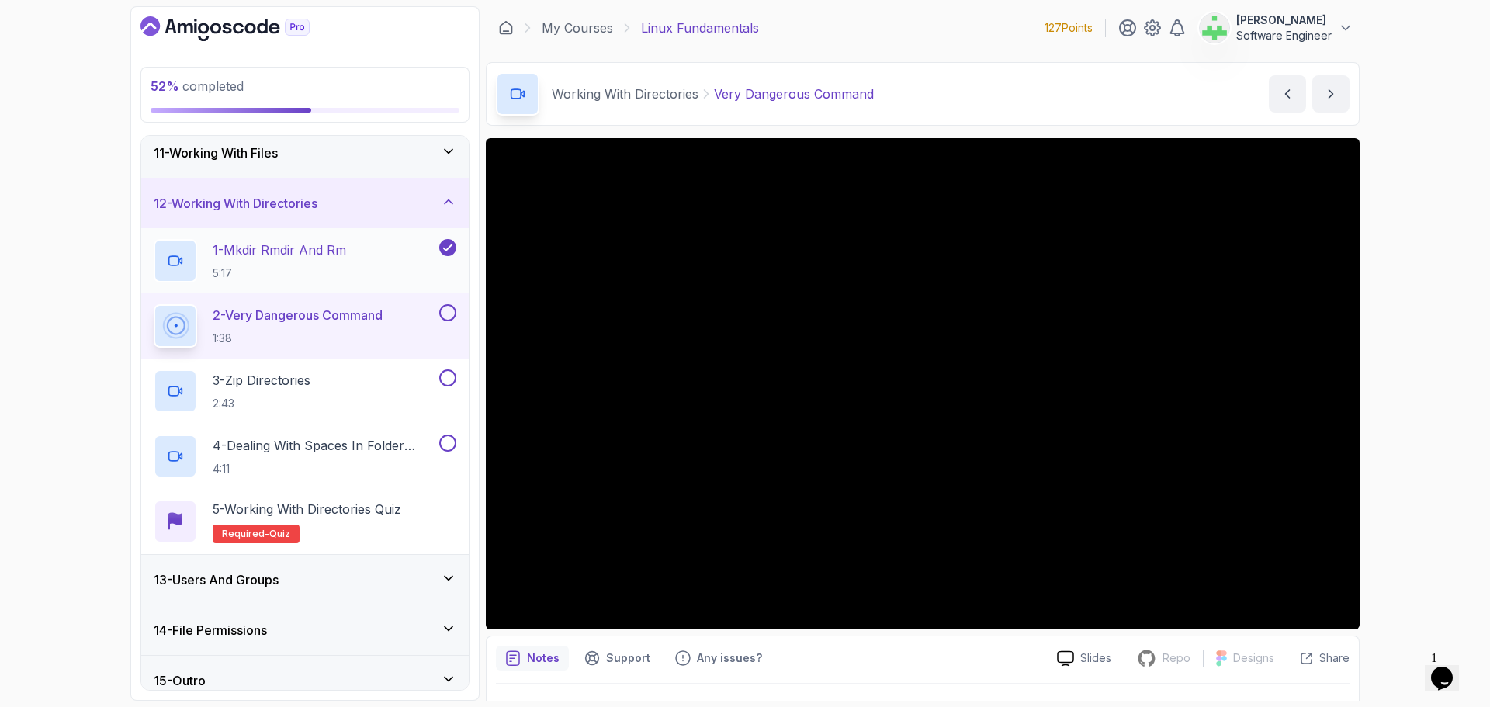
click at [298, 253] on p "1 - Mkdir Rmdir And Rm" at bounding box center [280, 250] width 134 height 19
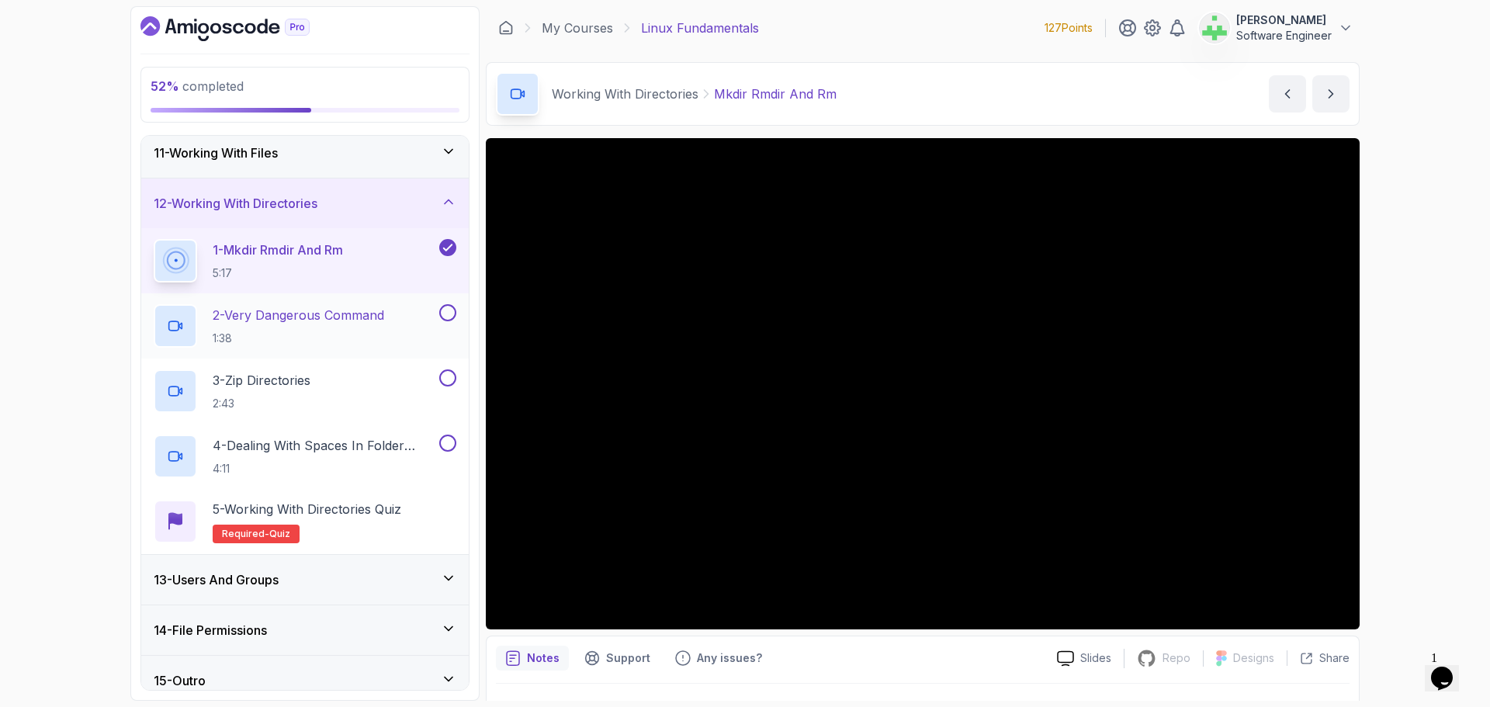
click at [321, 311] on p "2 - Very Dangerous Command" at bounding box center [299, 315] width 172 height 19
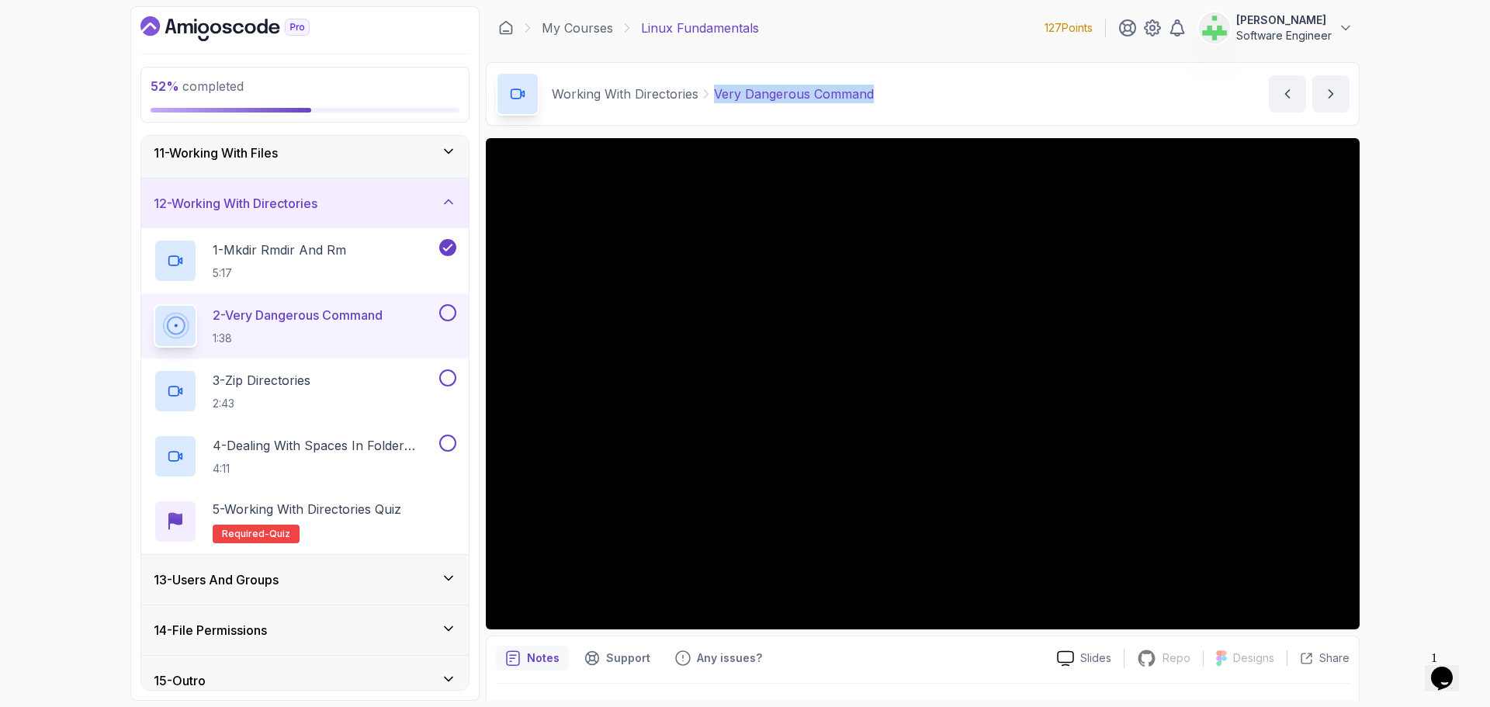
drag, startPoint x: 890, startPoint y: 95, endPoint x: 703, endPoint y: 99, distance: 187.1
click at [703, 99] on div "Working With Directories Very Dangerous Command Very Dangerous Command by [PERS…" at bounding box center [923, 94] width 874 height 64
copy p "Very Dangerous Command"
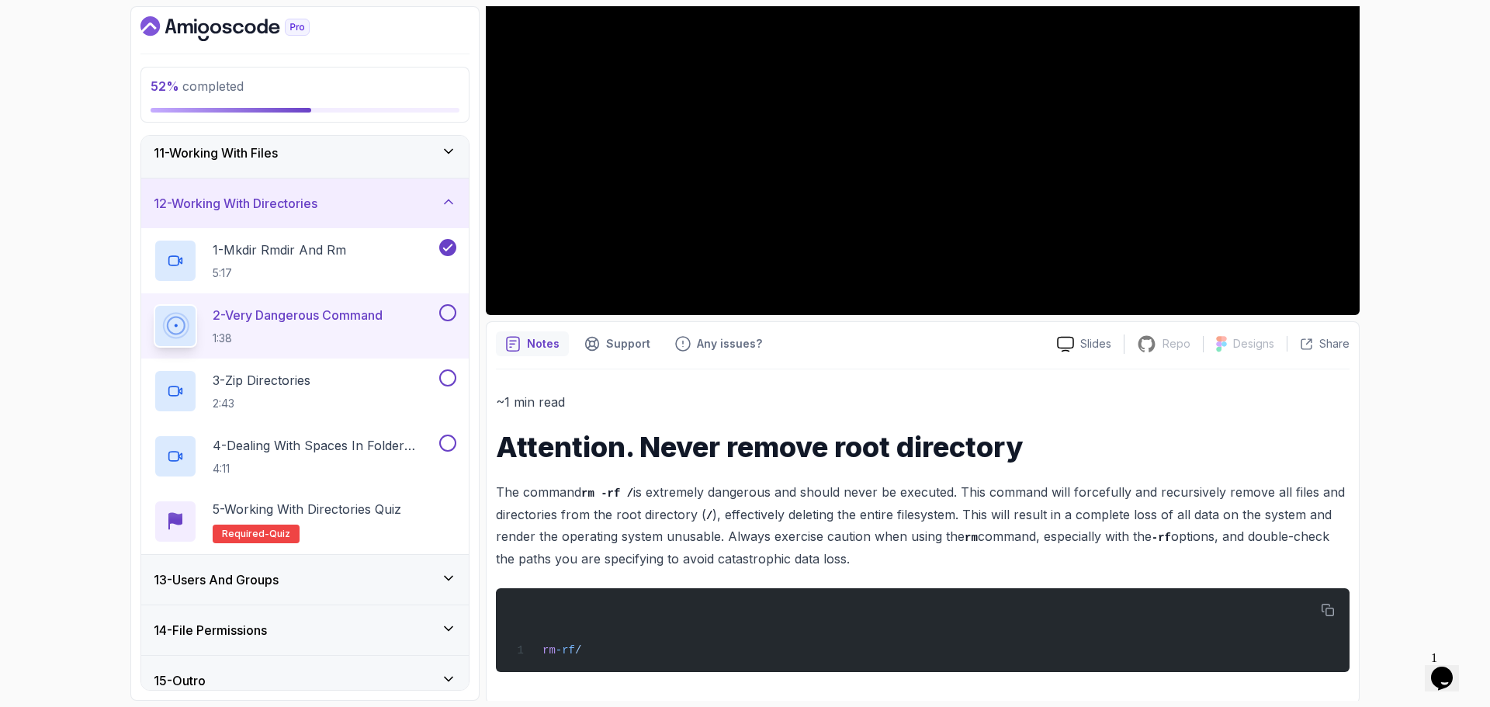
scroll to position [318, 0]
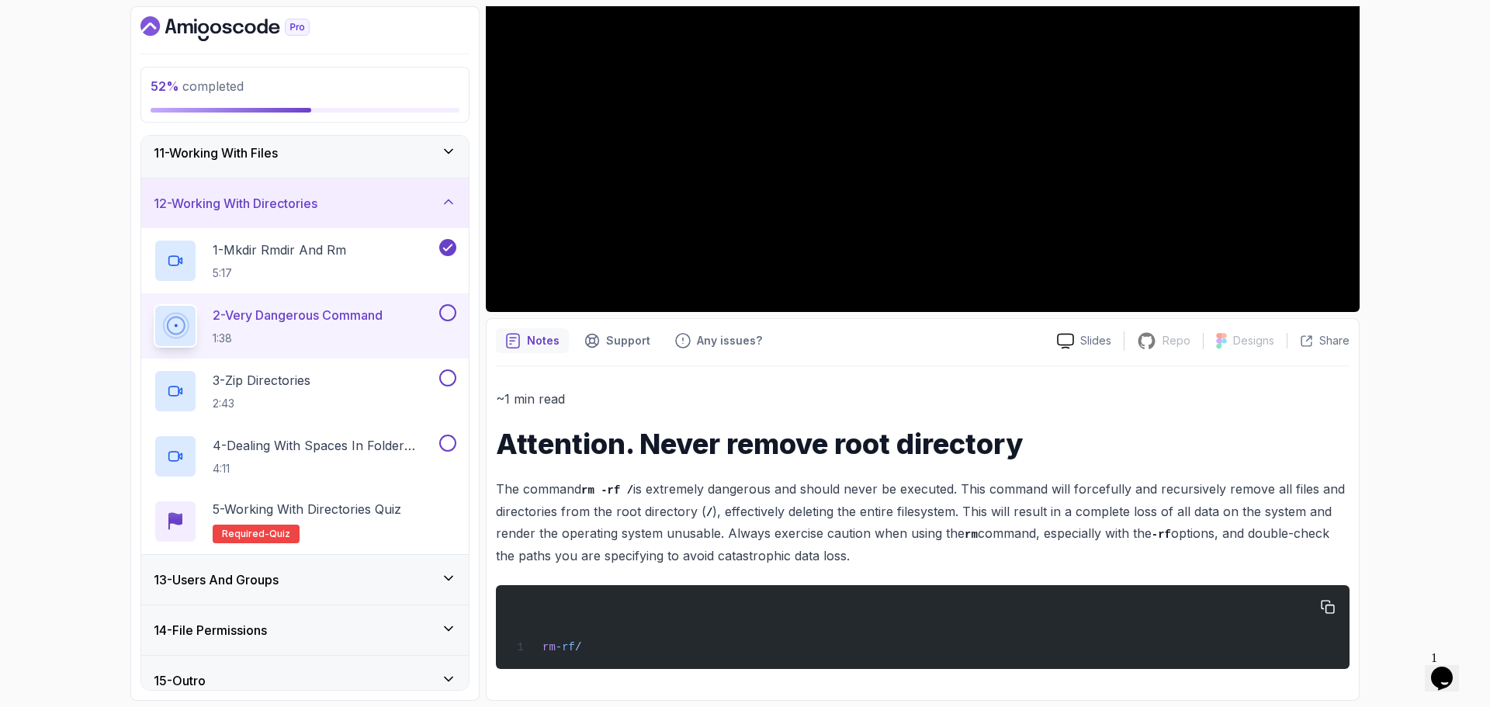
drag, startPoint x: 500, startPoint y: 449, endPoint x: 692, endPoint y: 625, distance: 260.4
click at [692, 625] on div "~1 min read Attention. Never remove root directory The command rm -rf / is extr…" at bounding box center [923, 528] width 854 height 280
copy div "Attention. Never remove root directory The command rm -rf / is extremely danger…"
click at [806, 526] on p "The command rm -rf / is extremely dangerous and should never be executed. This …" at bounding box center [923, 522] width 854 height 88
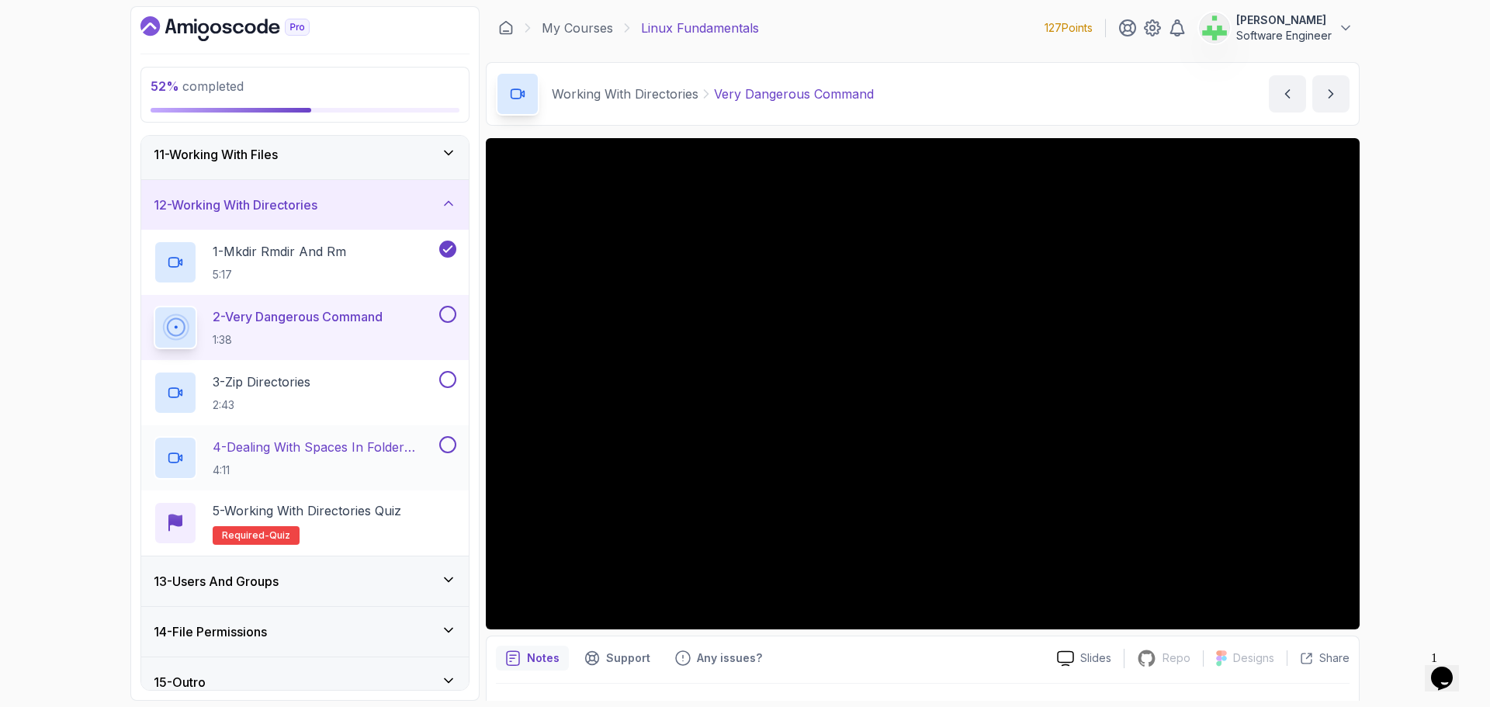
scroll to position [512, 0]
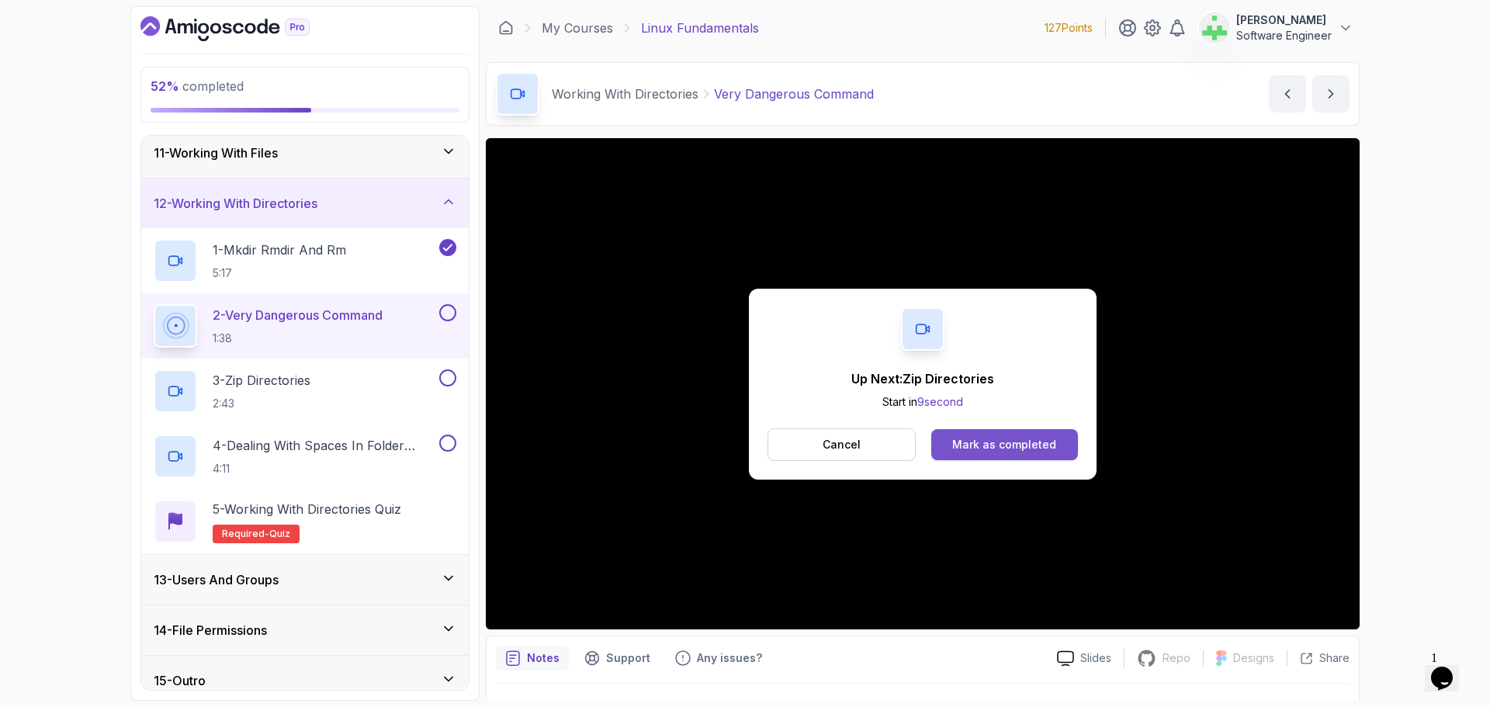
click at [1035, 440] on div "Mark as completed" at bounding box center [1004, 445] width 104 height 16
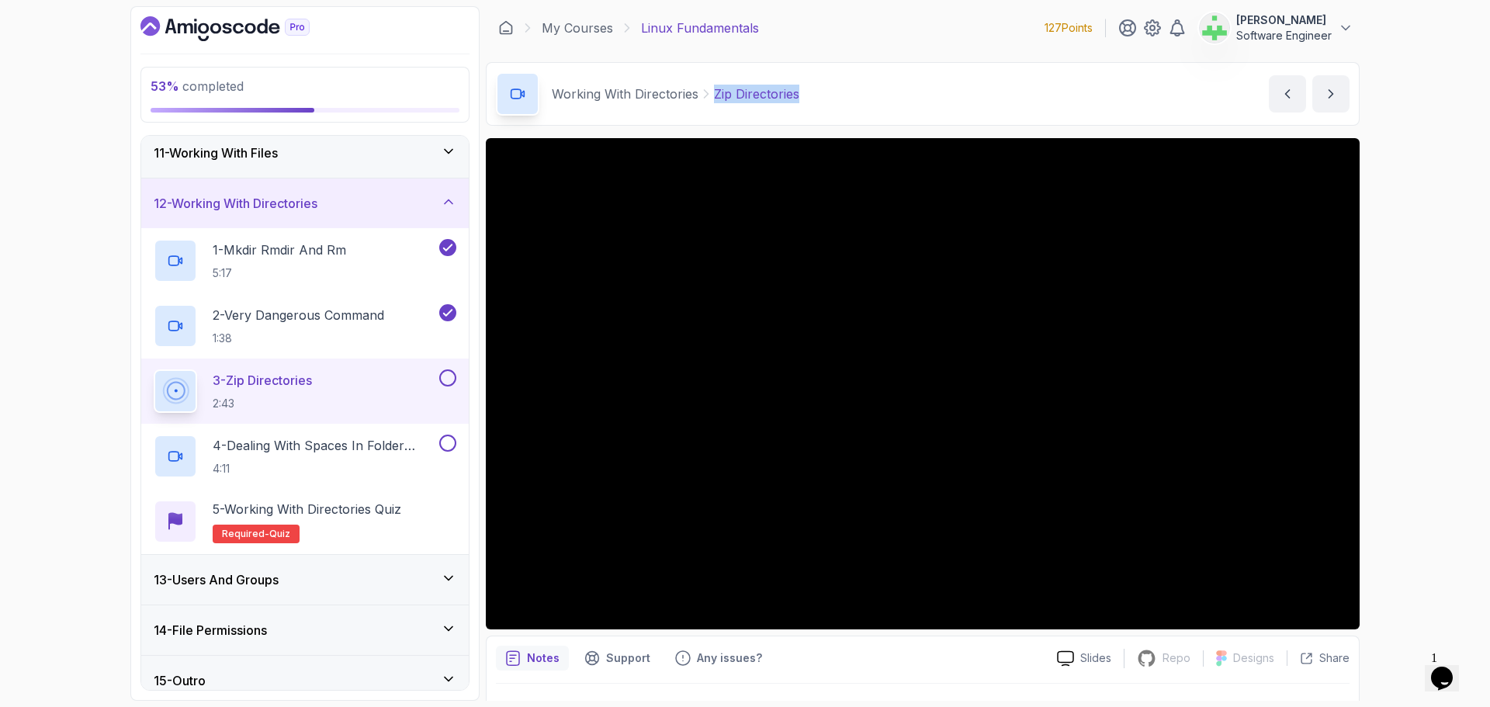
drag, startPoint x: 810, startPoint y: 95, endPoint x: 699, endPoint y: 100, distance: 111.9
click at [699, 100] on div "Working With Directories Zip Directories Zip Directories by [PERSON_NAME]" at bounding box center [923, 94] width 874 height 64
click at [834, 92] on div "Working With Directories Zip Directories Zip Directories by [PERSON_NAME]" at bounding box center [923, 94] width 874 height 64
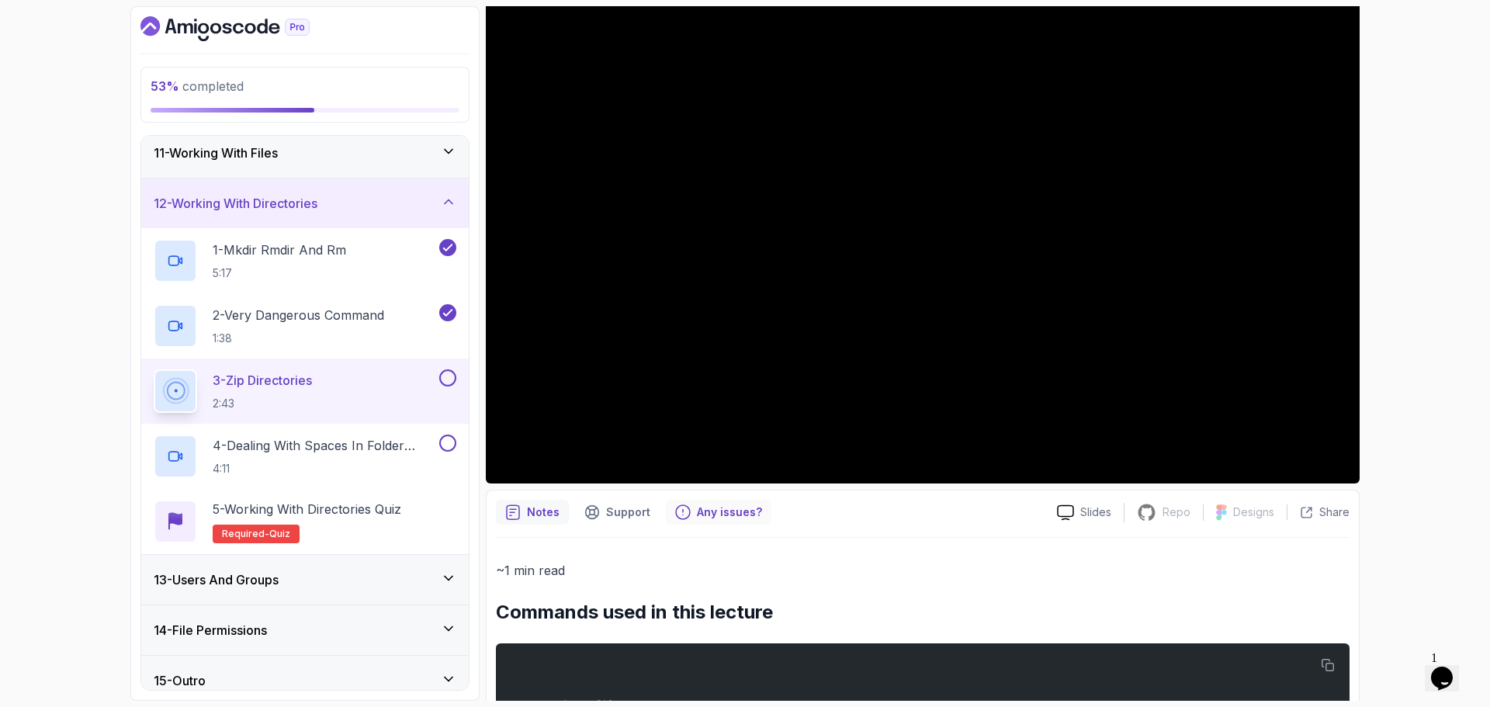
scroll to position [283, 0]
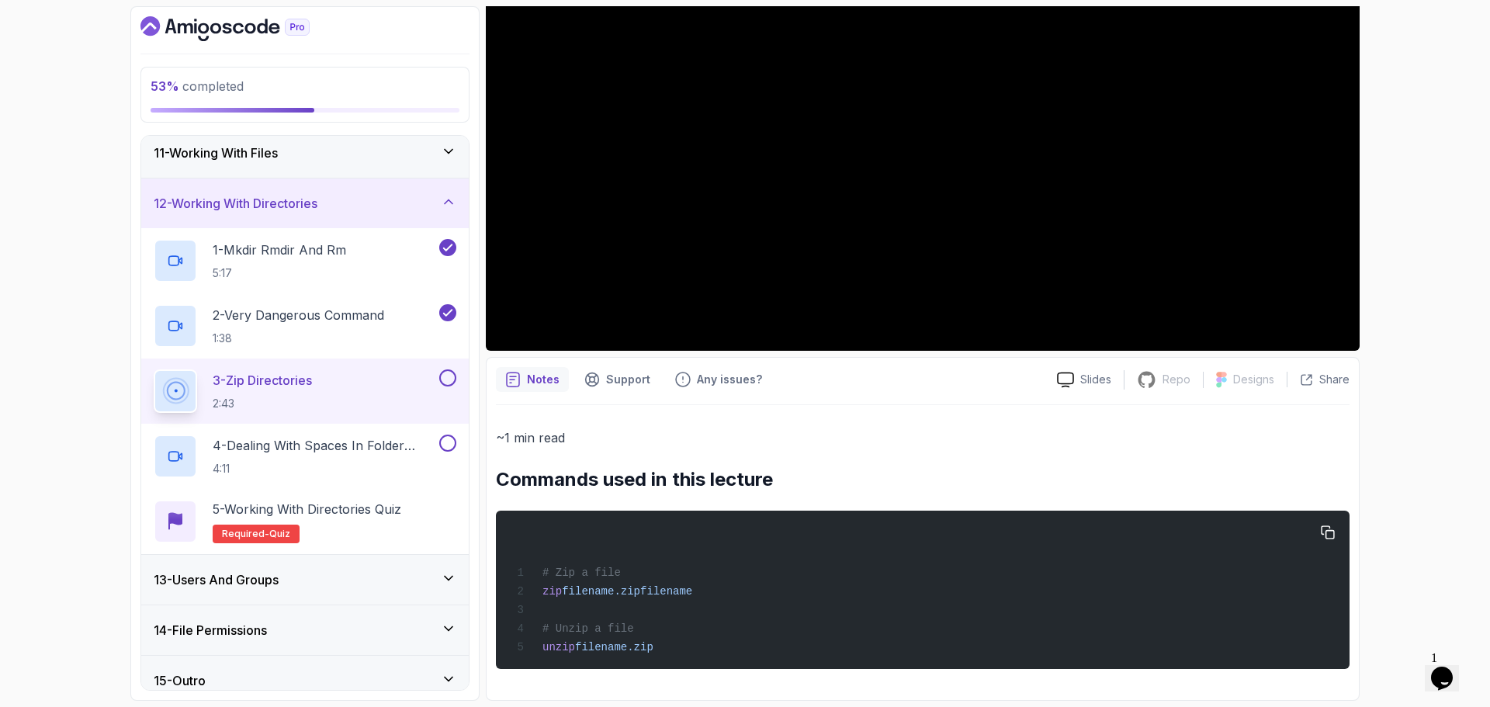
drag, startPoint x: 496, startPoint y: 481, endPoint x: 674, endPoint y: 644, distance: 241.2
click at [674, 644] on div "Notes Support Any issues? Slides Repo Repository not available Designs Design n…" at bounding box center [923, 529] width 874 height 344
click at [647, 643] on span "filename.zip" at bounding box center [614, 647] width 78 height 12
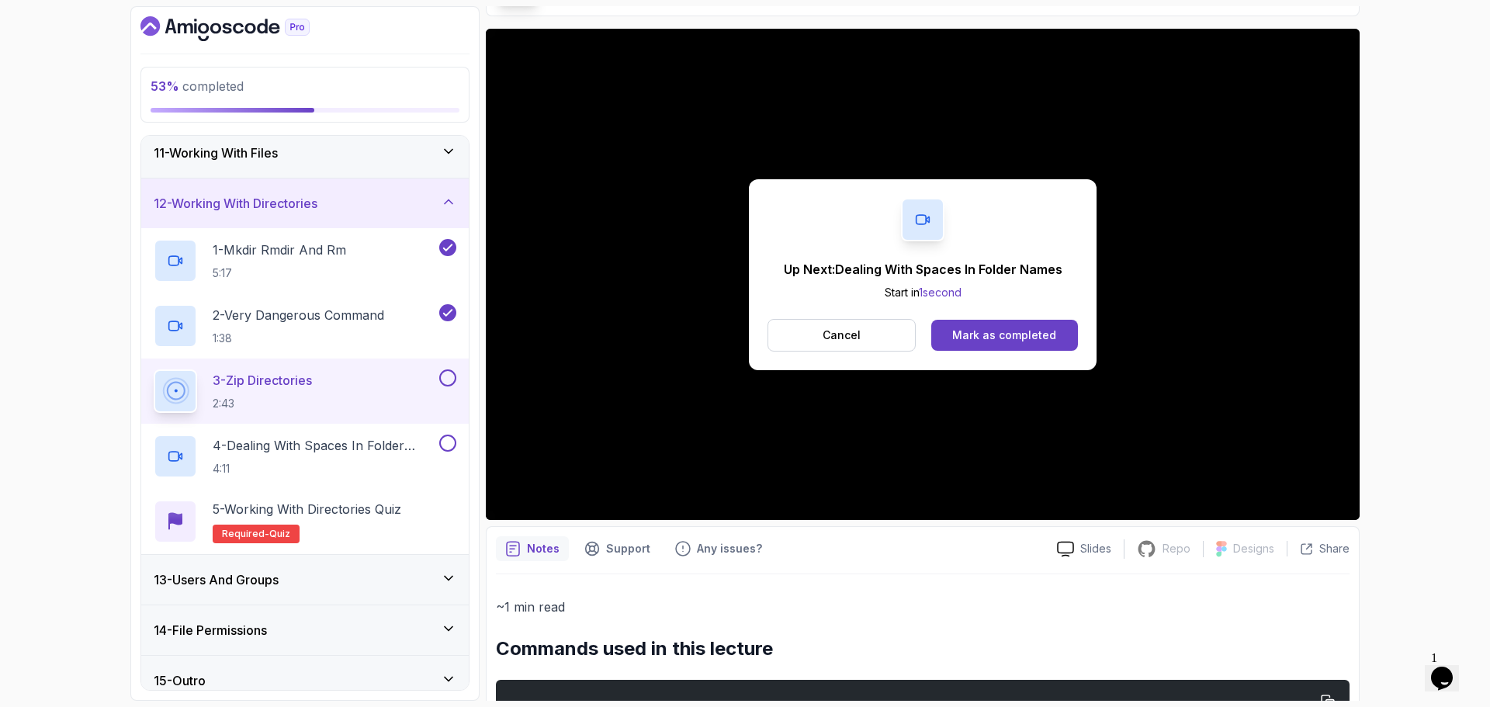
scroll to position [0, 0]
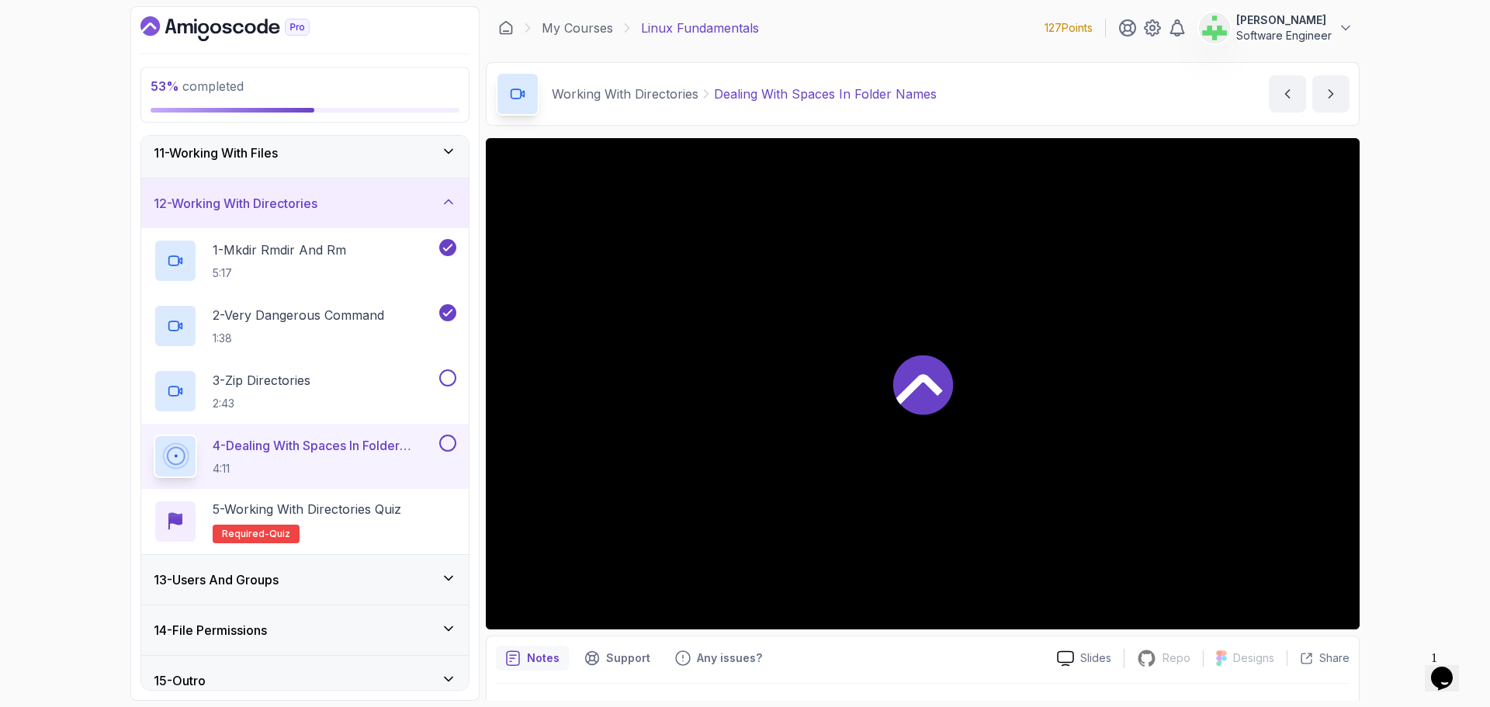
click at [1013, 442] on div at bounding box center [923, 383] width 874 height 491
drag, startPoint x: 949, startPoint y: 95, endPoint x: 709, endPoint y: 102, distance: 240.0
click at [709, 102] on div "Working With Directories Dealing With Spaces In Folder Names Dealing With Space…" at bounding box center [923, 94] width 874 height 64
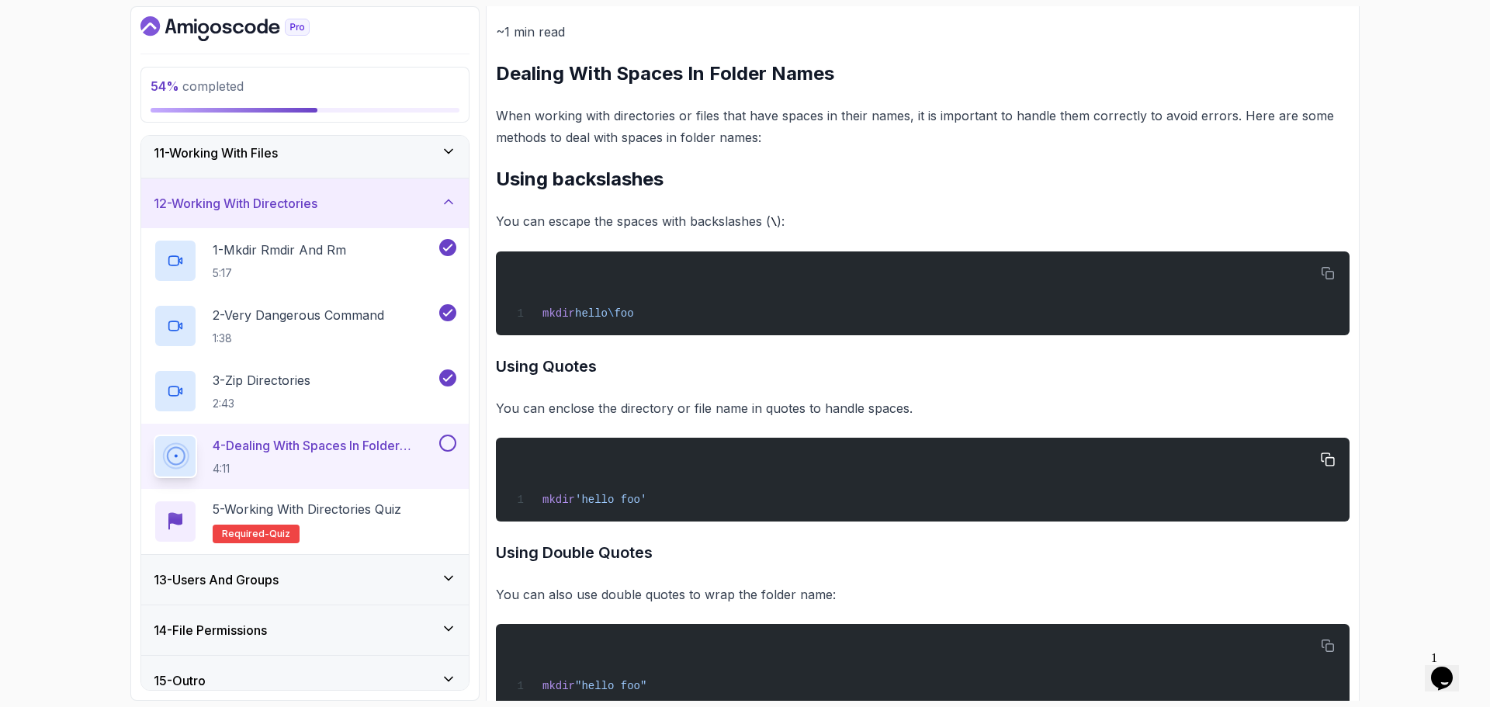
scroll to position [726, 0]
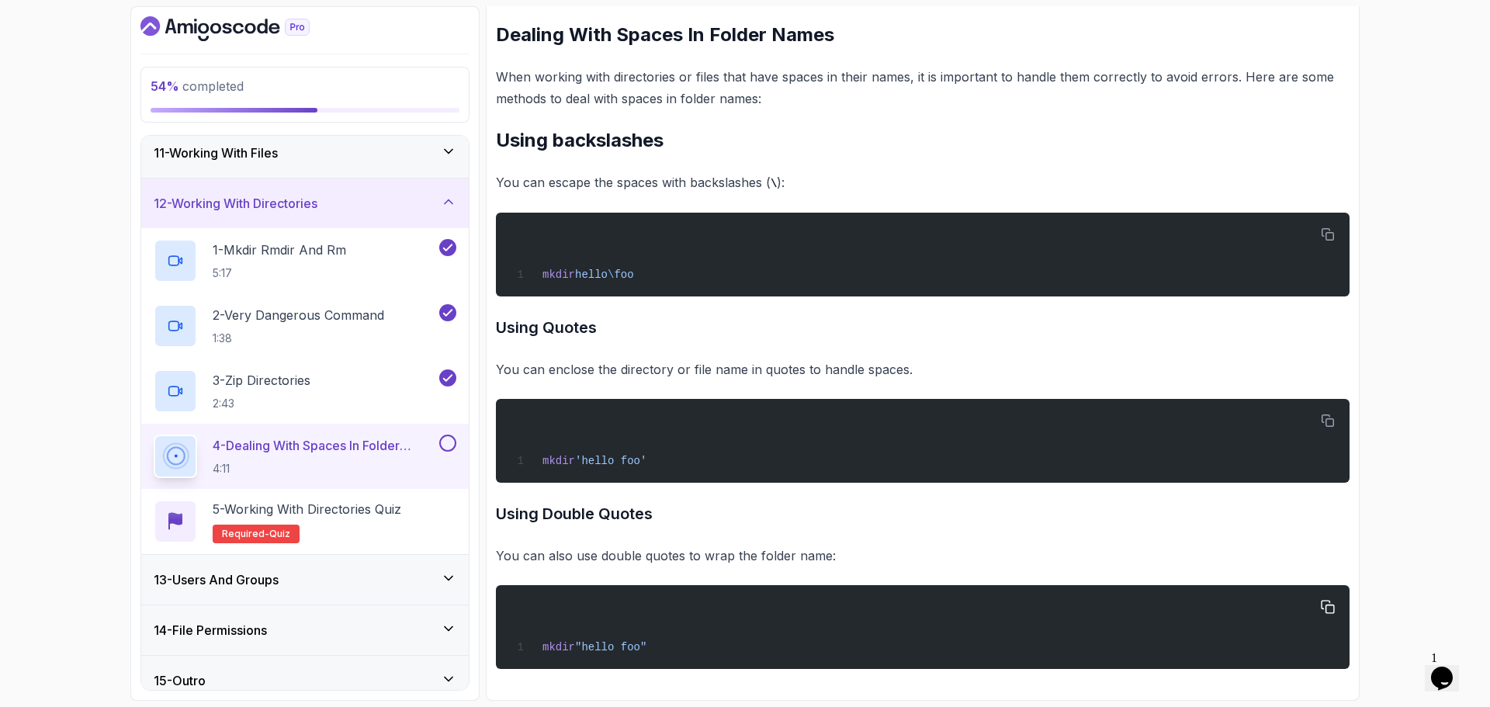
drag, startPoint x: 497, startPoint y: 297, endPoint x: 949, endPoint y: 658, distance: 577.8
click at [949, 658] on div "~1 min read Dealing With Spaces In Folder Names When working with directories o…" at bounding box center [923, 325] width 854 height 687
click at [890, 513] on h3 "Using Double Quotes" at bounding box center [923, 513] width 854 height 25
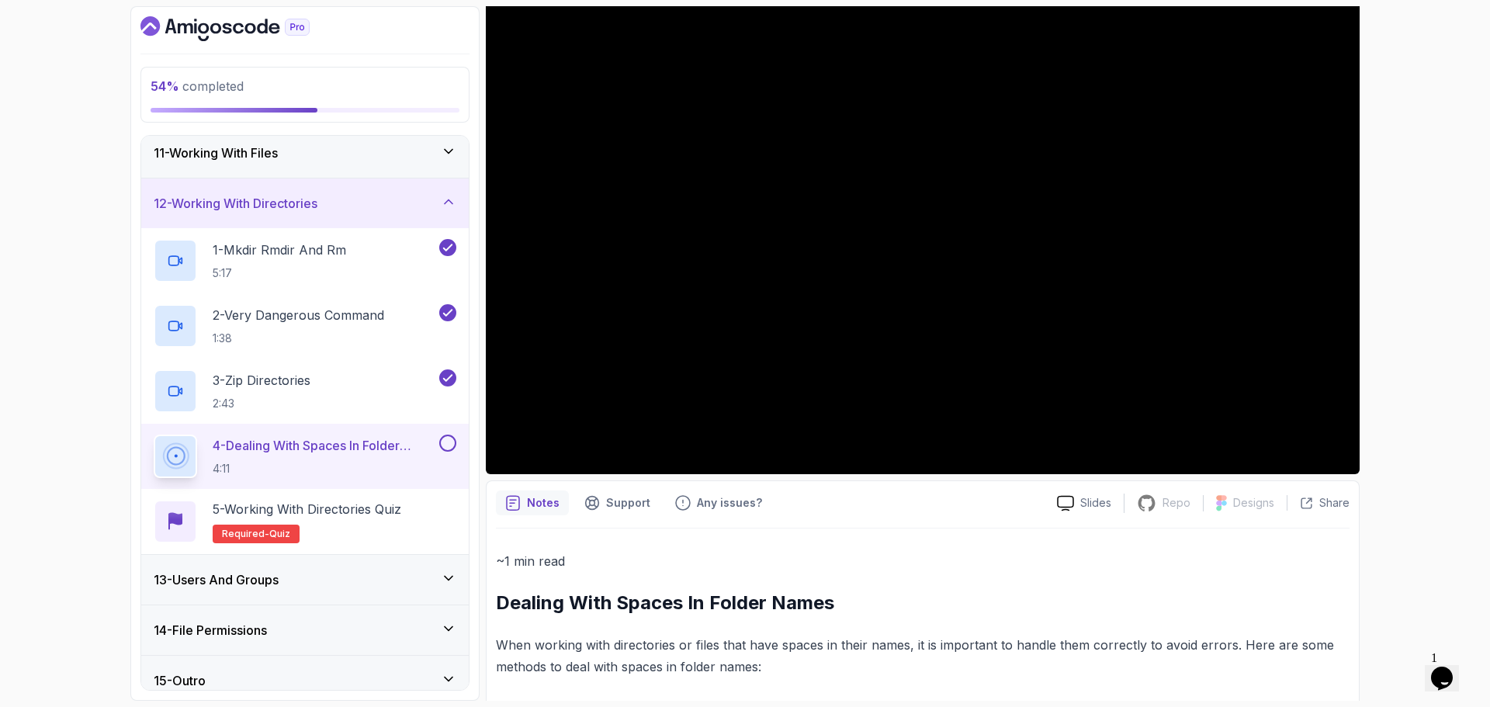
scroll to position [78, 0]
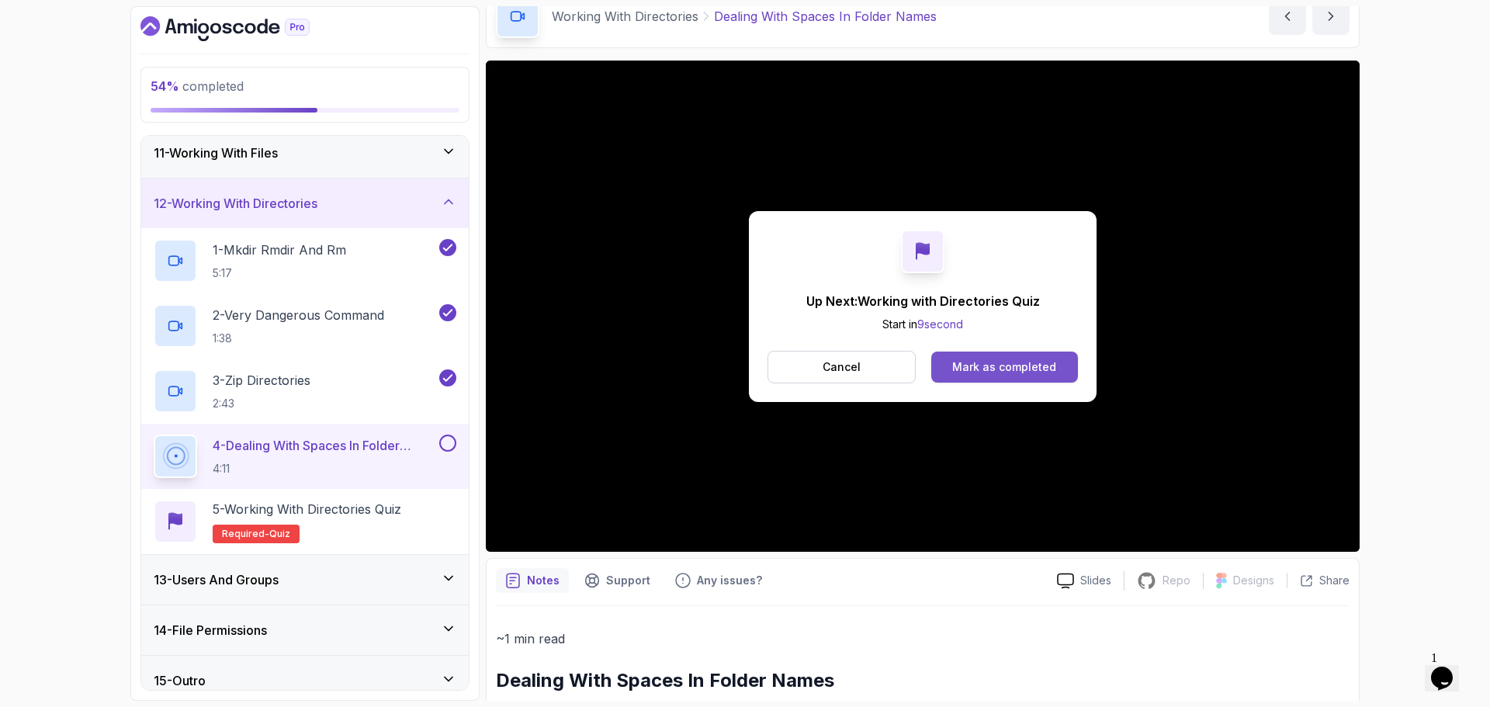
click at [1050, 370] on div "Mark as completed" at bounding box center [1004, 367] width 104 height 16
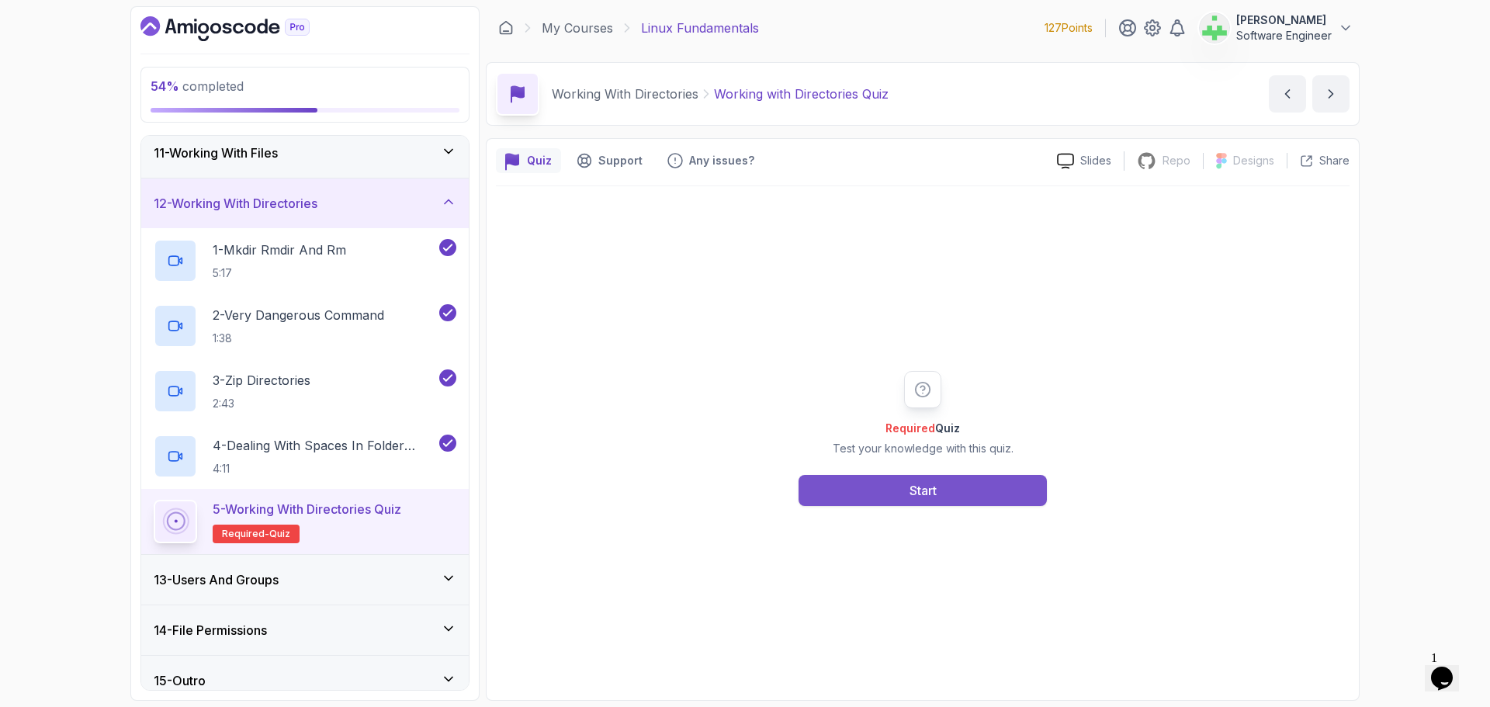
click at [921, 497] on div "Start" at bounding box center [923, 490] width 27 height 19
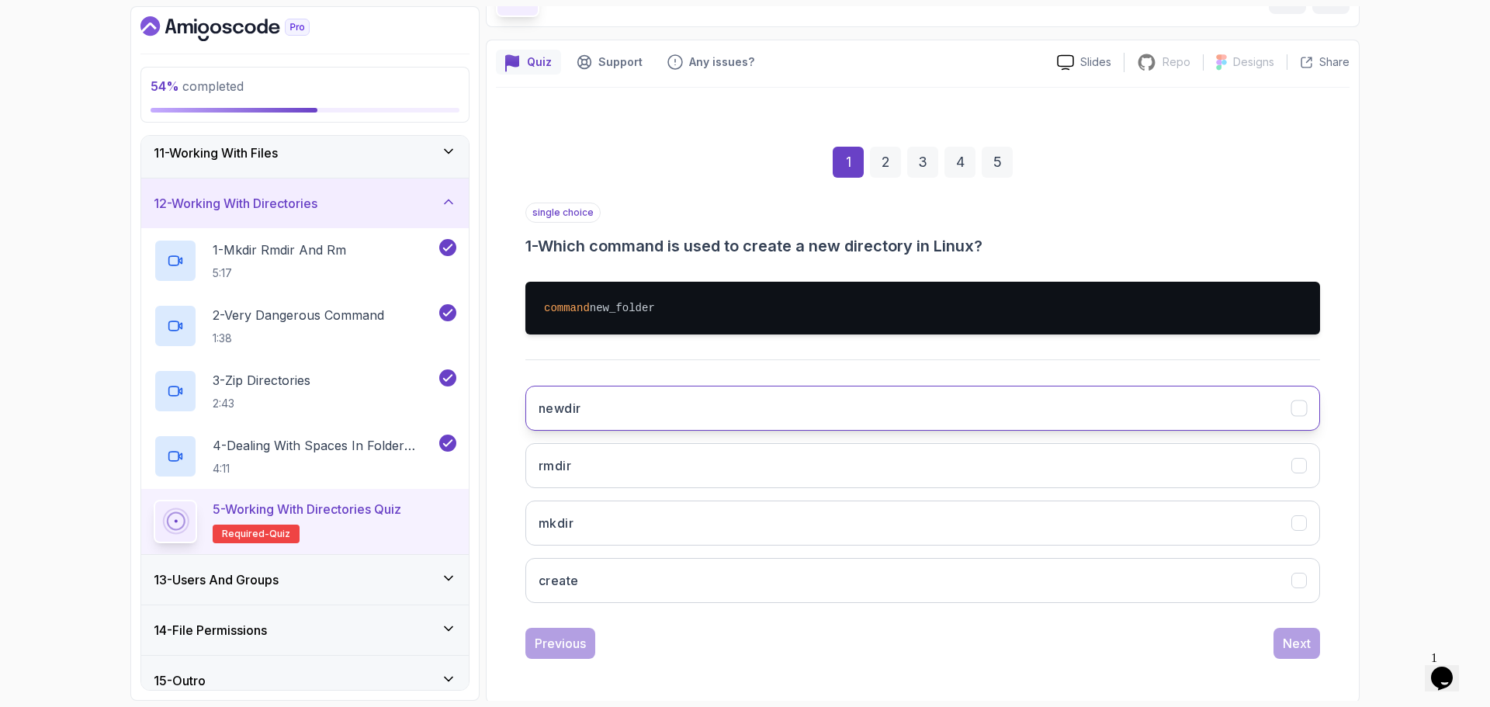
scroll to position [101, 0]
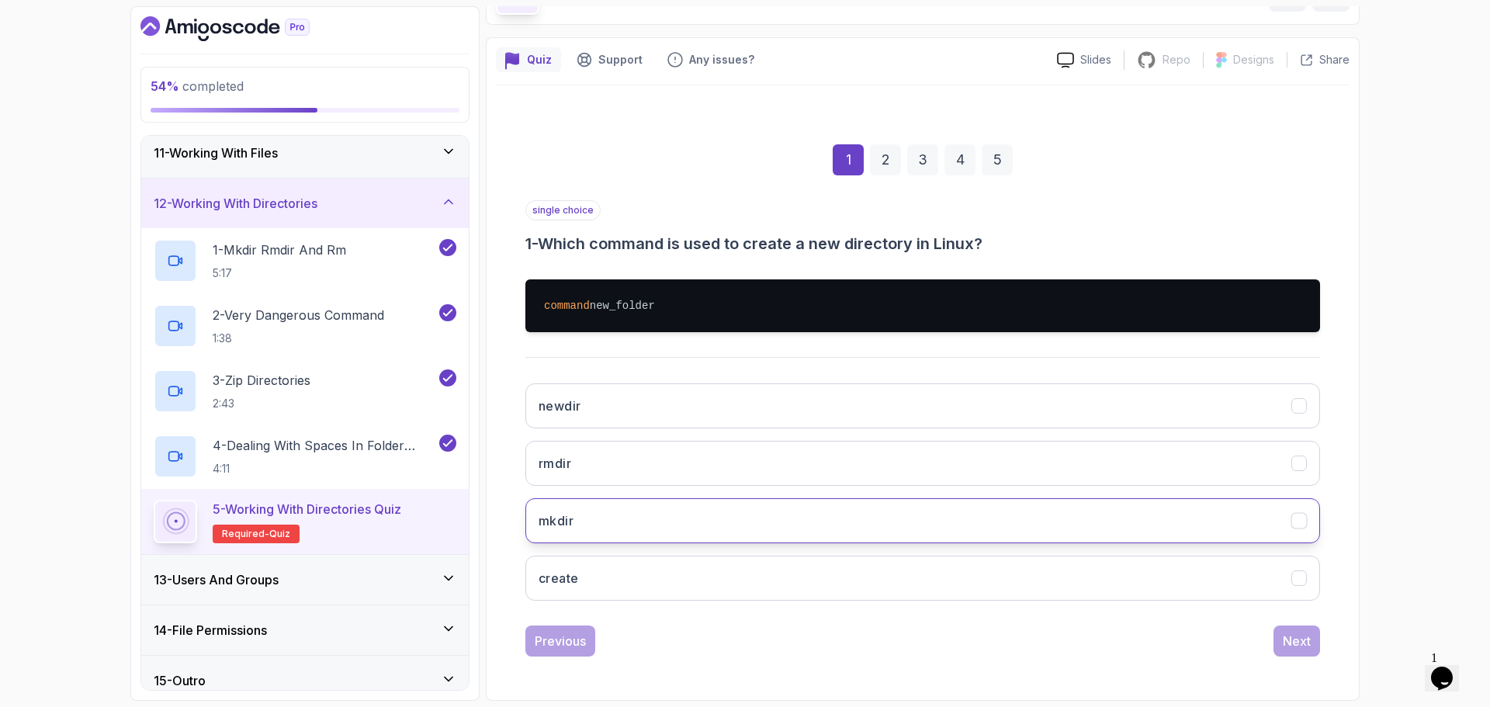
click at [599, 516] on button "mkdir" at bounding box center [923, 520] width 795 height 45
click at [1283, 634] on div "Next" at bounding box center [1297, 641] width 28 height 19
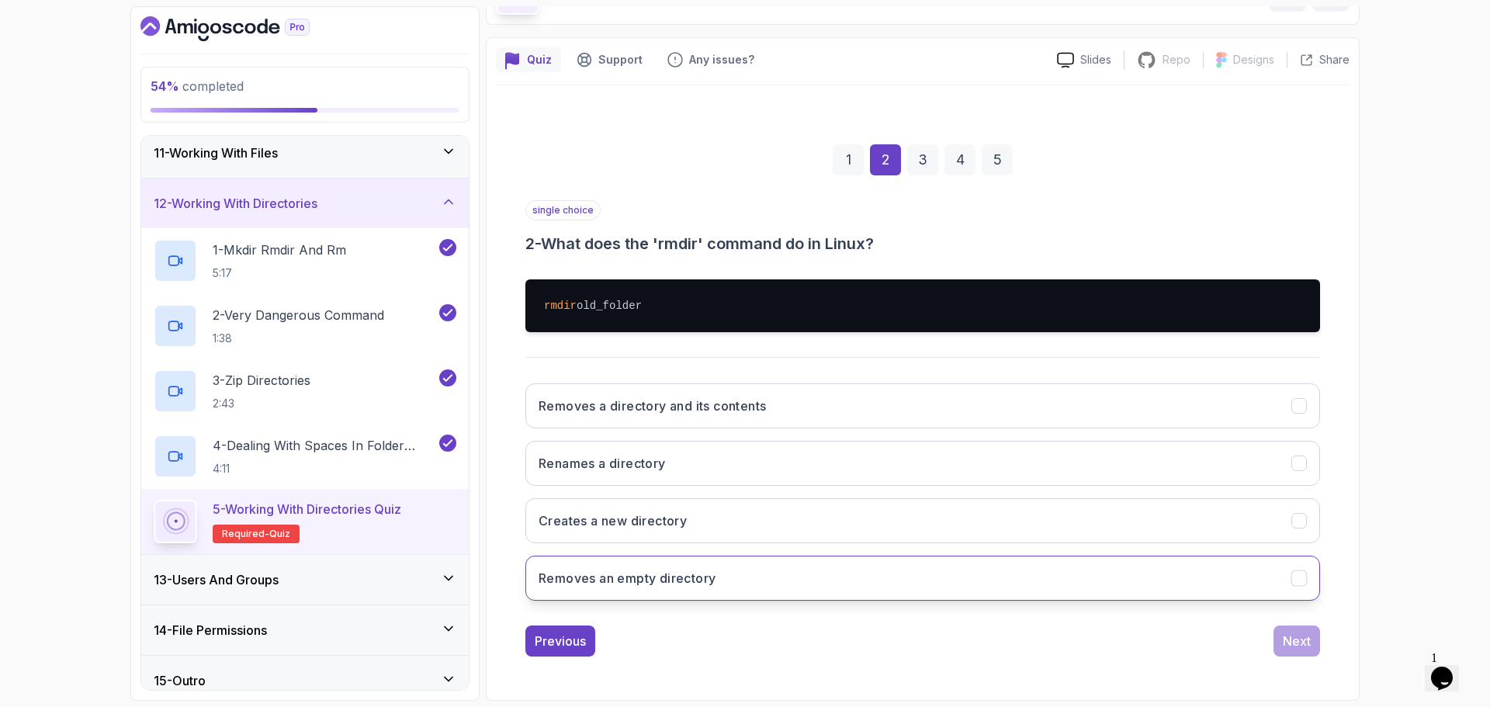
click at [646, 577] on h3 "Removes an empty directory" at bounding box center [627, 578] width 177 height 19
click at [1290, 640] on div "Next" at bounding box center [1297, 641] width 28 height 19
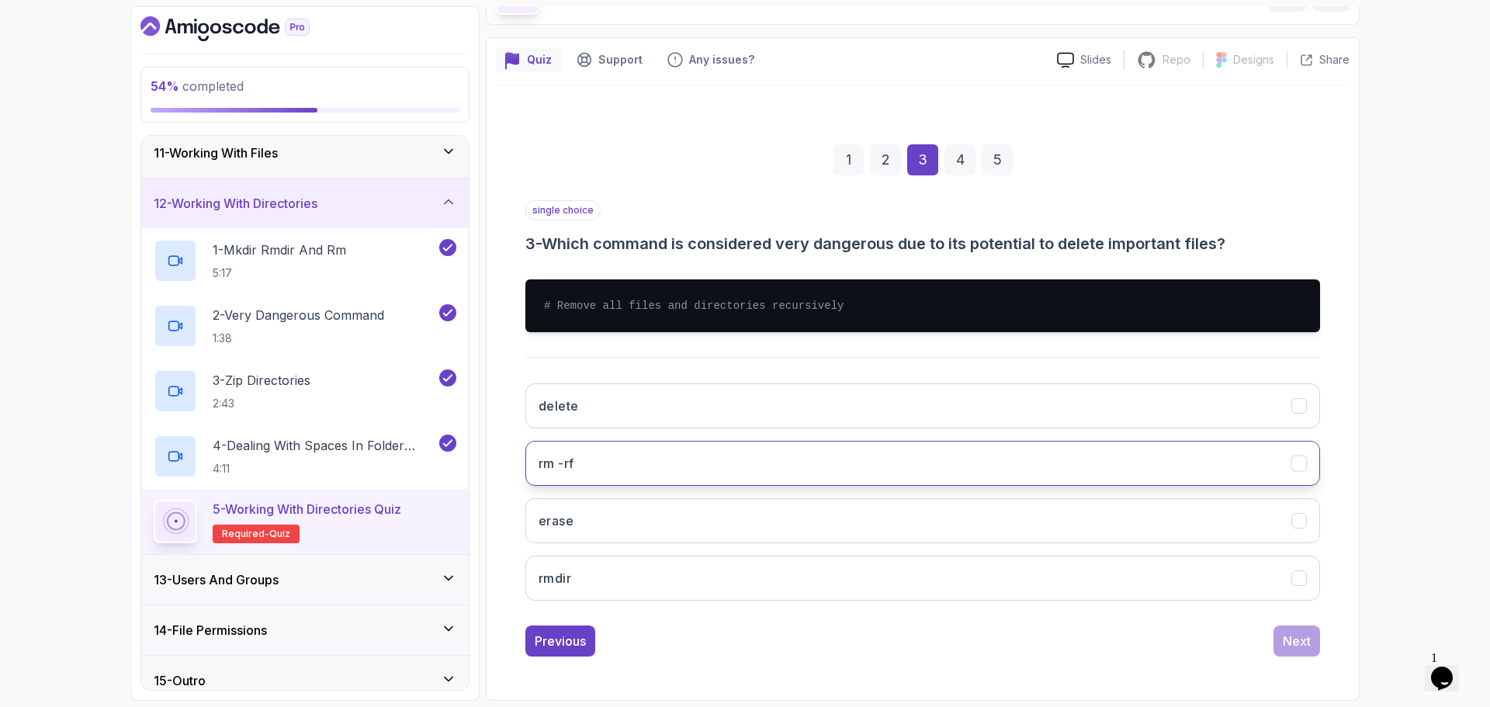
click at [610, 465] on button "rm -rf" at bounding box center [923, 463] width 795 height 45
click at [1294, 643] on div "Next" at bounding box center [1297, 641] width 28 height 19
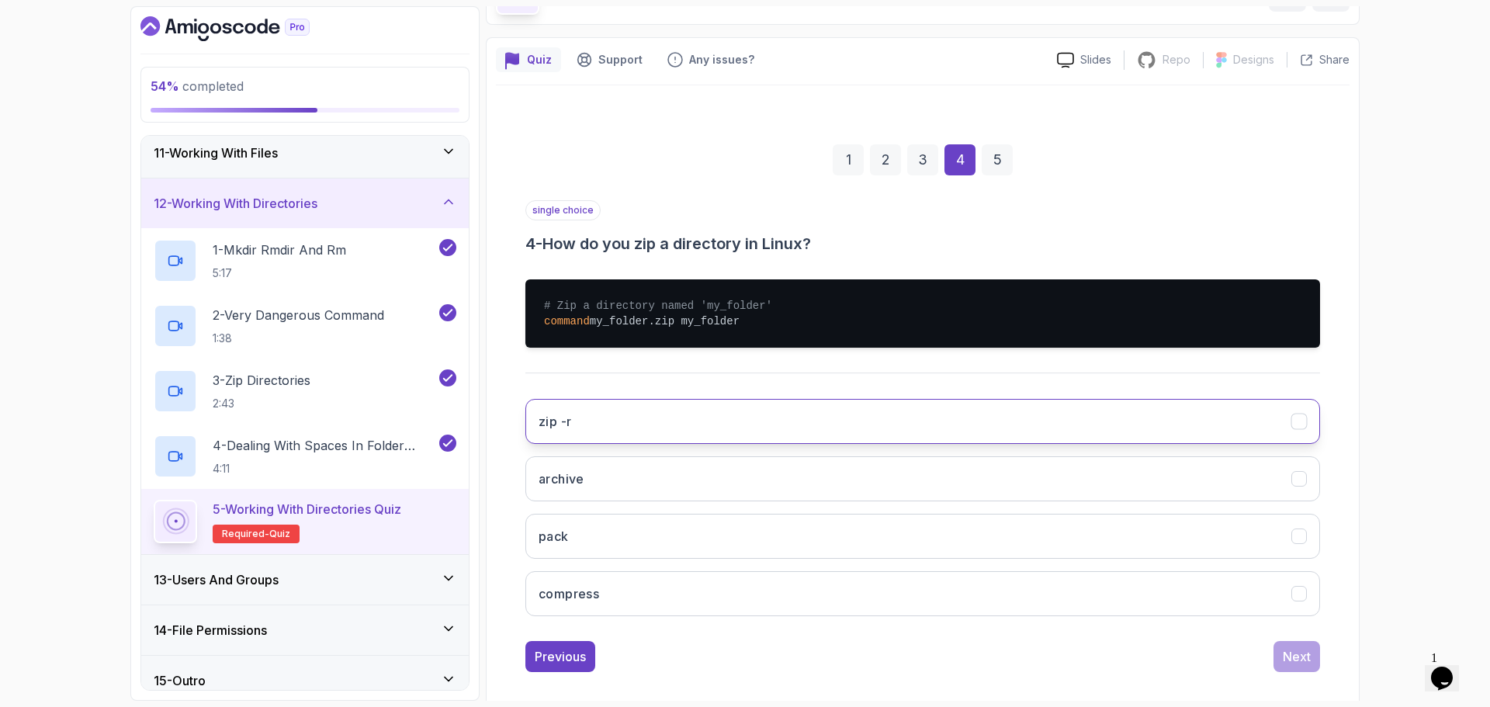
click at [633, 404] on button "zip -r" at bounding box center [923, 421] width 795 height 45
click at [1309, 656] on div "Next" at bounding box center [1297, 656] width 28 height 19
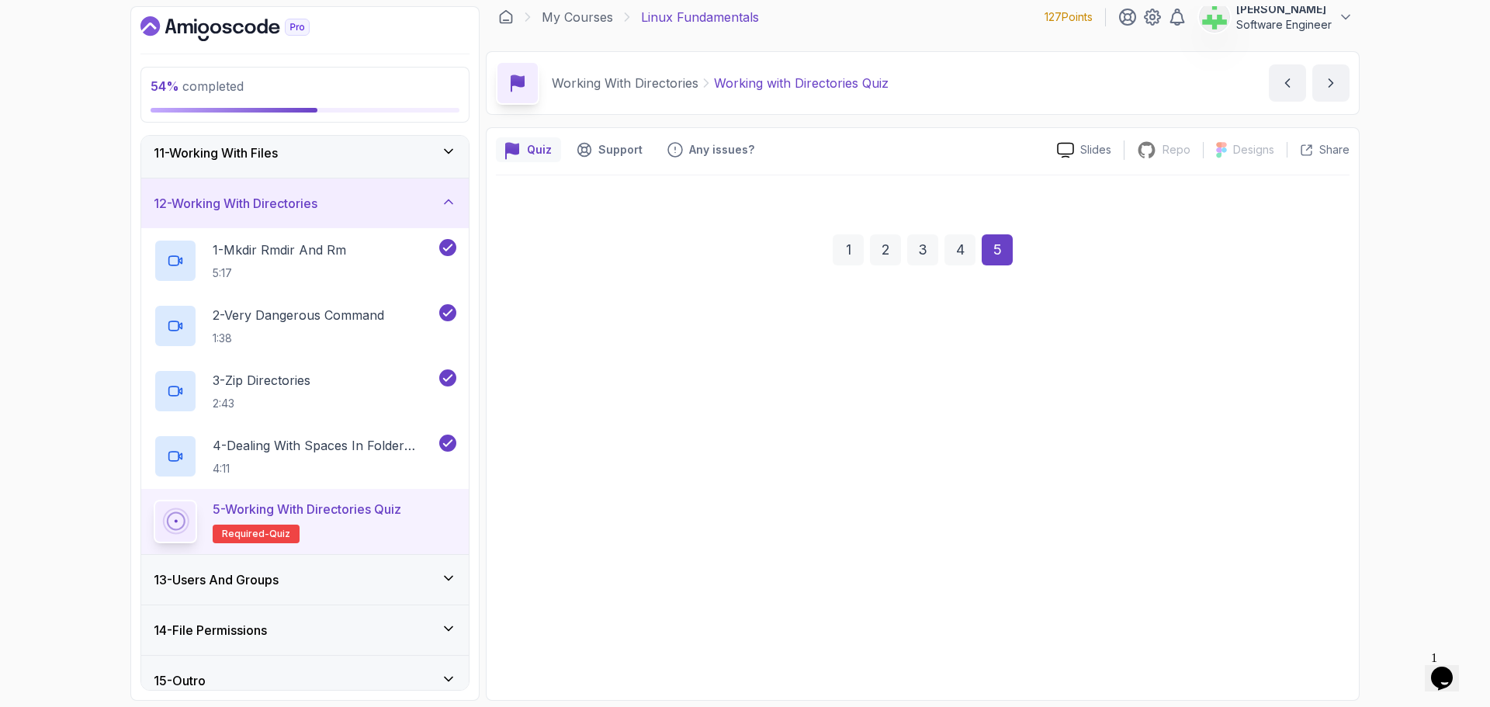
scroll to position [11, 0]
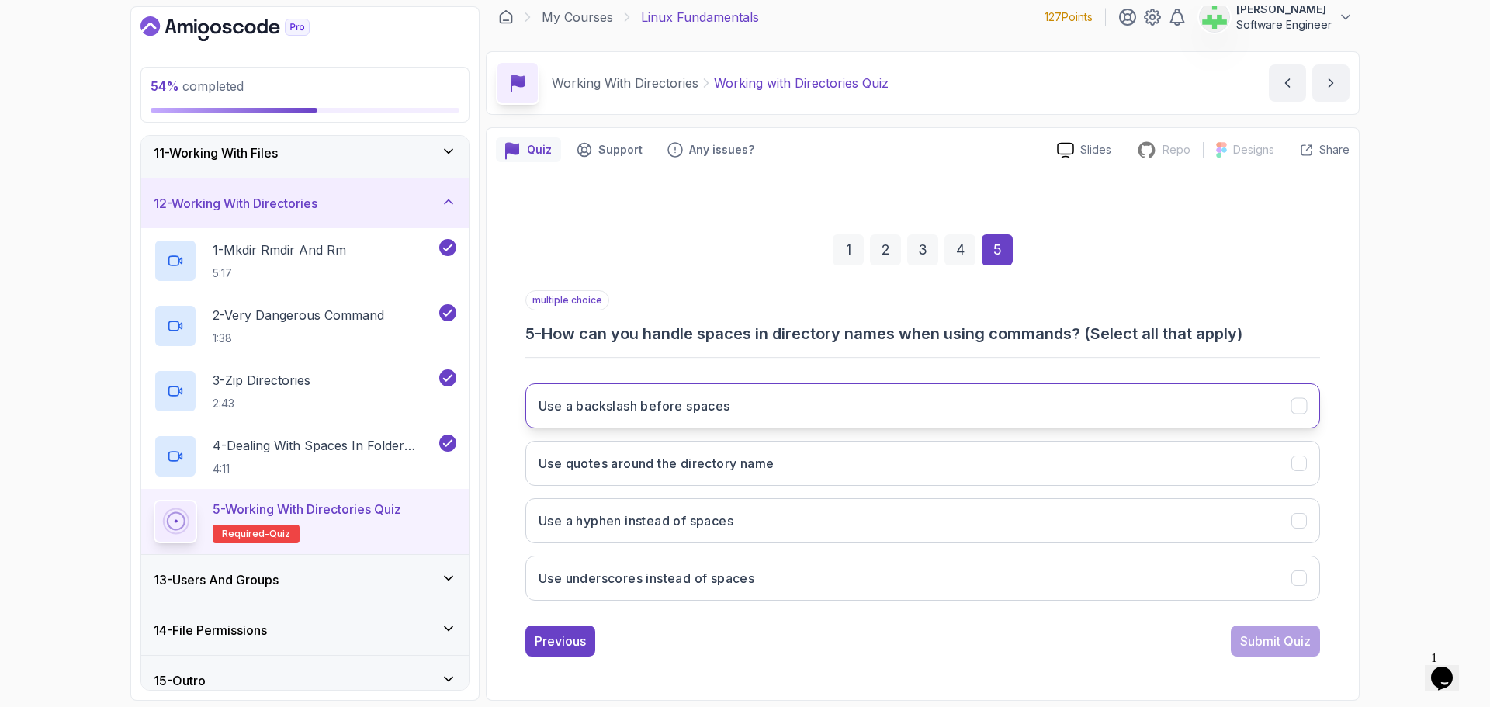
click at [668, 411] on h3 "Use a backslash before spaces" at bounding box center [635, 406] width 192 height 19
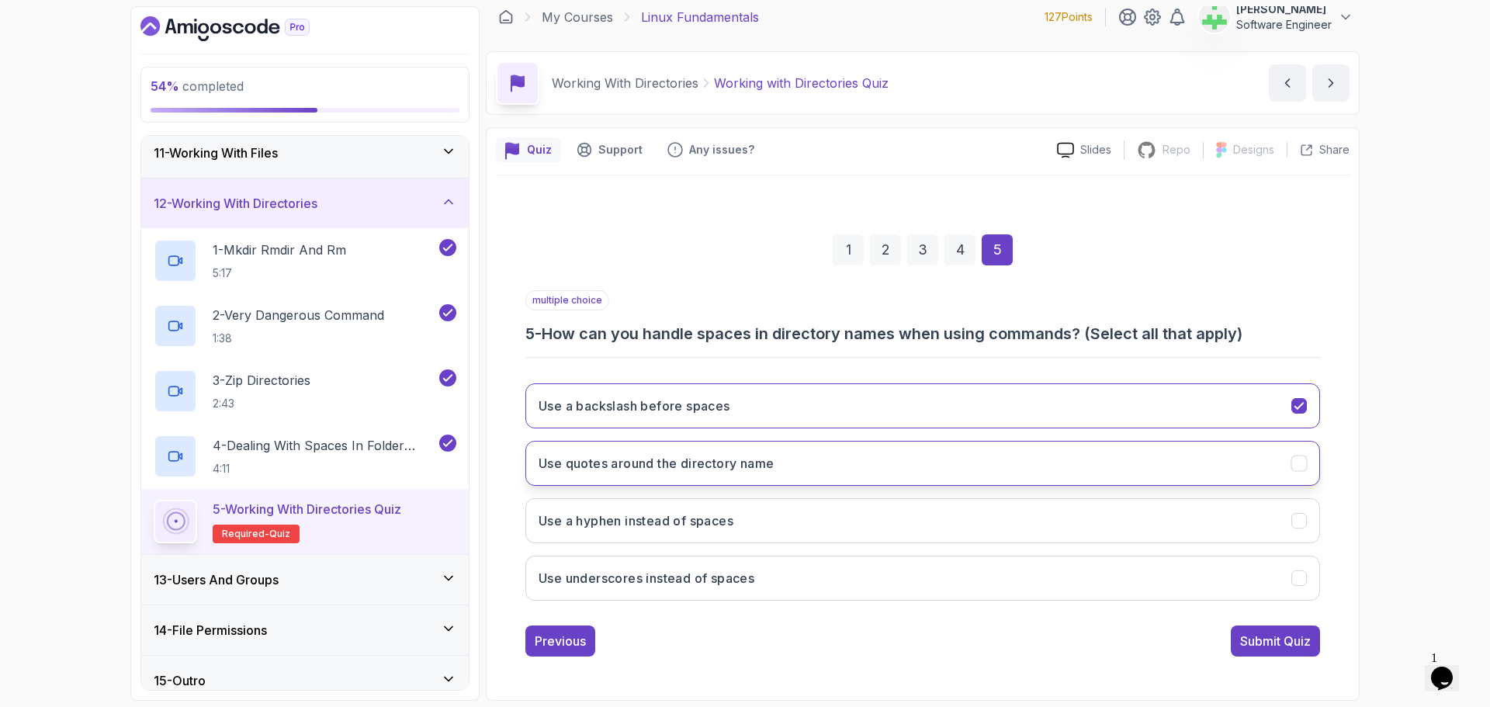
click at [689, 463] on h3 "Use quotes around the directory name" at bounding box center [656, 463] width 235 height 19
click at [684, 574] on h3 "Use underscores instead of spaces" at bounding box center [647, 578] width 216 height 19
click at [834, 581] on button "Use underscores instead of spaces" at bounding box center [923, 578] width 795 height 45
click at [834, 575] on button "Use underscores instead of spaces" at bounding box center [923, 578] width 795 height 45
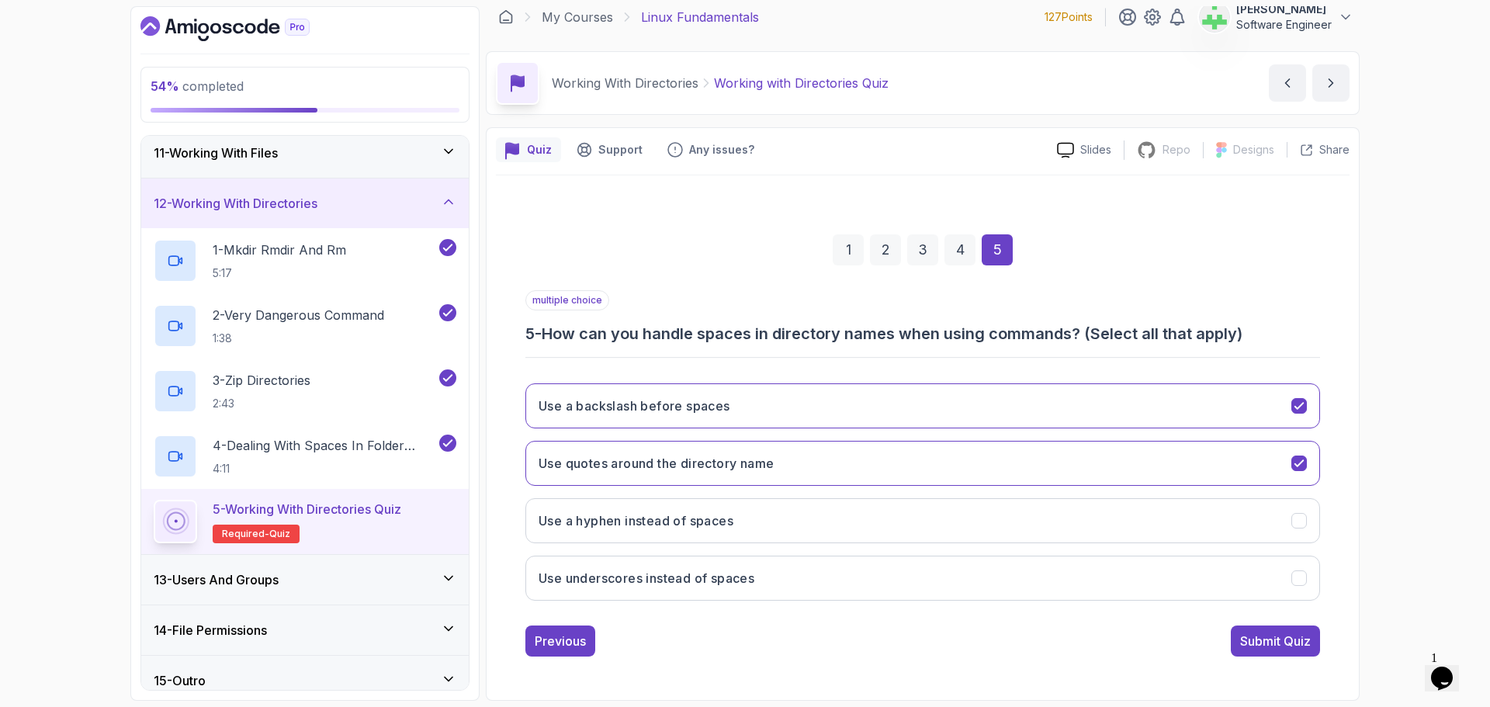
click at [1423, 485] on div "54 % completed 1 - Intro 2 - Getting Started 3 - Mac Installation 4 - Windows I…" at bounding box center [745, 353] width 1490 height 707
click at [1302, 637] on div "Submit Quiz" at bounding box center [1275, 641] width 71 height 19
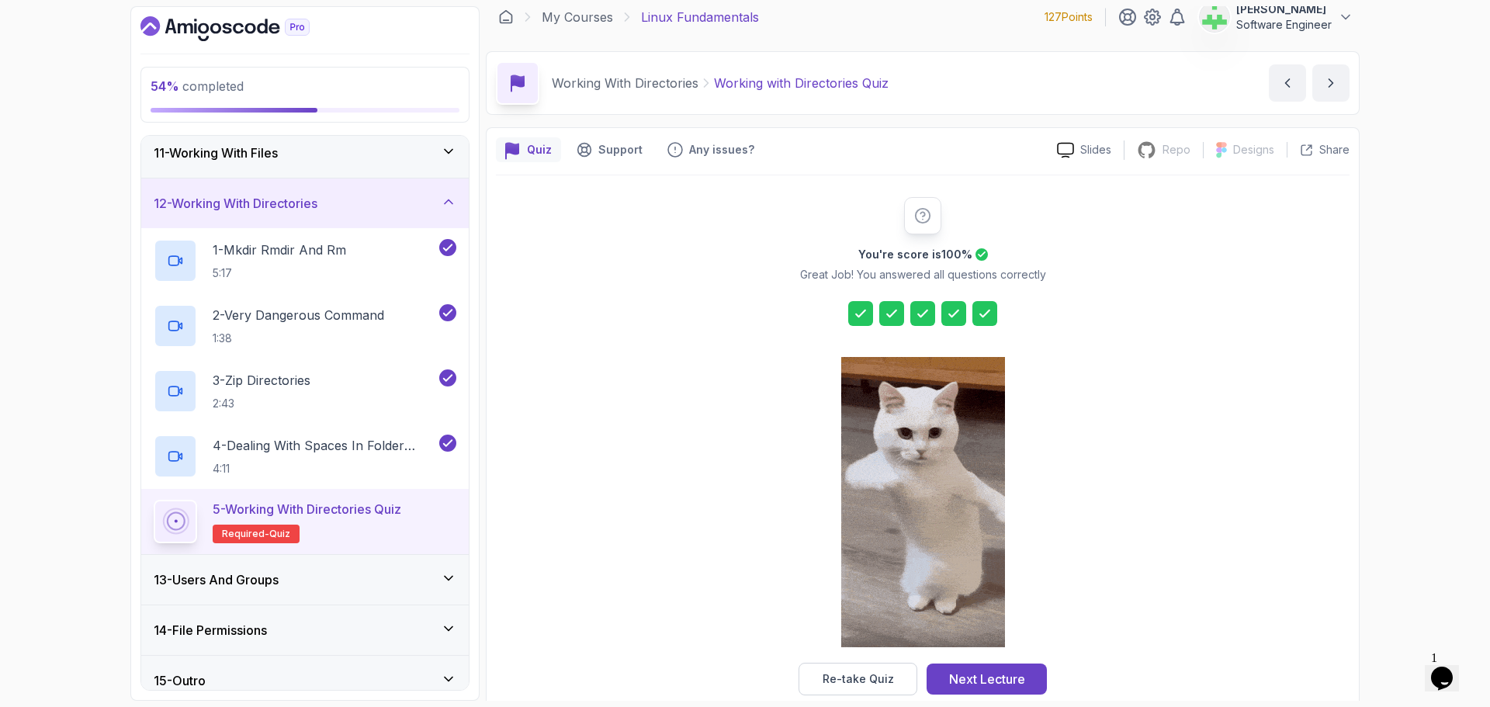
scroll to position [37, 0]
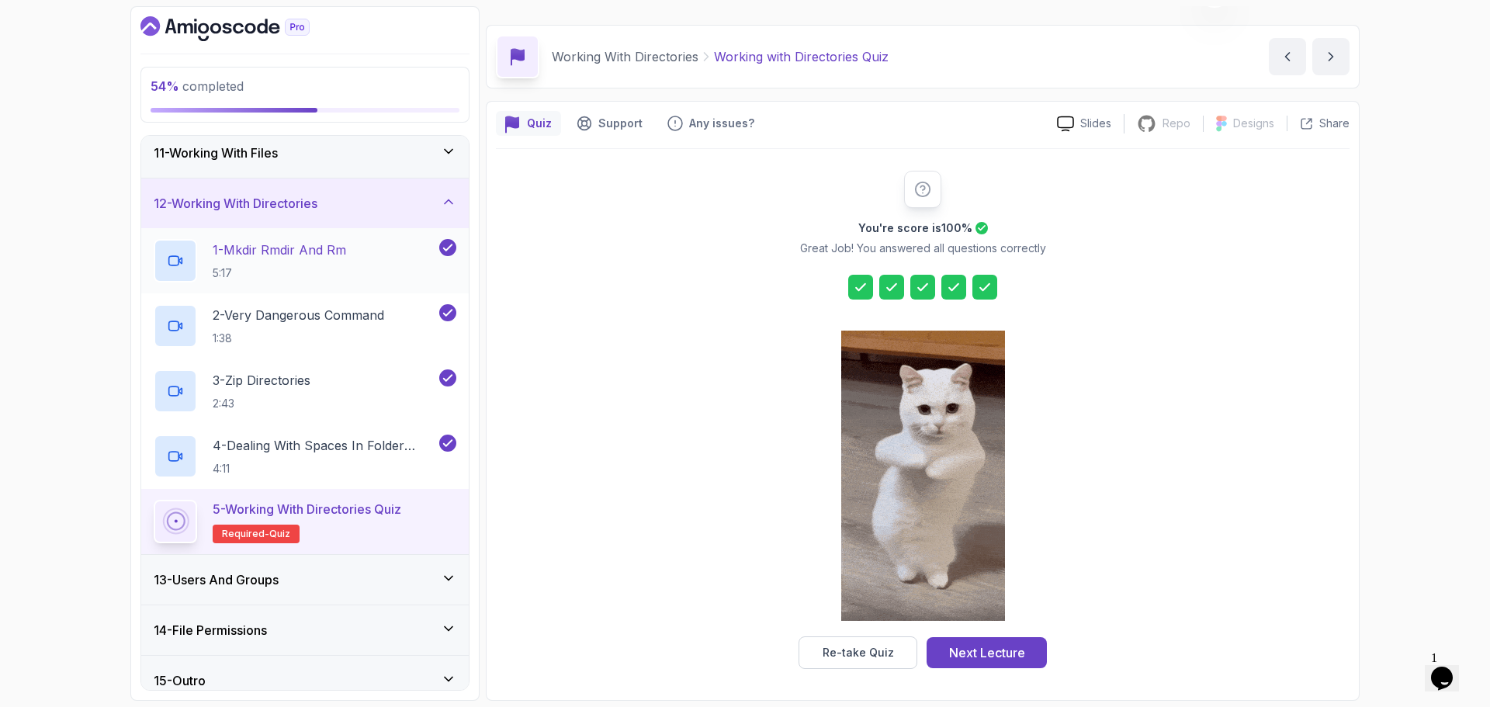
click at [324, 250] on p "1 - Mkdir Rmdir And Rm" at bounding box center [280, 250] width 134 height 19
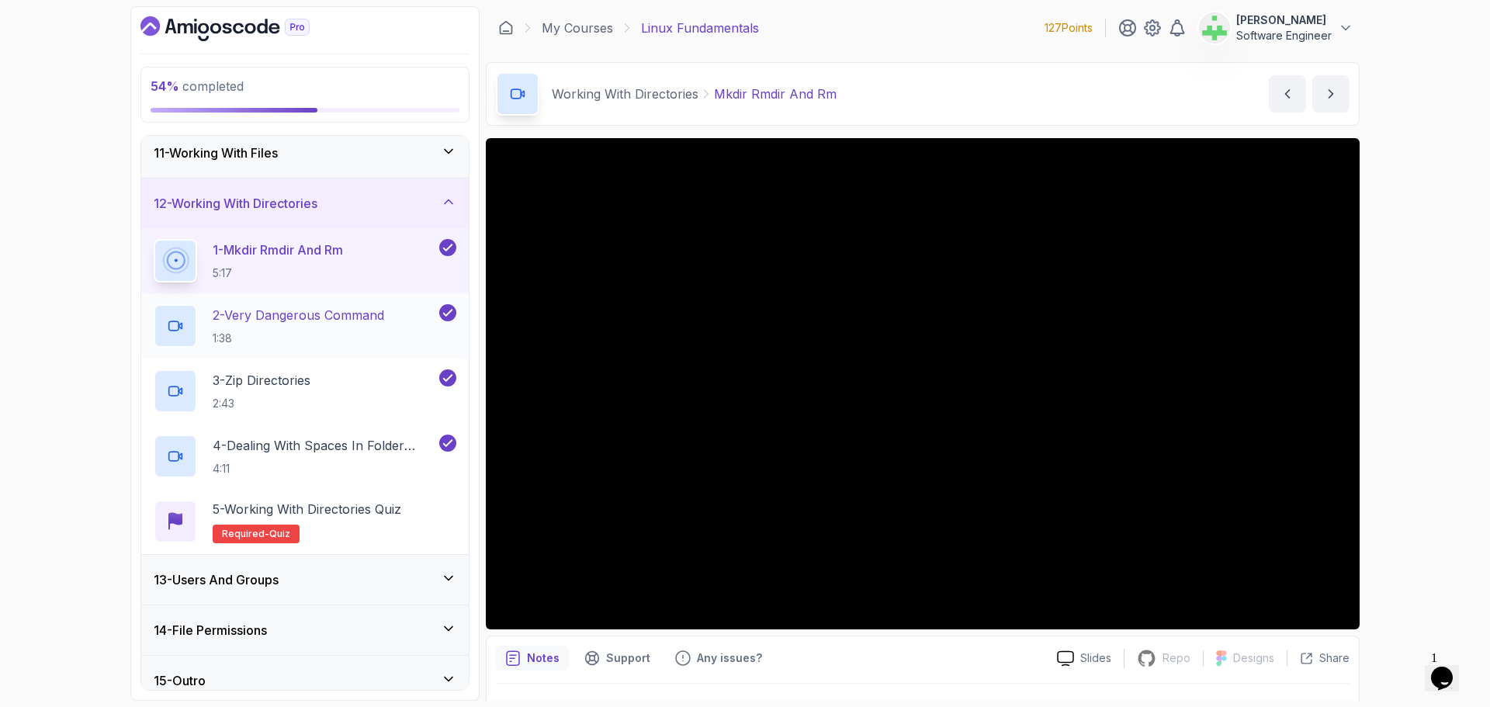
click at [356, 314] on p "2 - Very Dangerous Command" at bounding box center [299, 315] width 172 height 19
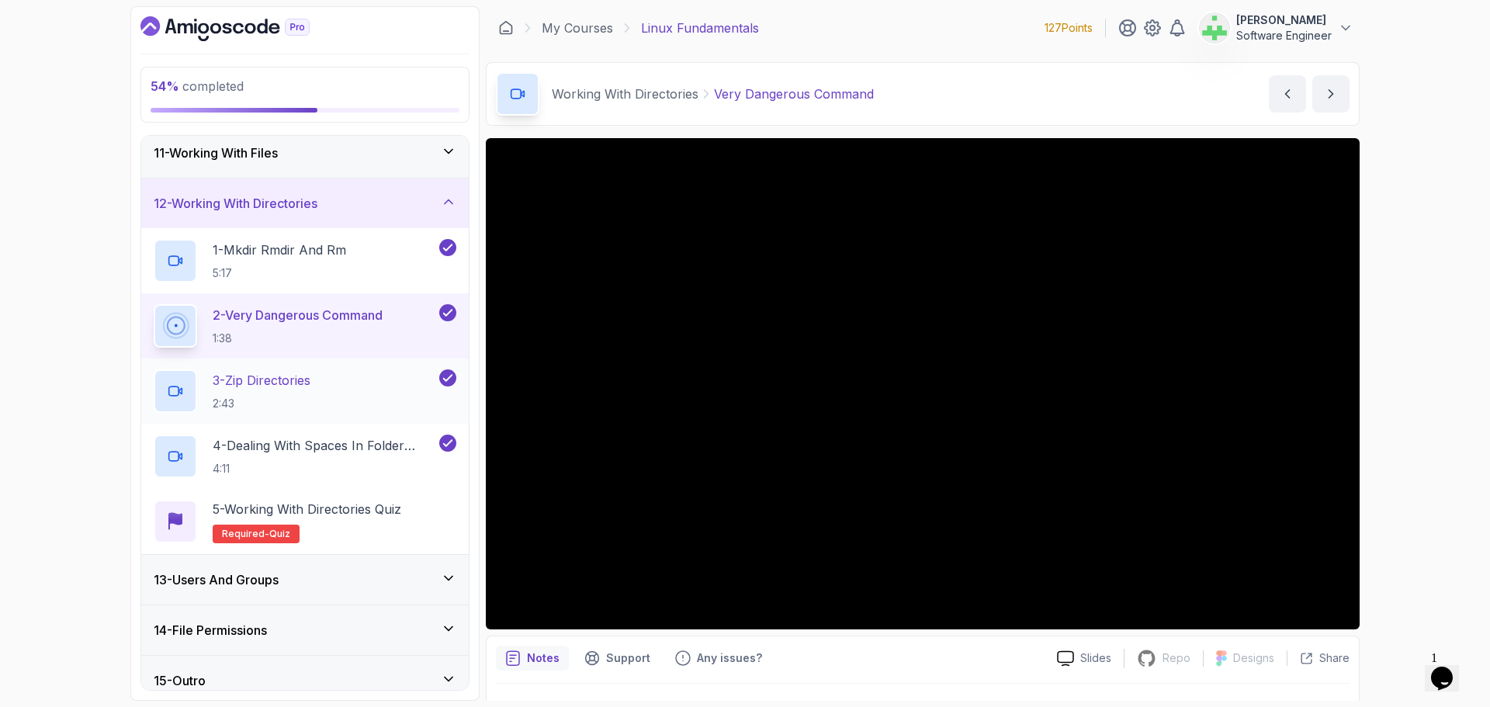
click at [351, 377] on div "3 - Zip Directories 2:43" at bounding box center [295, 391] width 283 height 43
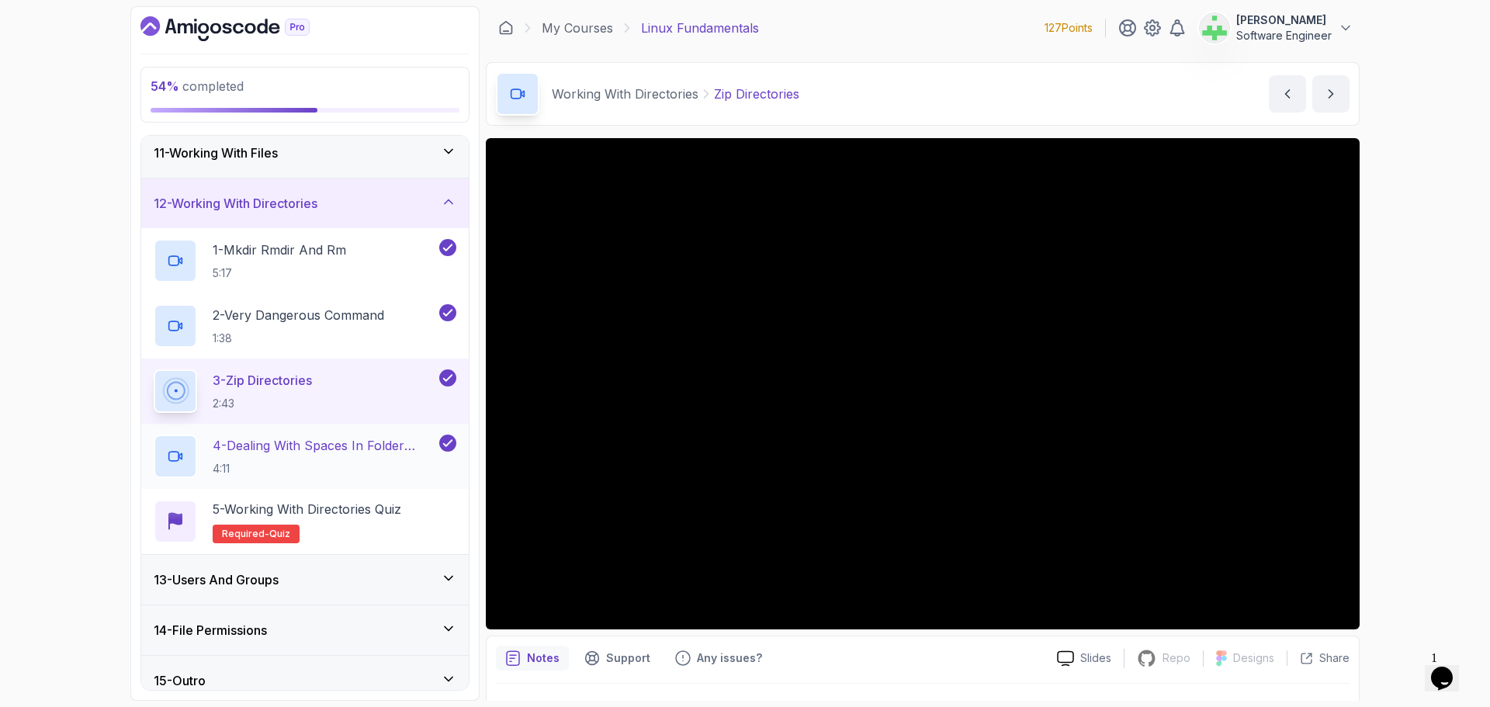
click at [343, 442] on p "4 - Dealing With Spaces In Folder Names" at bounding box center [325, 445] width 224 height 19
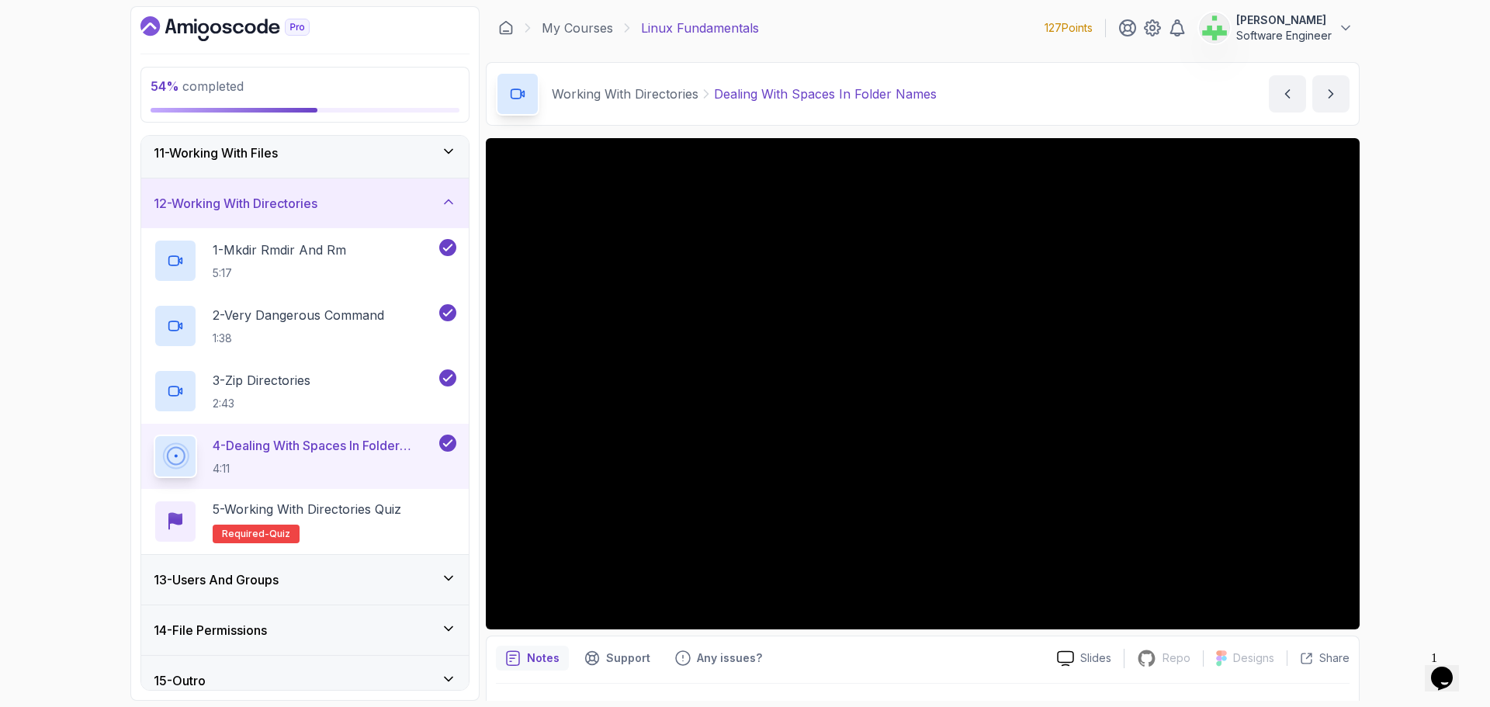
click at [421, 198] on div "12 - Working With Directories" at bounding box center [305, 203] width 303 height 19
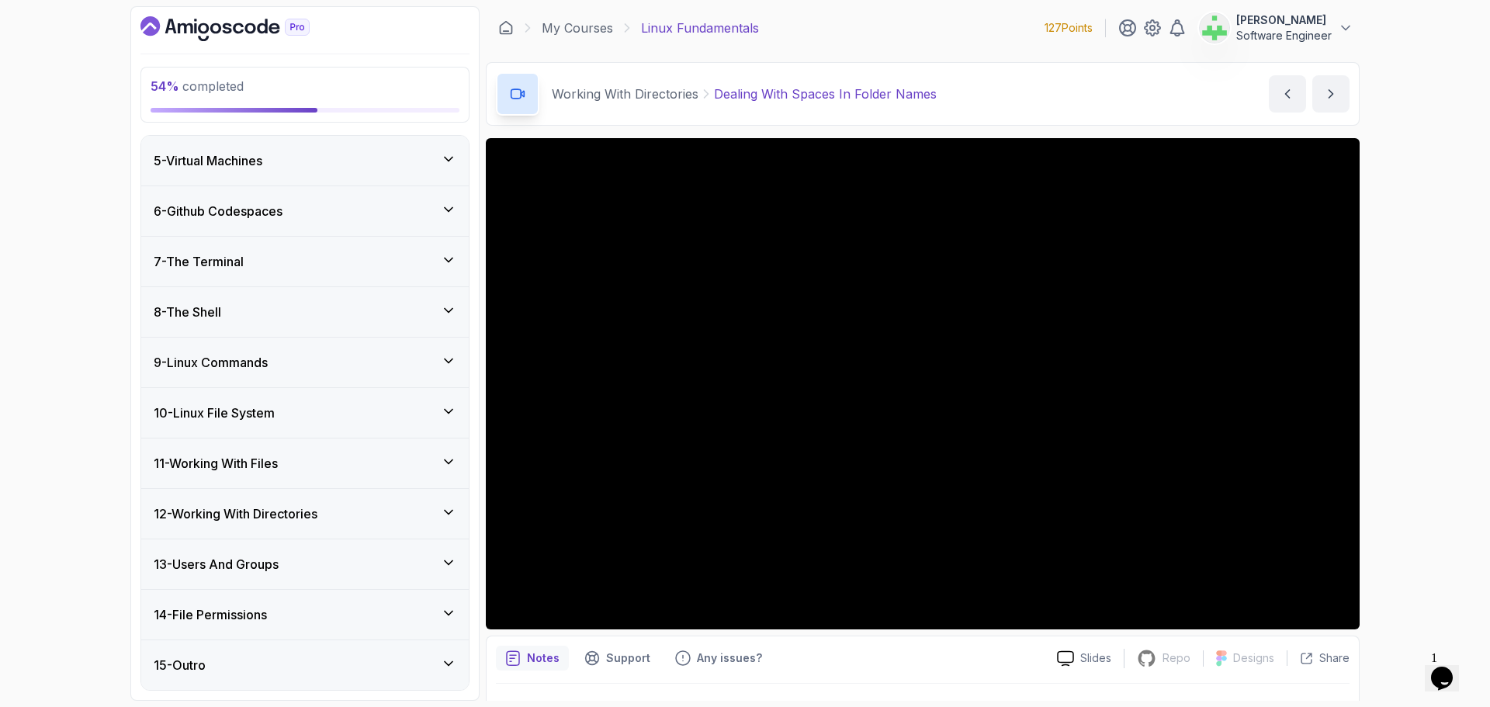
scroll to position [202, 0]
click at [314, 565] on div "13 - Users And Groups" at bounding box center [305, 564] width 303 height 19
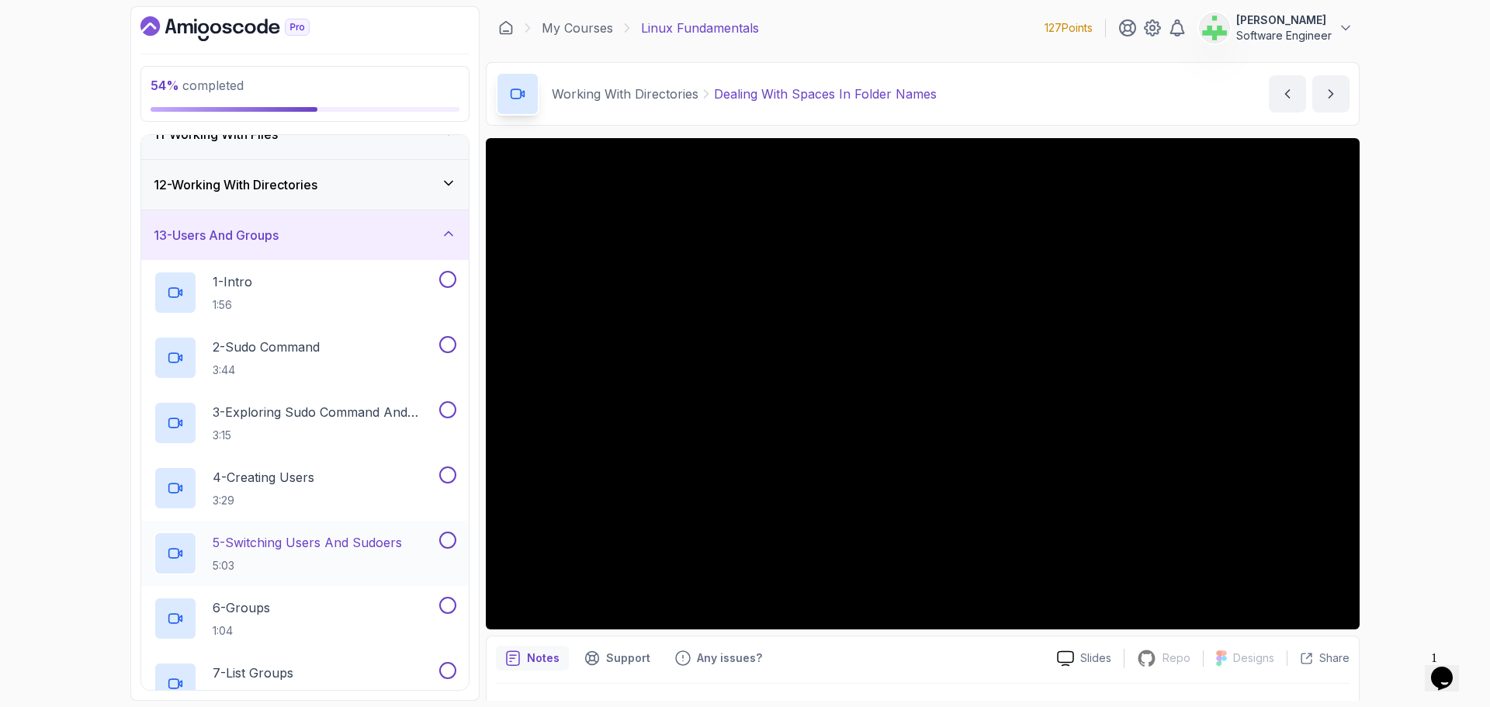
scroll to position [518, 0]
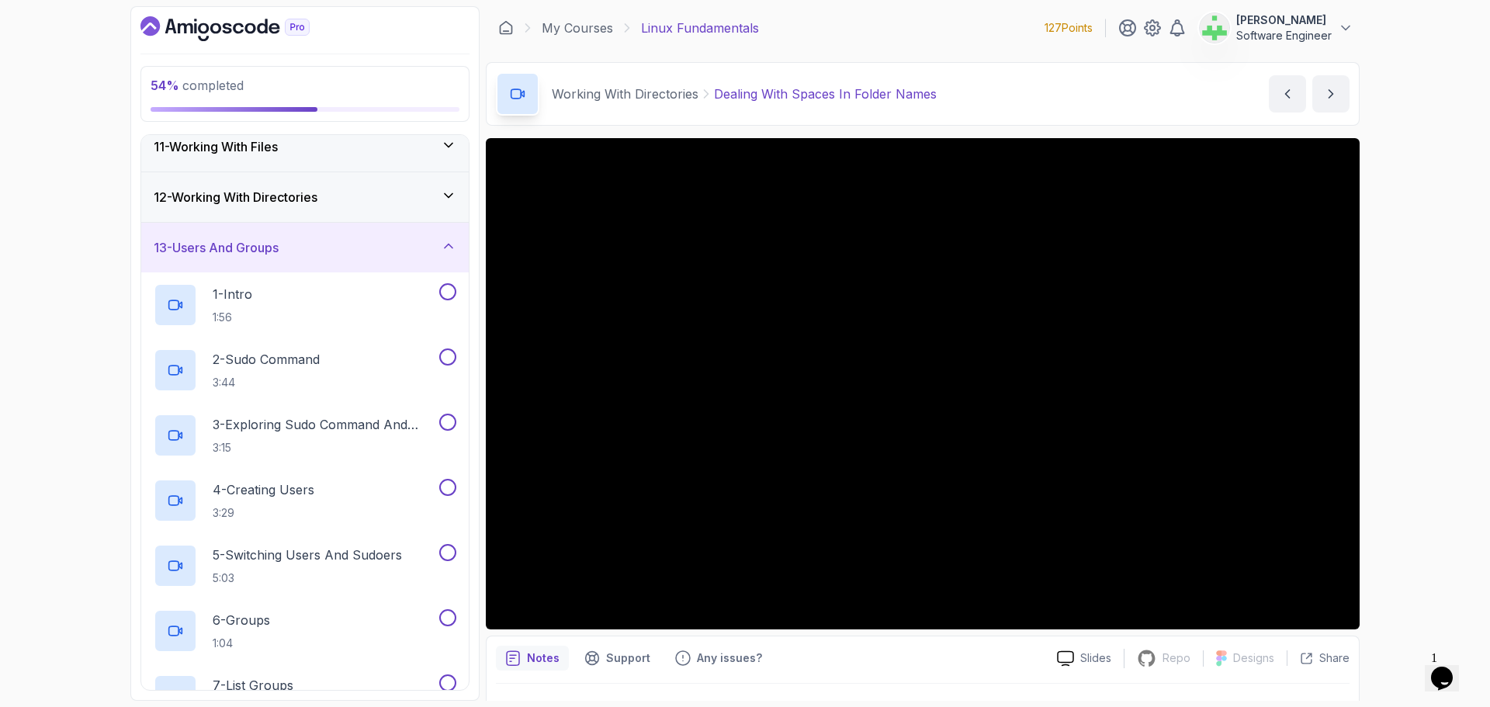
click at [317, 193] on h3 "12 - Working With Directories" at bounding box center [236, 197] width 164 height 19
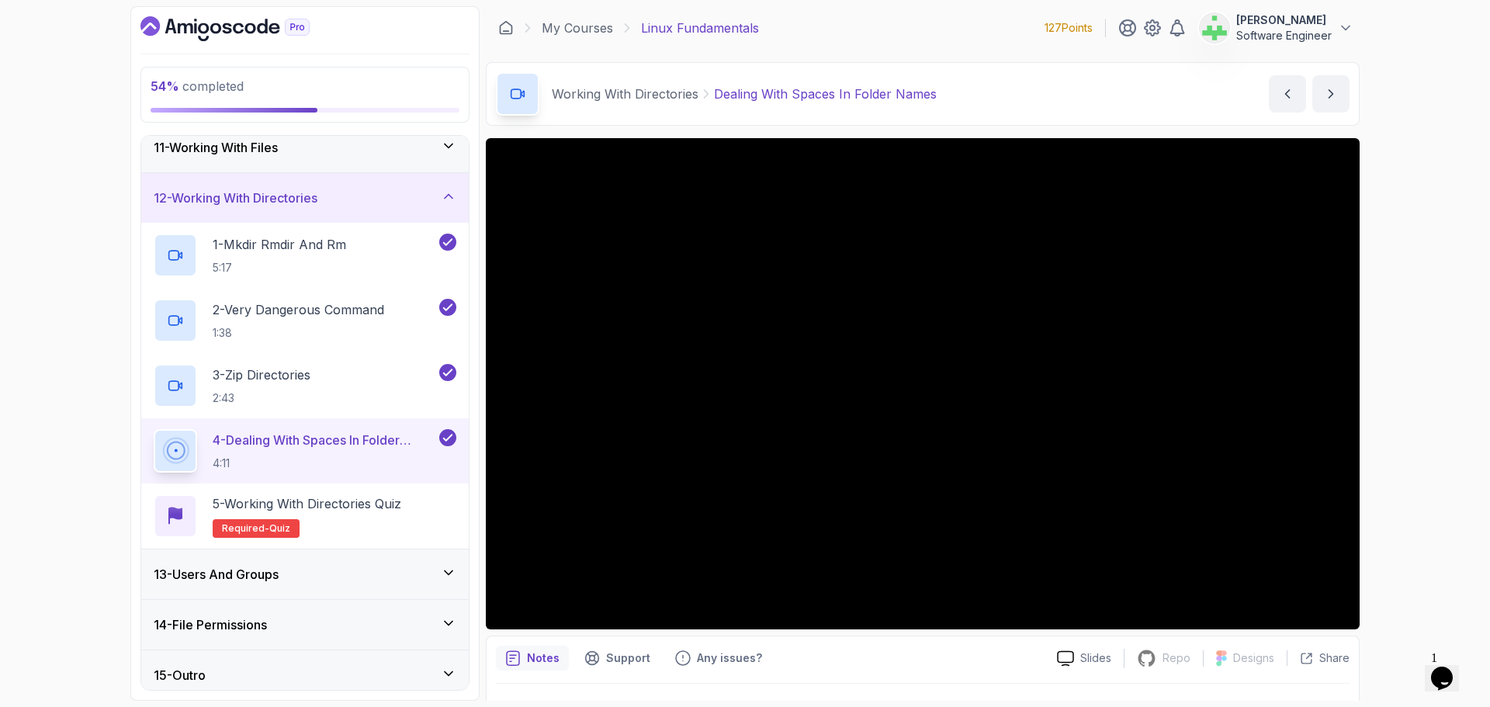
click at [380, 204] on div "12 - Working With Directories" at bounding box center [305, 198] width 303 height 19
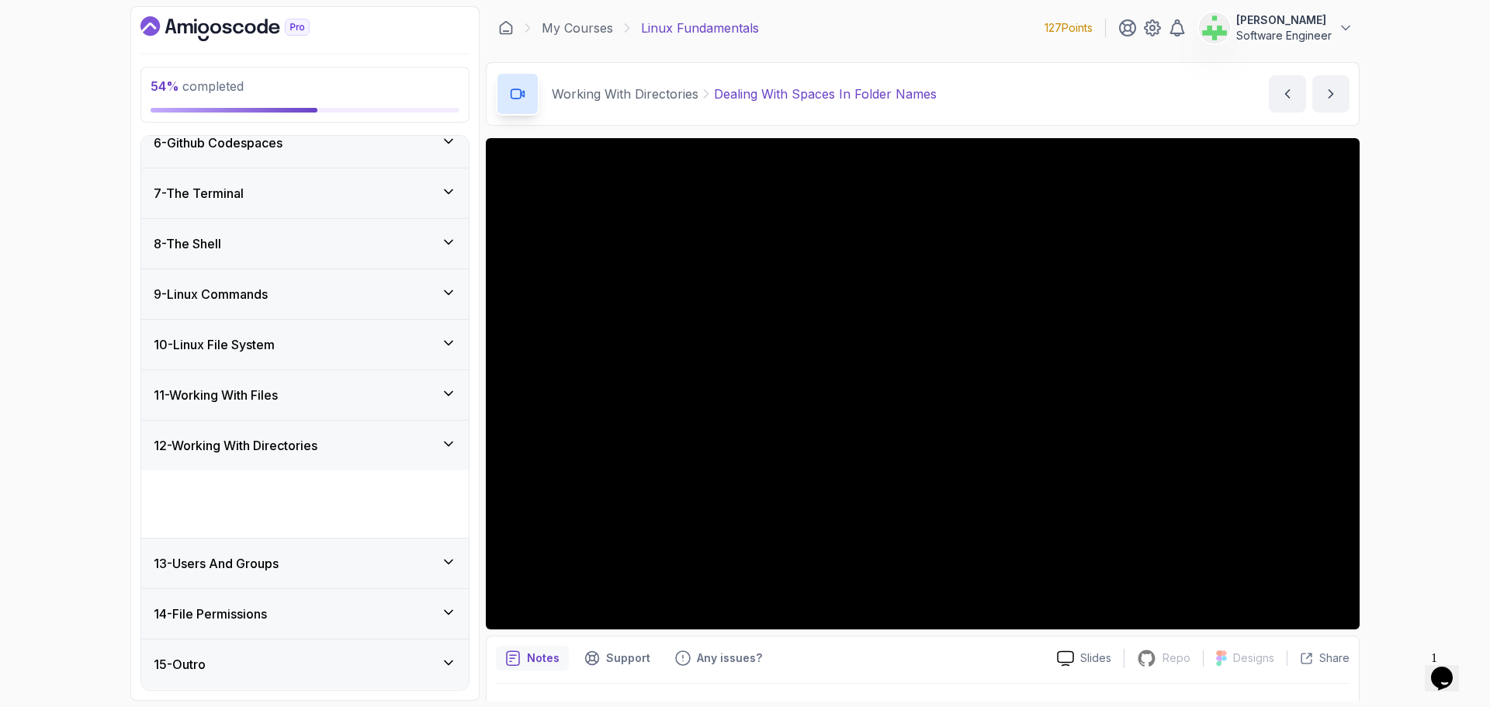
scroll to position [202, 0]
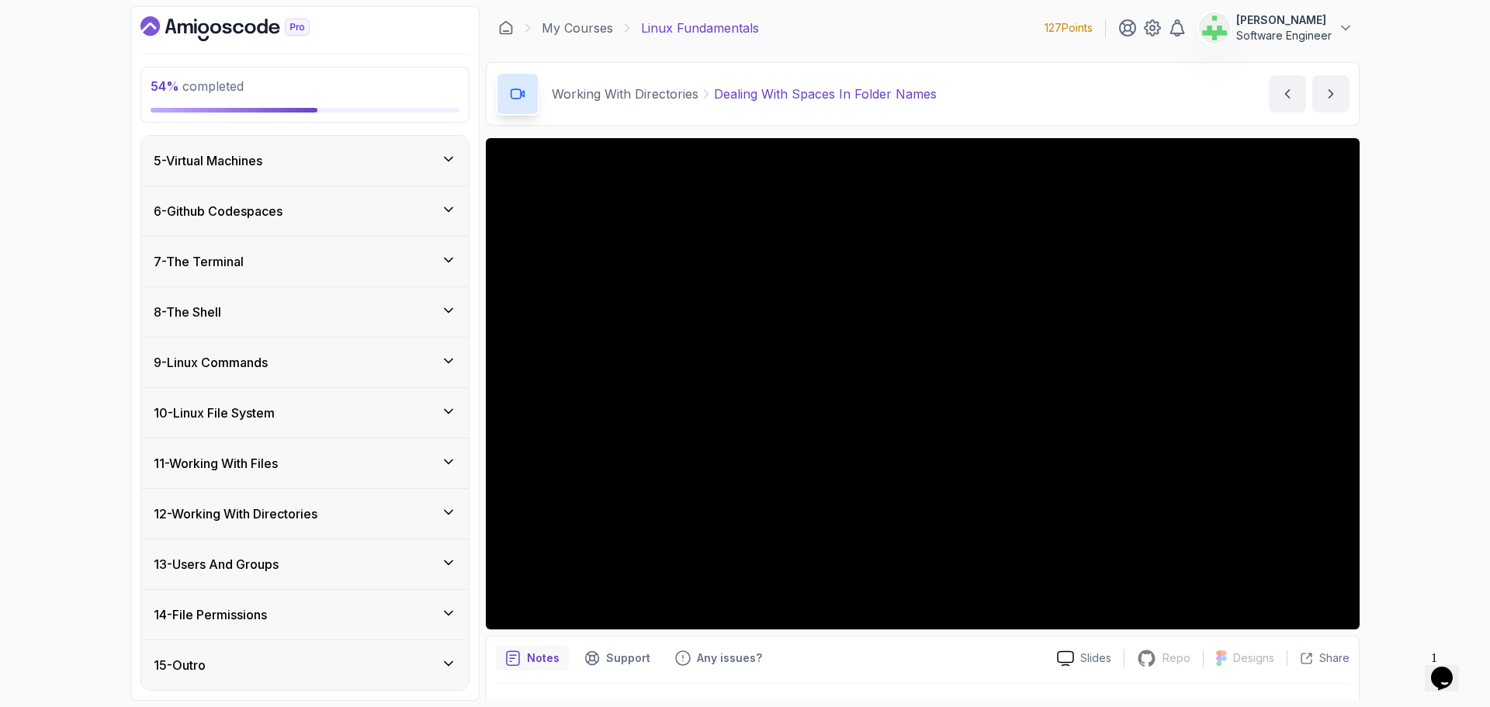
click at [371, 568] on div "13 - Users And Groups" at bounding box center [305, 564] width 303 height 19
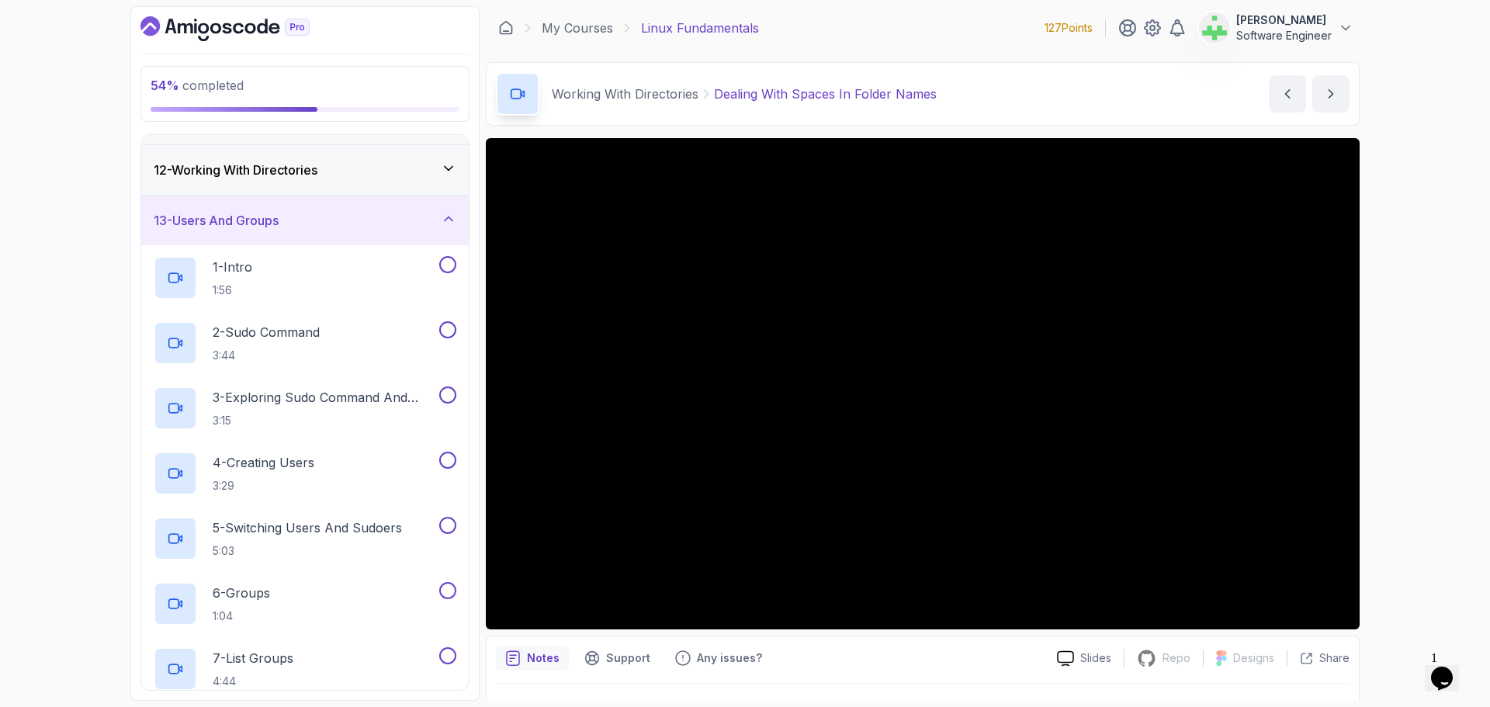
scroll to position [518, 0]
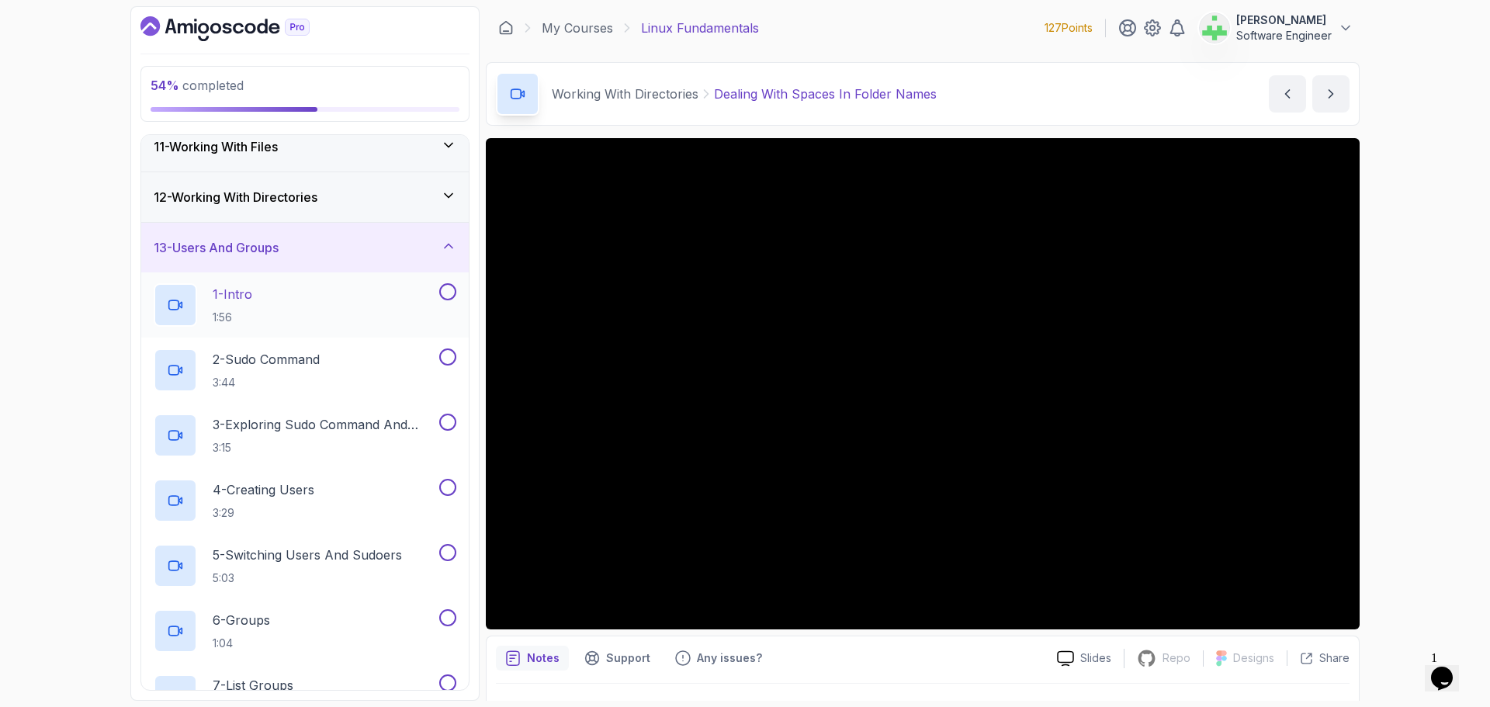
click at [285, 290] on div "1 - Intro 1:56" at bounding box center [295, 304] width 283 height 43
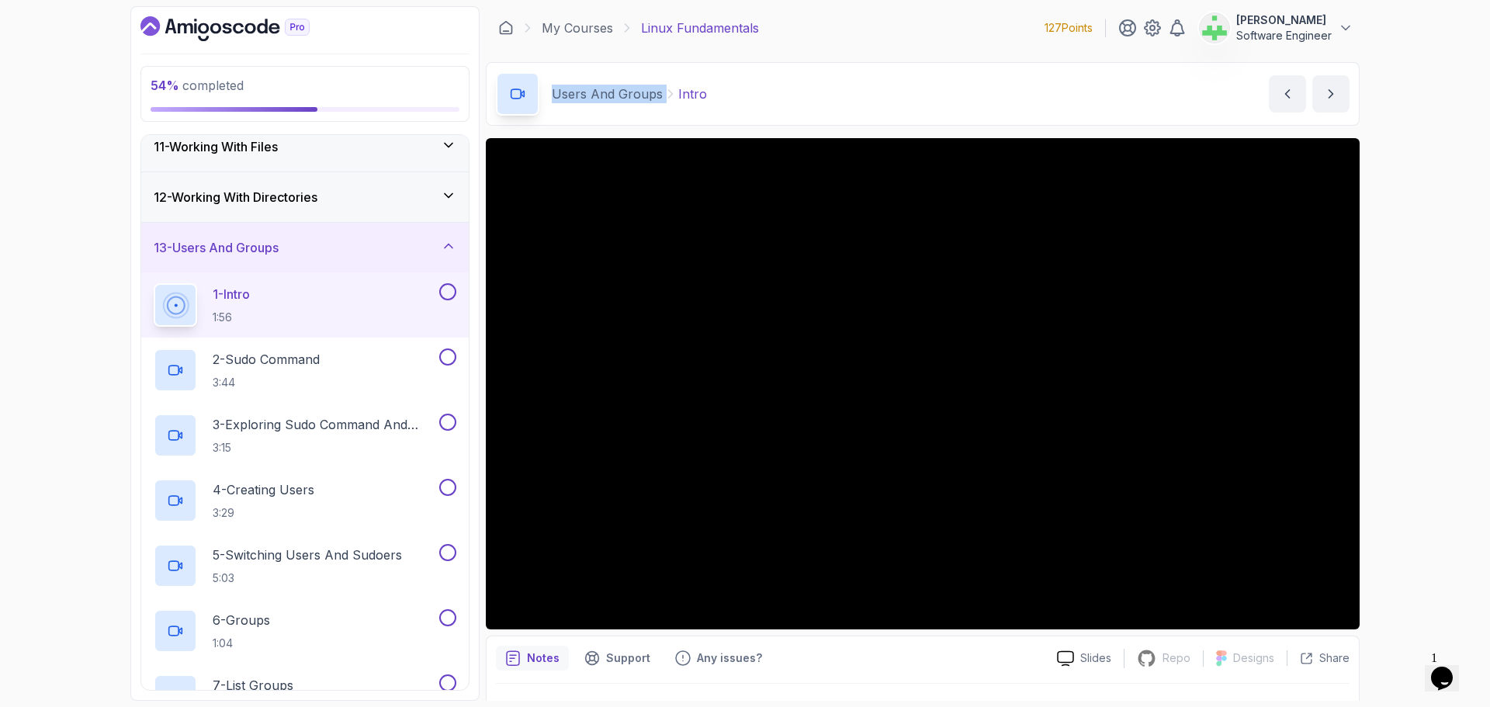
drag, startPoint x: 553, startPoint y: 95, endPoint x: 663, endPoint y: 96, distance: 110.2
click at [663, 96] on div "Users And Groups Intro" at bounding box center [629, 94] width 155 height 19
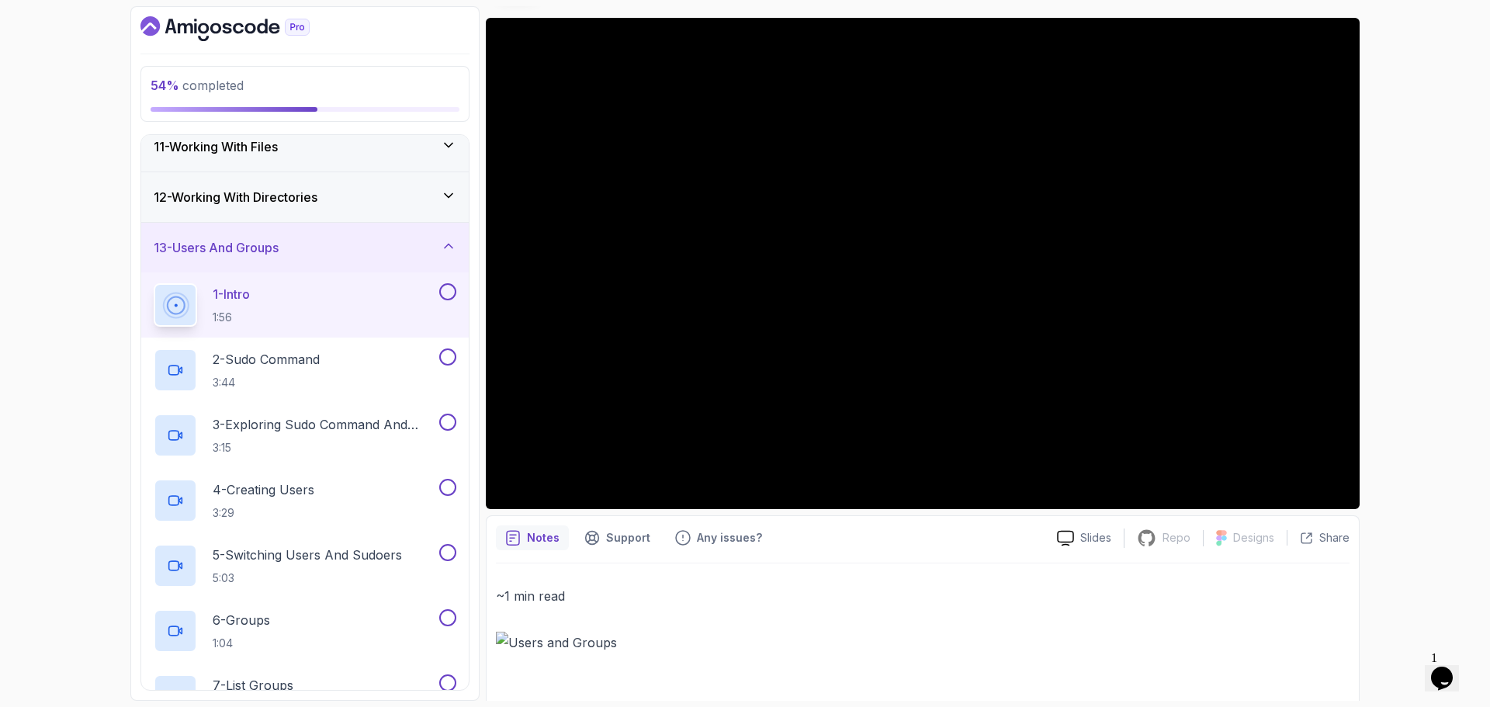
scroll to position [130, 0]
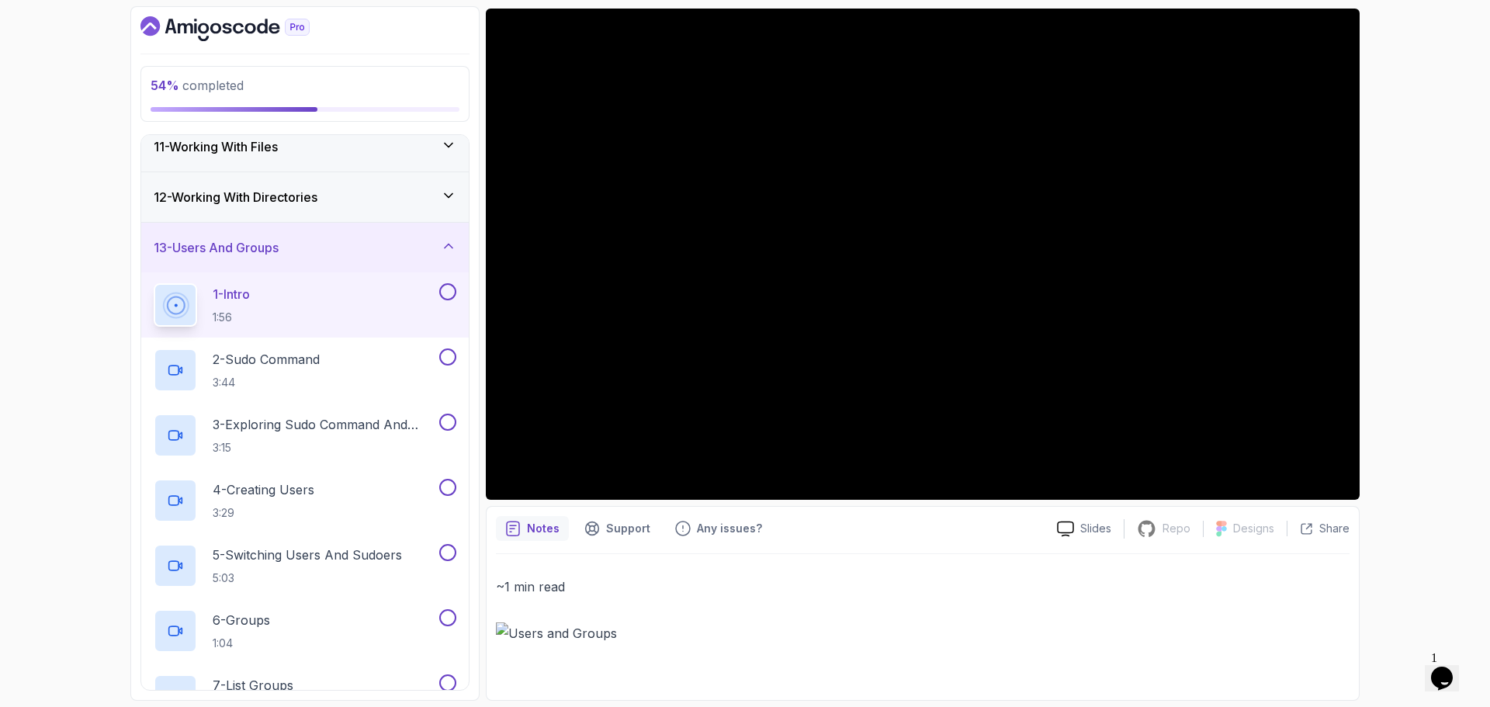
click at [500, 629] on img at bounding box center [923, 634] width 854 height 22
click at [546, 632] on img at bounding box center [923, 634] width 854 height 22
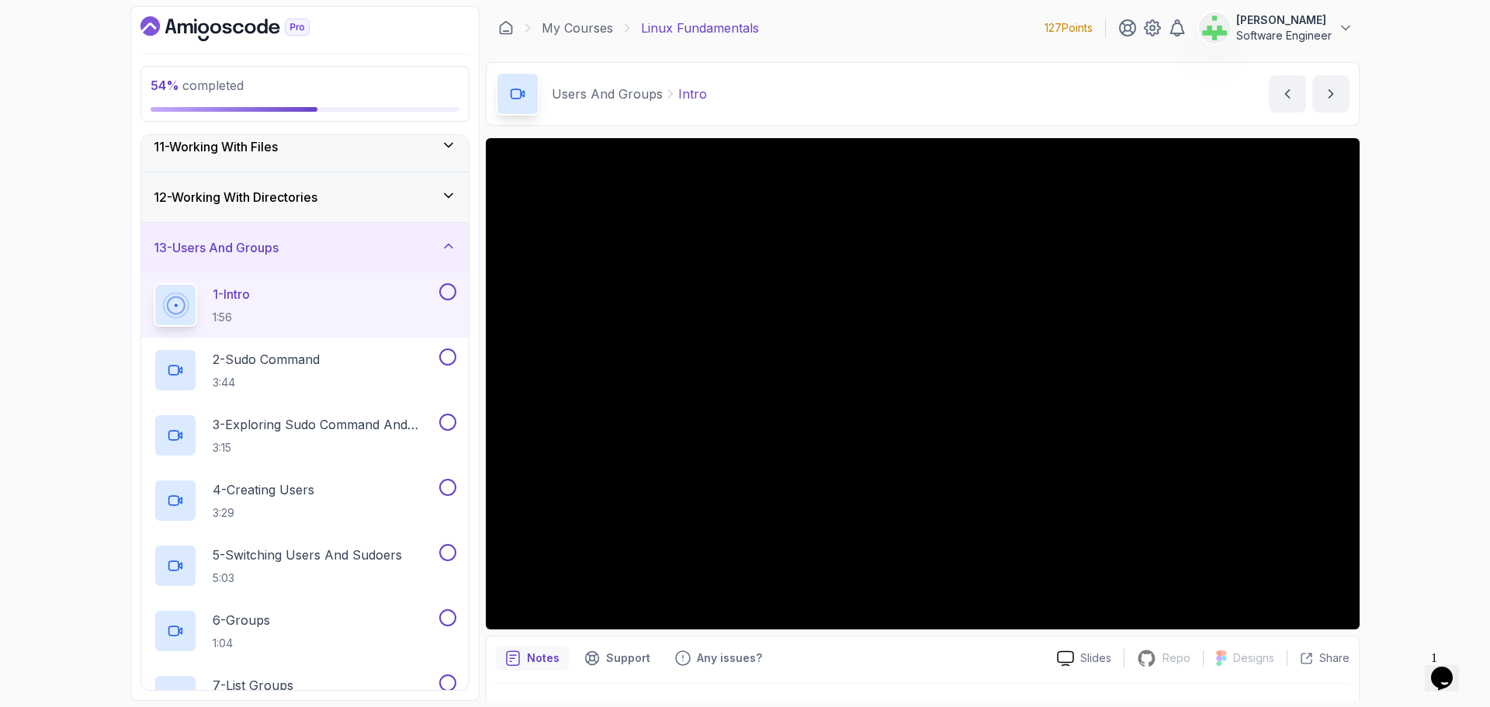
drag, startPoint x: 1397, startPoint y: 421, endPoint x: 1396, endPoint y: 435, distance: 14.1
click at [1396, 435] on div "54 % completed 1 - Intro 2 - Getting Started 3 - Mac Installation 4 - Windows I…" at bounding box center [745, 353] width 1490 height 707
